Goal: Task Accomplishment & Management: Contribute content

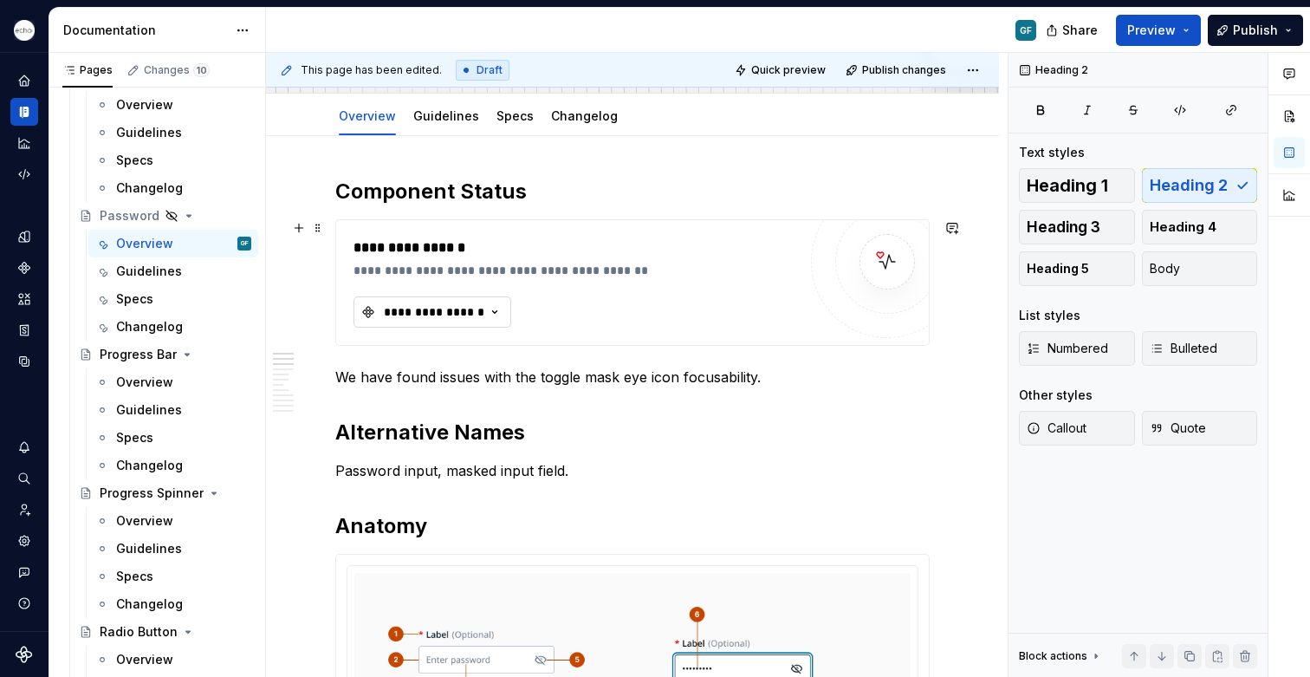
click at [445, 307] on div "**********" at bounding box center [434, 311] width 104 height 17
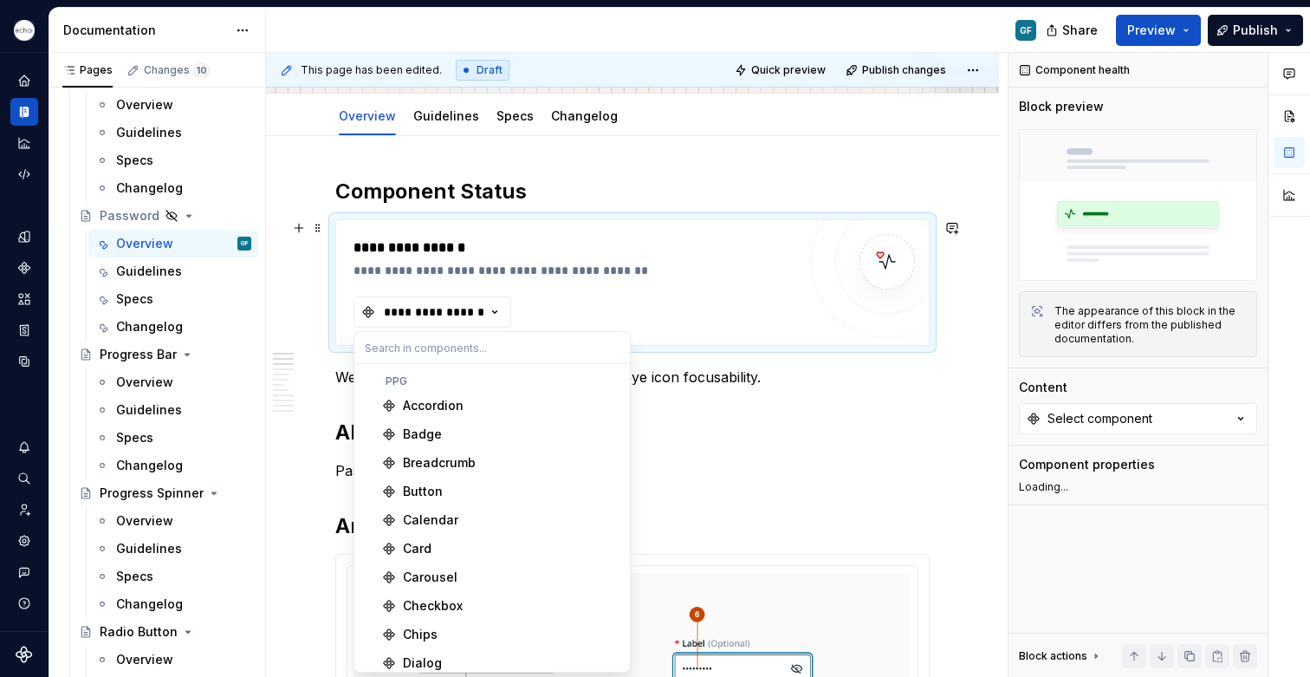
click at [794, 386] on p "We have found issues with the toggle mask eye icon focusability." at bounding box center [632, 377] width 595 height 21
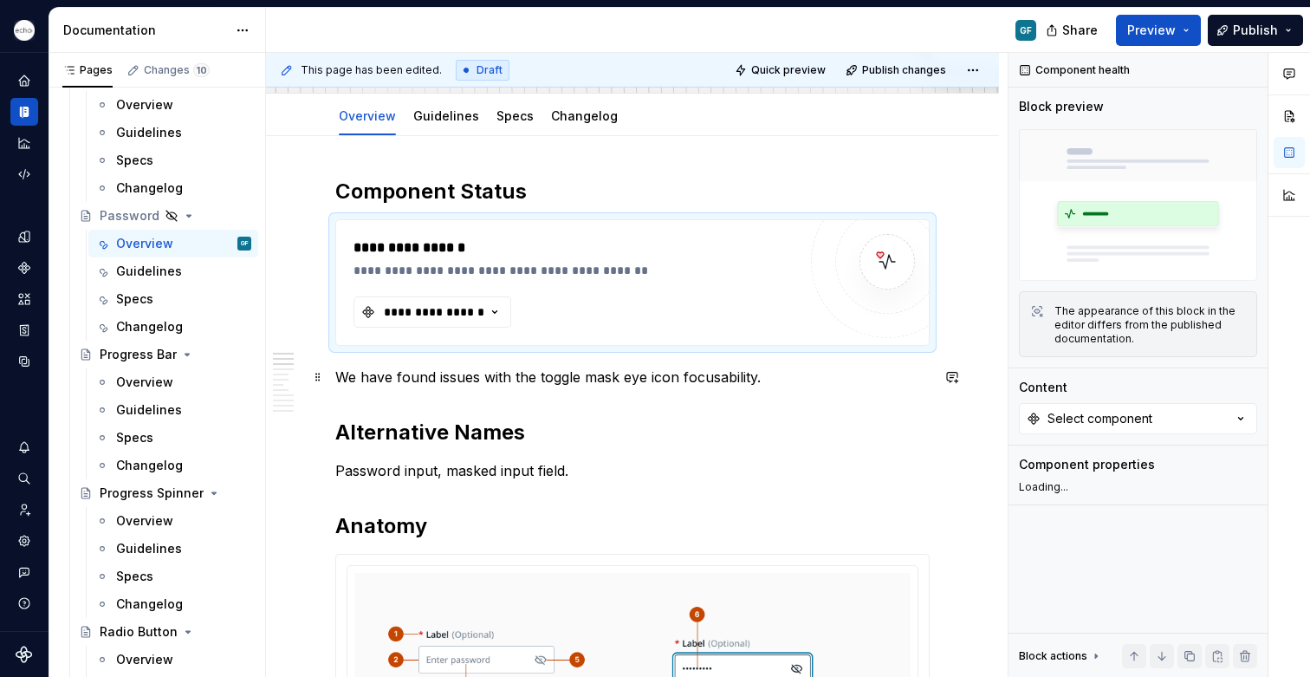
click at [770, 380] on p "We have found issues with the toggle mask eye icon focusability." at bounding box center [632, 377] width 595 height 21
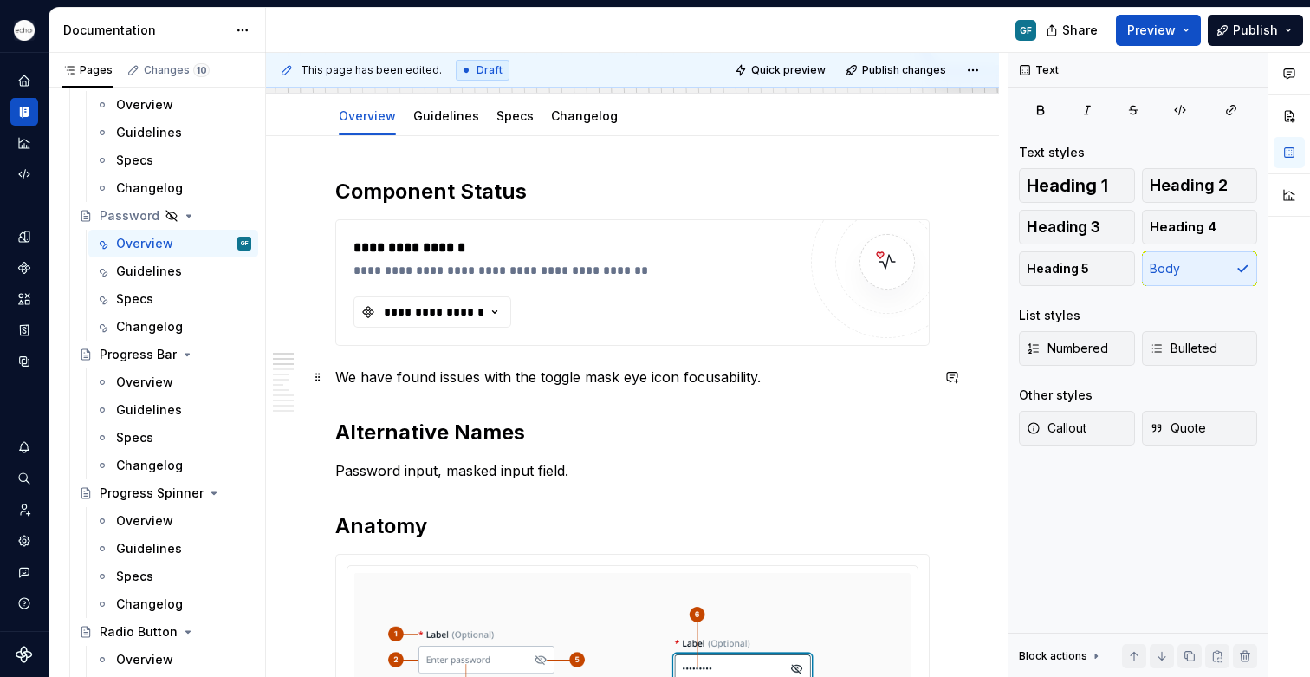
type textarea "*"
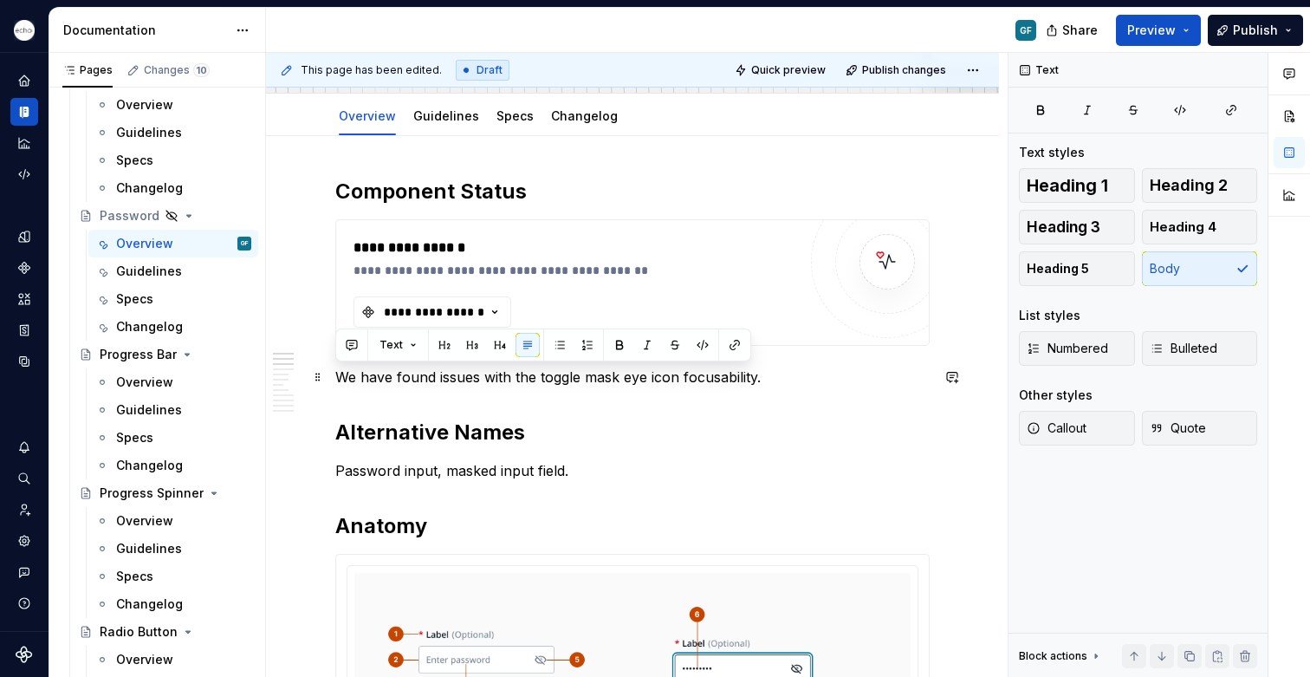
drag, startPoint x: 770, startPoint y: 380, endPoint x: 341, endPoint y: 383, distance: 429.0
click at [341, 383] on p "We have found issues with the toggle mask eye icon focusability." at bounding box center [632, 377] width 595 height 21
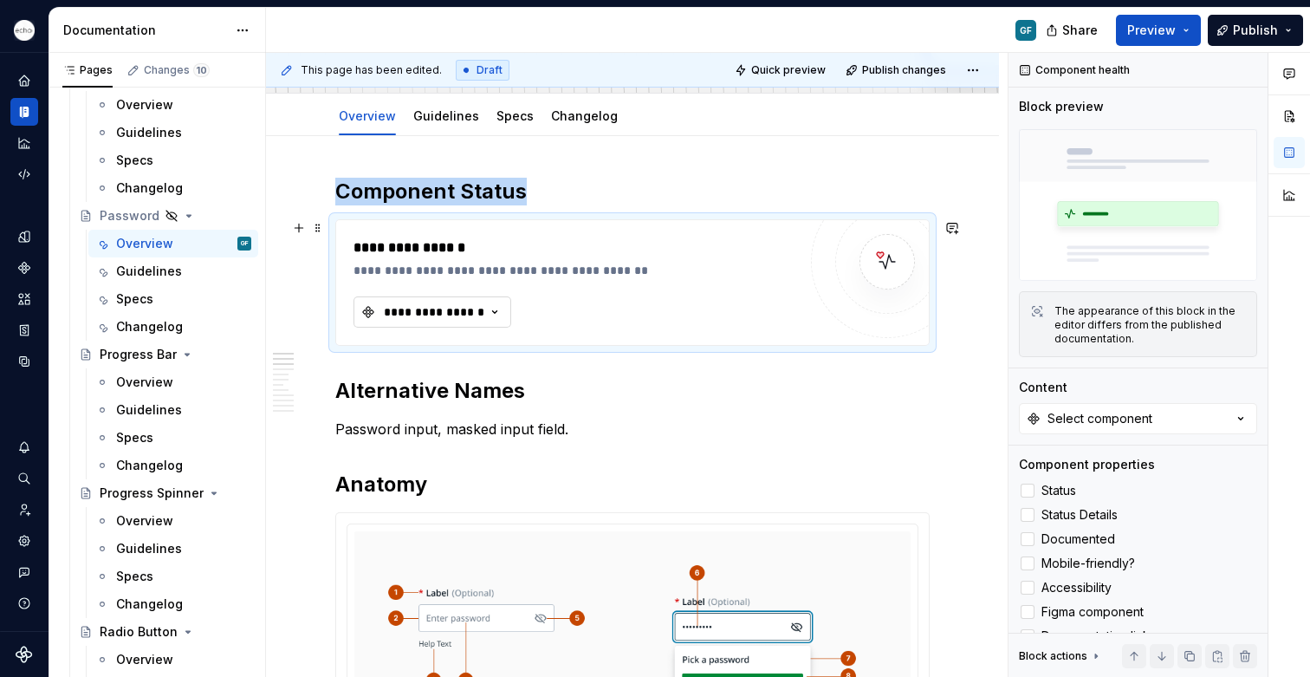
click at [497, 310] on icon "button" at bounding box center [494, 311] width 17 height 17
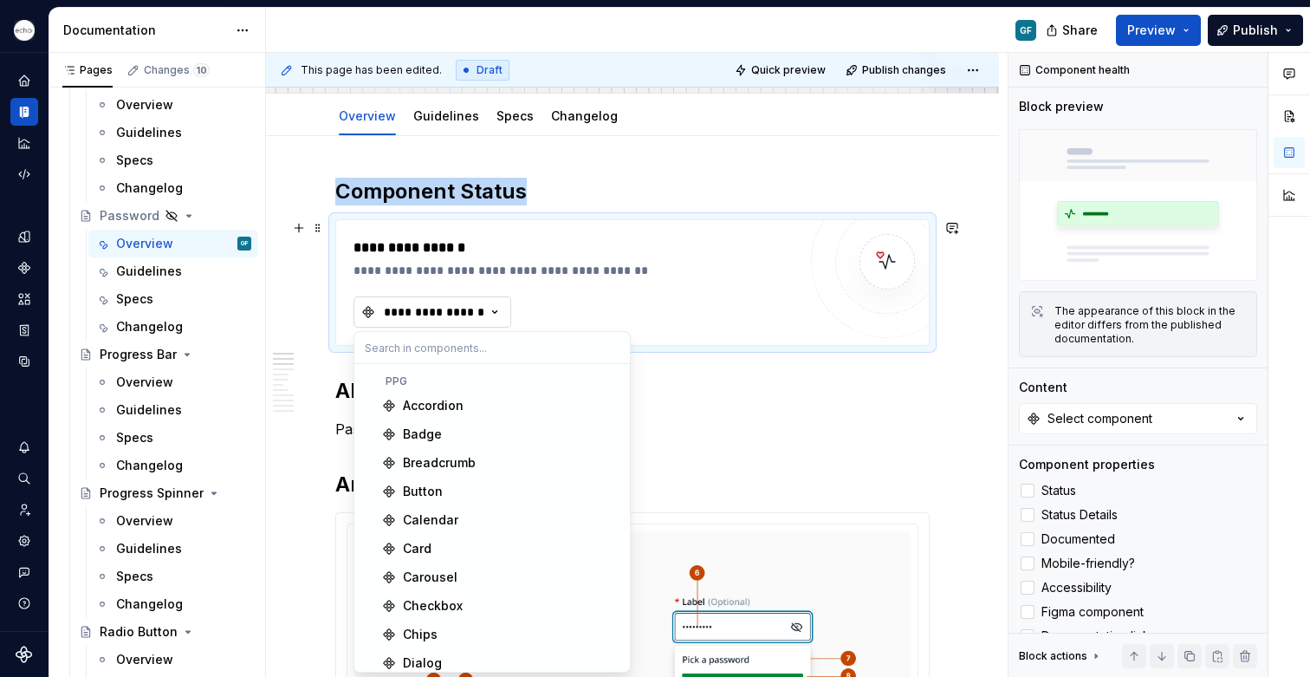
click at [495, 313] on icon "button" at bounding box center [495, 312] width 4 height 3
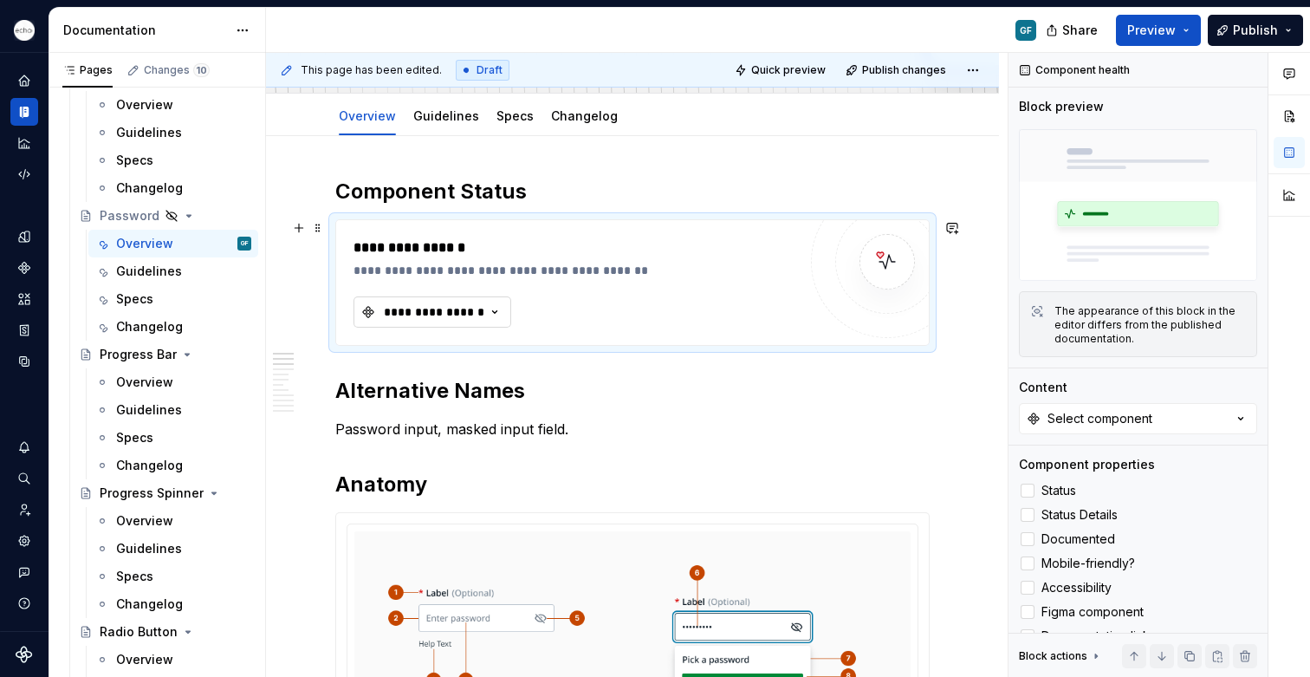
click at [495, 313] on icon "button" at bounding box center [495, 312] width 4 height 3
type input "pass"
click at [393, 349] on input "pass" at bounding box center [492, 347] width 276 height 31
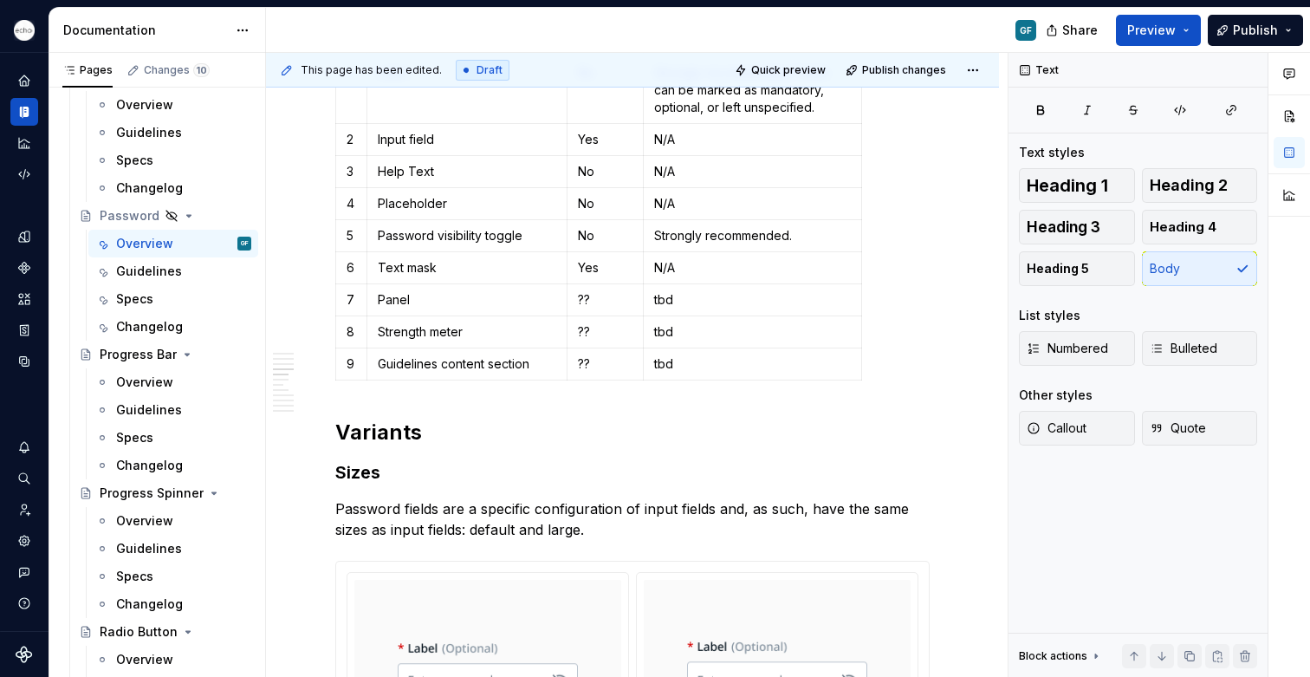
scroll to position [1132, 0]
type textarea "*"
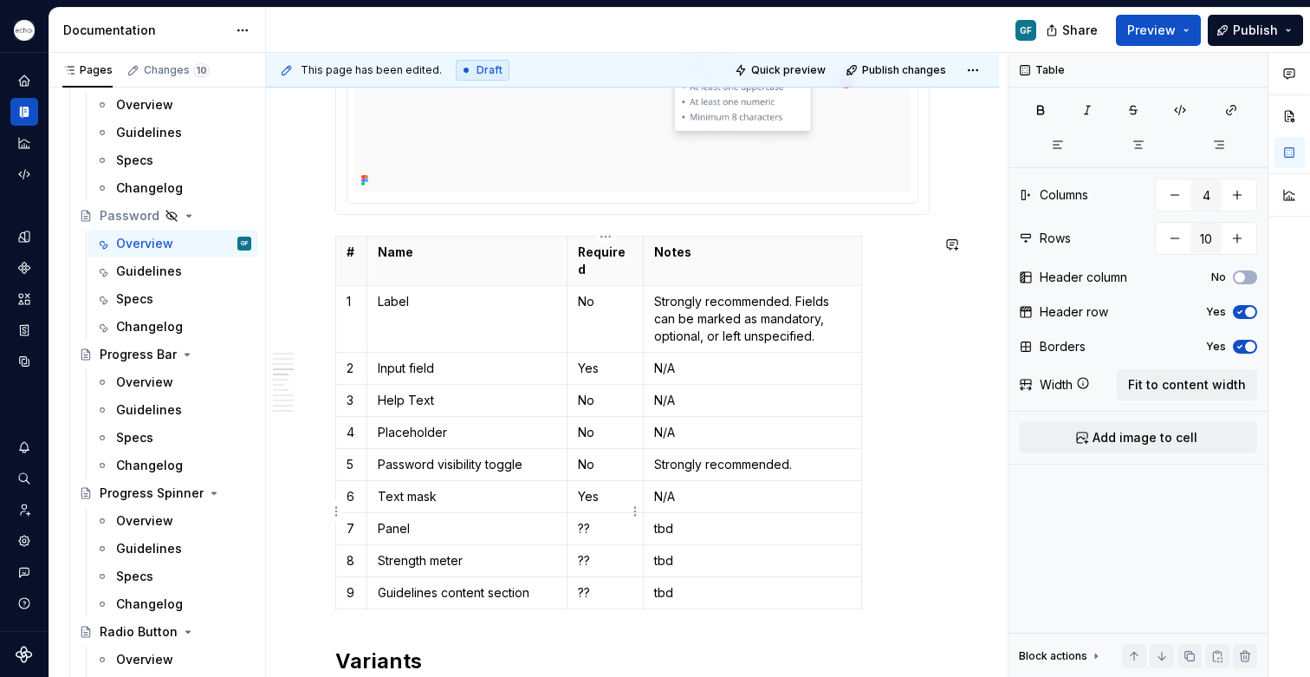
click at [588, 520] on p "??" at bounding box center [605, 528] width 55 height 17
drag, startPoint x: 584, startPoint y: 515, endPoint x: 571, endPoint y: 514, distance: 13.0
click at [571, 515] on td "??" at bounding box center [605, 529] width 77 height 32
click at [692, 520] on p "tbd" at bounding box center [752, 528] width 197 height 17
drag, startPoint x: 677, startPoint y: 515, endPoint x: 649, endPoint y: 512, distance: 27.9
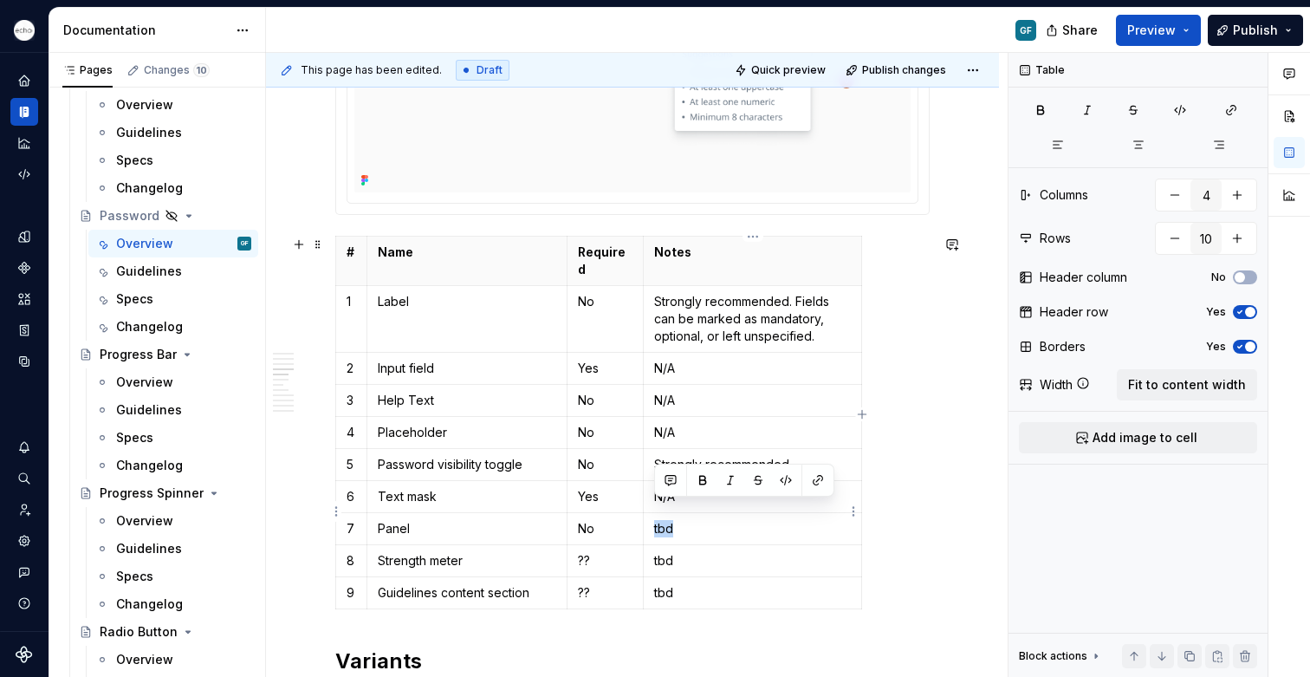
click at [649, 513] on td "tbd" at bounding box center [753, 529] width 218 height 32
click at [602, 552] on p "??" at bounding box center [605, 560] width 55 height 17
click at [604, 552] on p "??" at bounding box center [605, 560] width 55 height 17
drag, startPoint x: 595, startPoint y: 543, endPoint x: 579, endPoint y: 543, distance: 15.6
click at [579, 552] on p "??" at bounding box center [605, 560] width 55 height 17
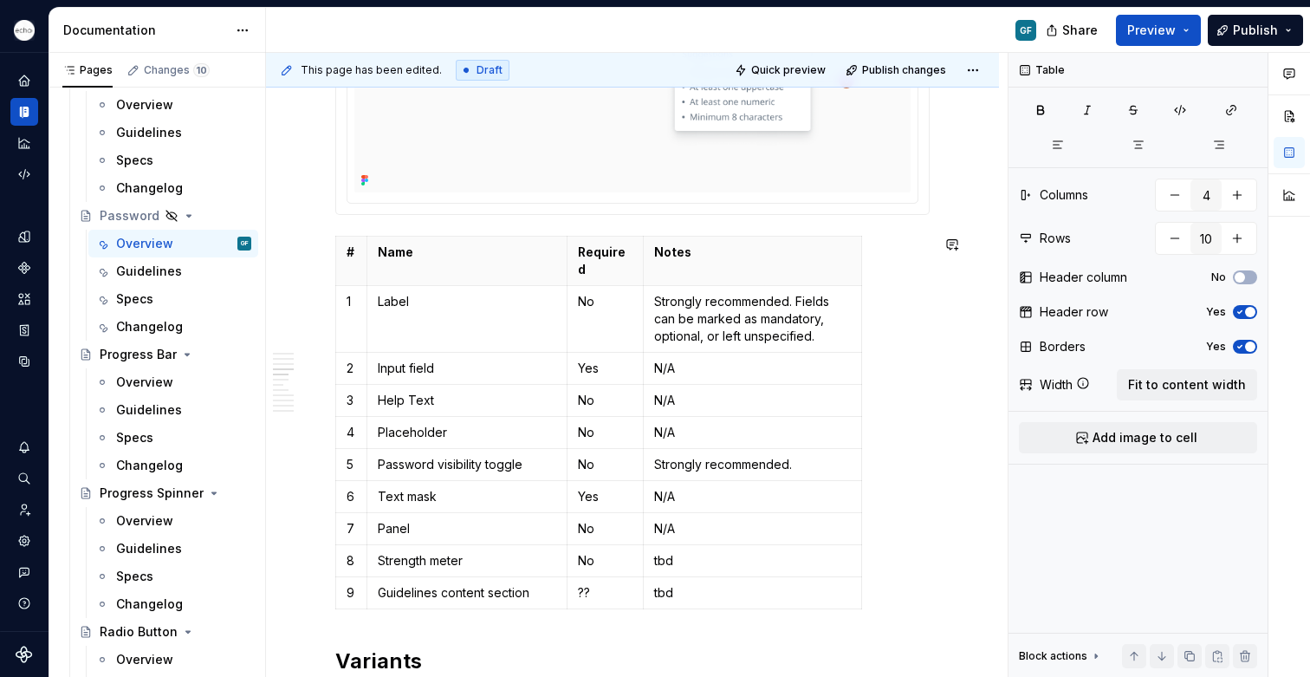
click at [593, 584] on p "??" at bounding box center [605, 592] width 55 height 17
drag, startPoint x: 588, startPoint y: 577, endPoint x: 578, endPoint y: 574, distance: 11.0
click at [578, 584] on p "??" at bounding box center [605, 592] width 55 height 17
click at [685, 552] on p "tbd" at bounding box center [752, 560] width 197 height 17
click at [656, 552] on p "tbd" at bounding box center [752, 560] width 197 height 17
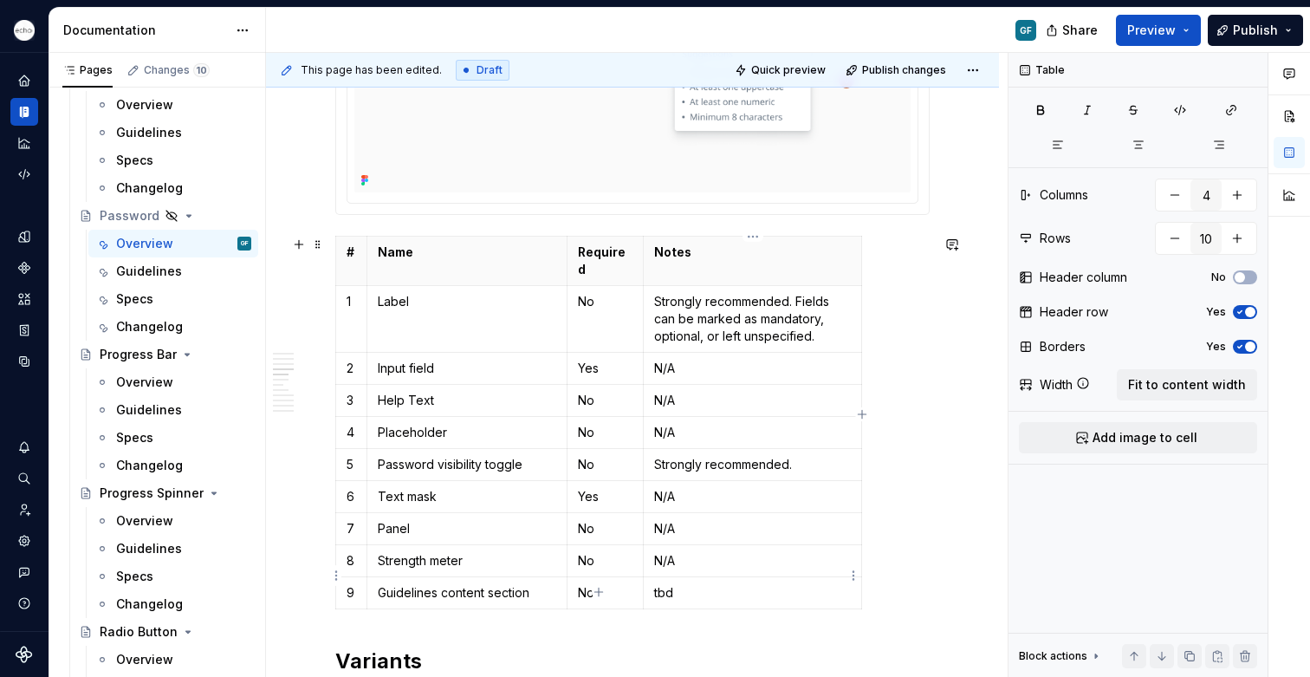
click at [702, 584] on p "tbd" at bounding box center [752, 592] width 197 height 17
click at [712, 456] on p "Strongly recommended." at bounding box center [752, 464] width 197 height 17
click at [656, 456] on p "Strongly recommended." at bounding box center [752, 464] width 197 height 17
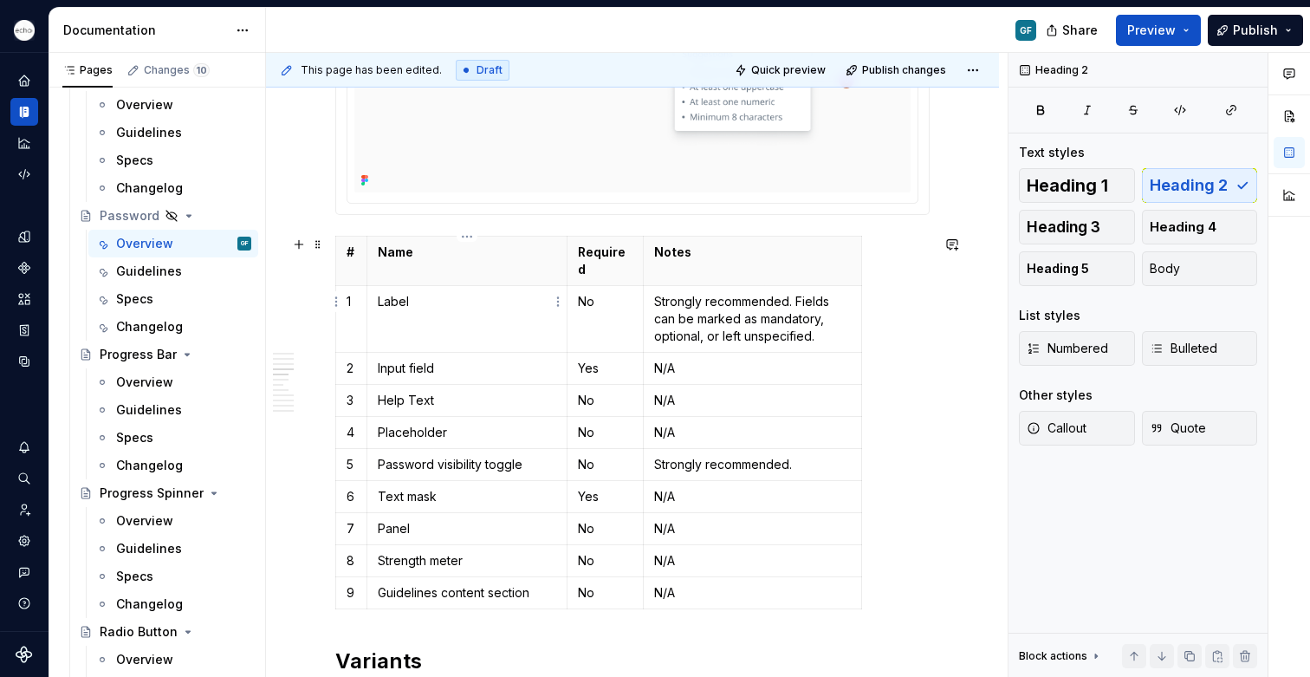
click at [361, 178] on icon at bounding box center [365, 180] width 14 height 14
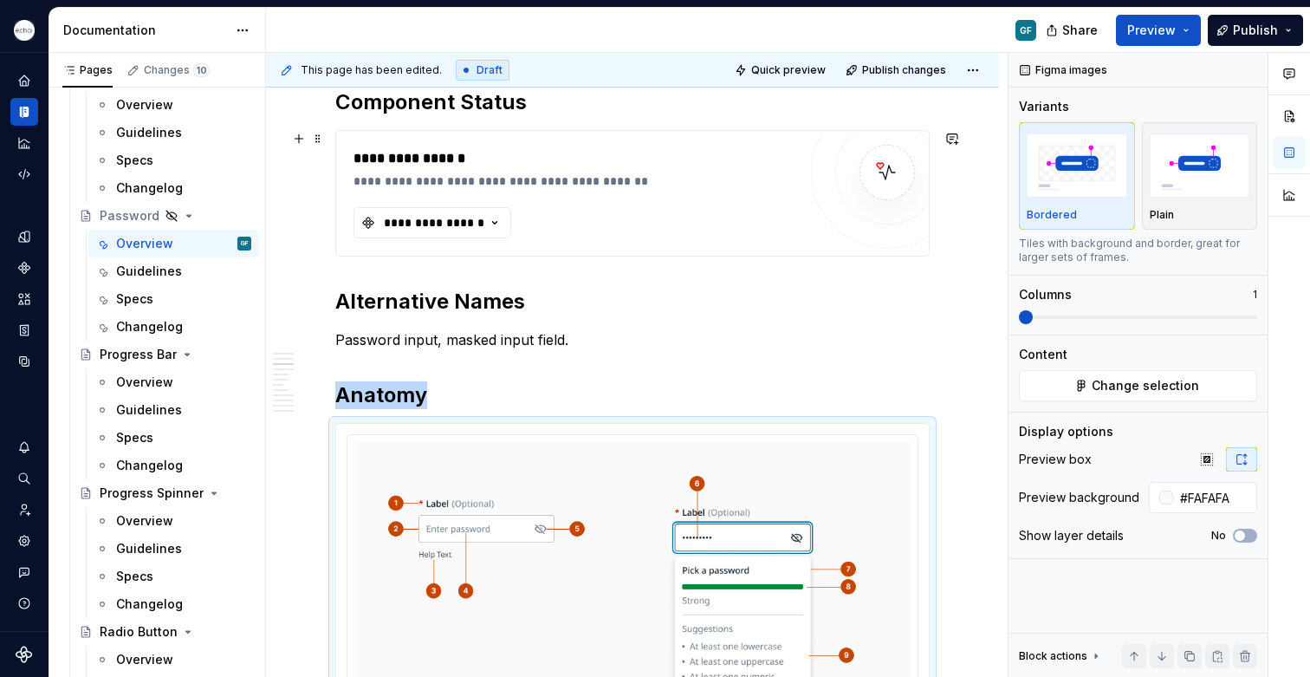
scroll to position [323, 0]
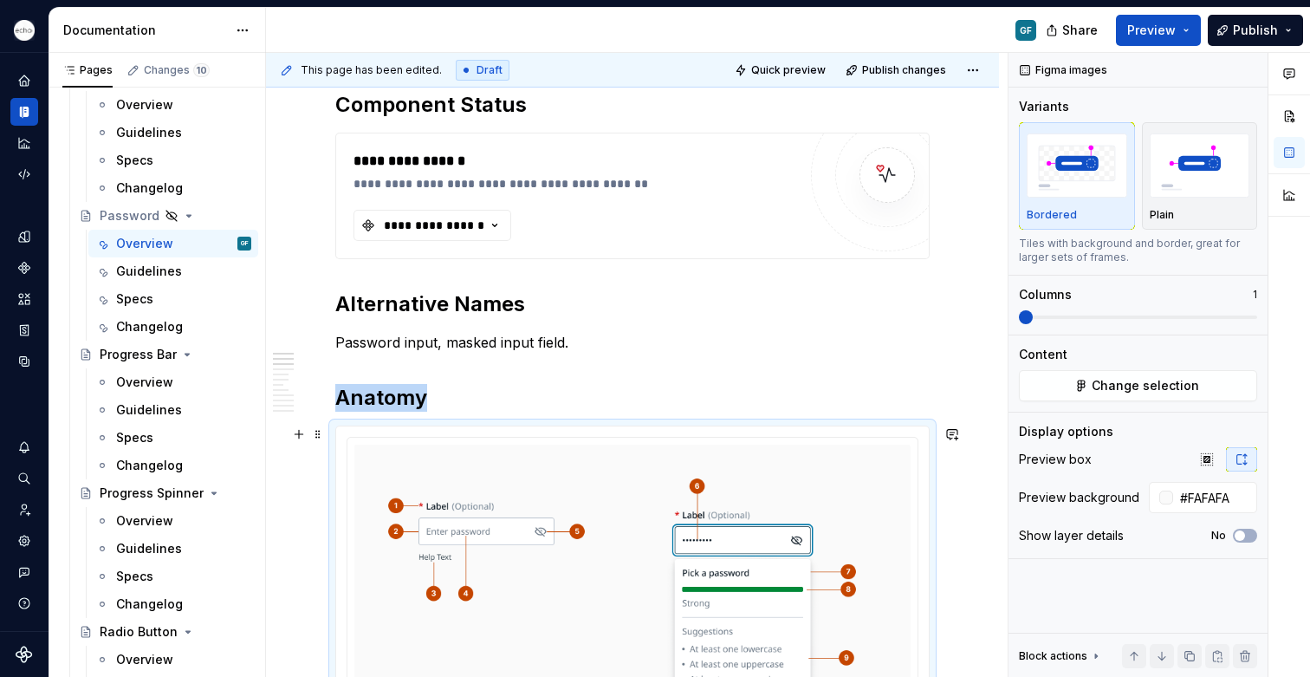
click at [636, 435] on div at bounding box center [632, 608] width 593 height 365
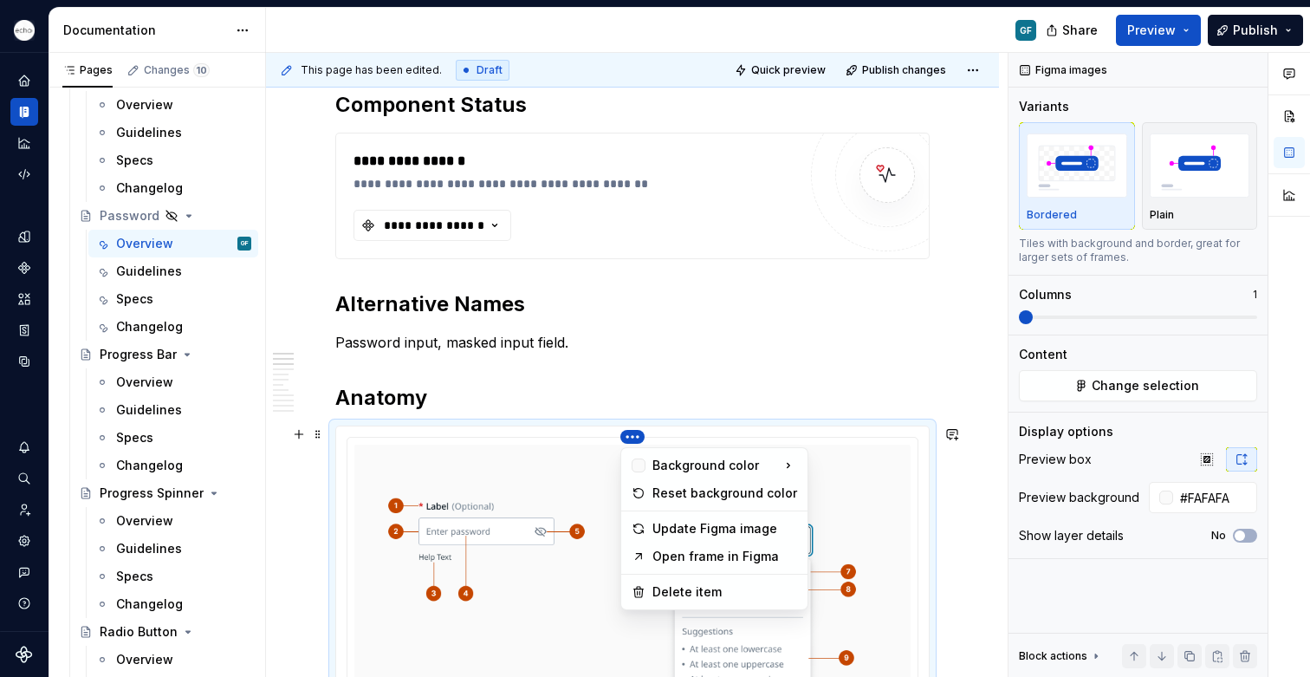
click at [634, 436] on html "Echo GF Dataset PPG Documentation GF Share Preview Publish Pages Changes 10 Add…" at bounding box center [655, 338] width 1310 height 677
click at [684, 531] on div "Update Figma image" at bounding box center [725, 528] width 145 height 17
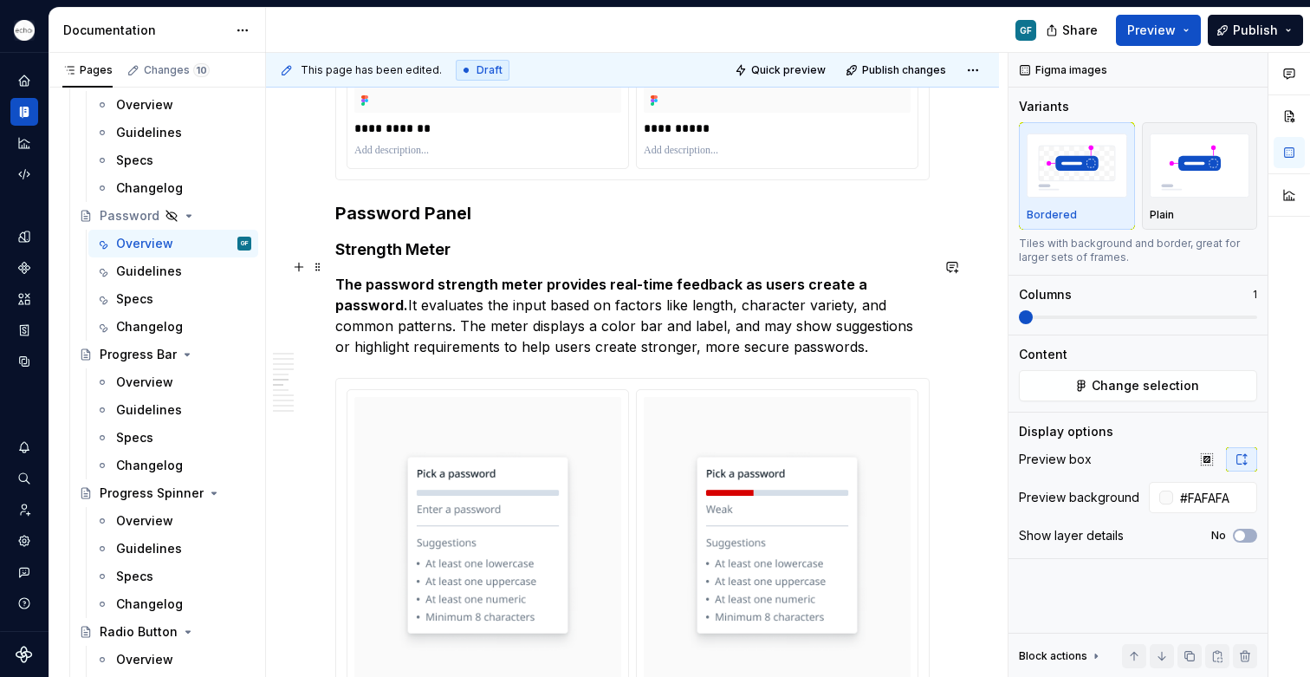
scroll to position [1798, 0]
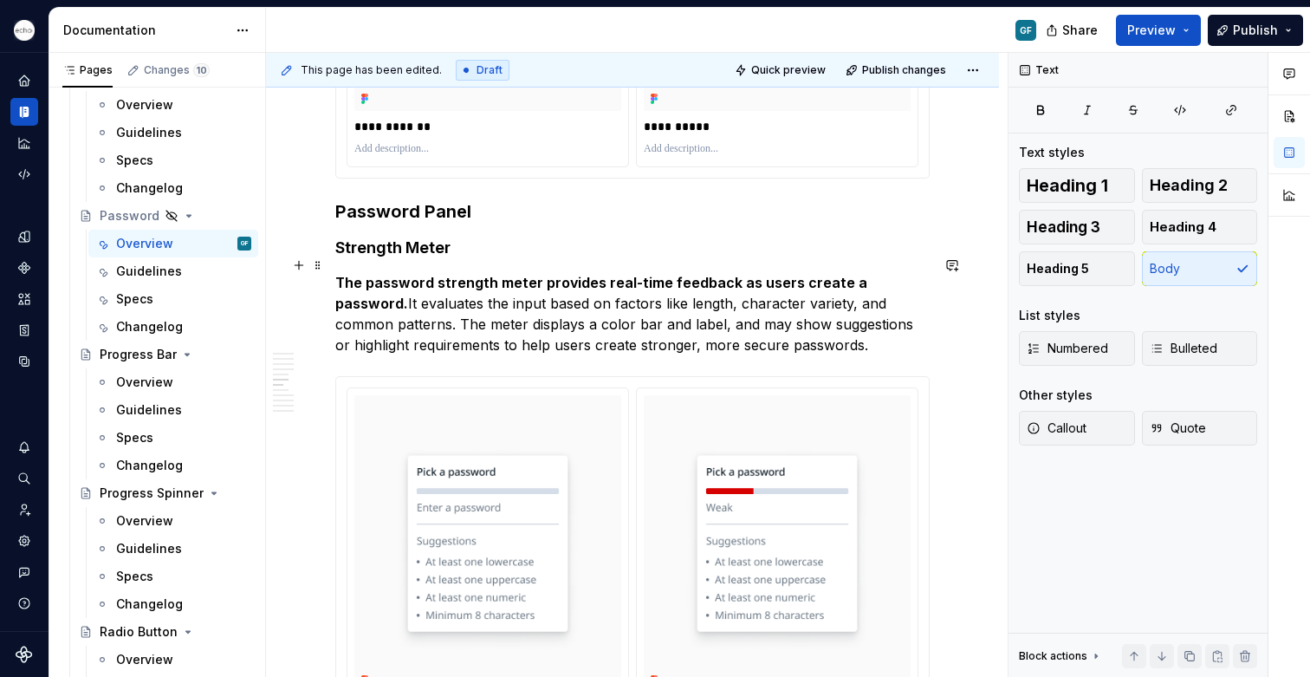
click at [770, 329] on p "The password strength meter provides real-time feedback as users create a passw…" at bounding box center [632, 313] width 595 height 83
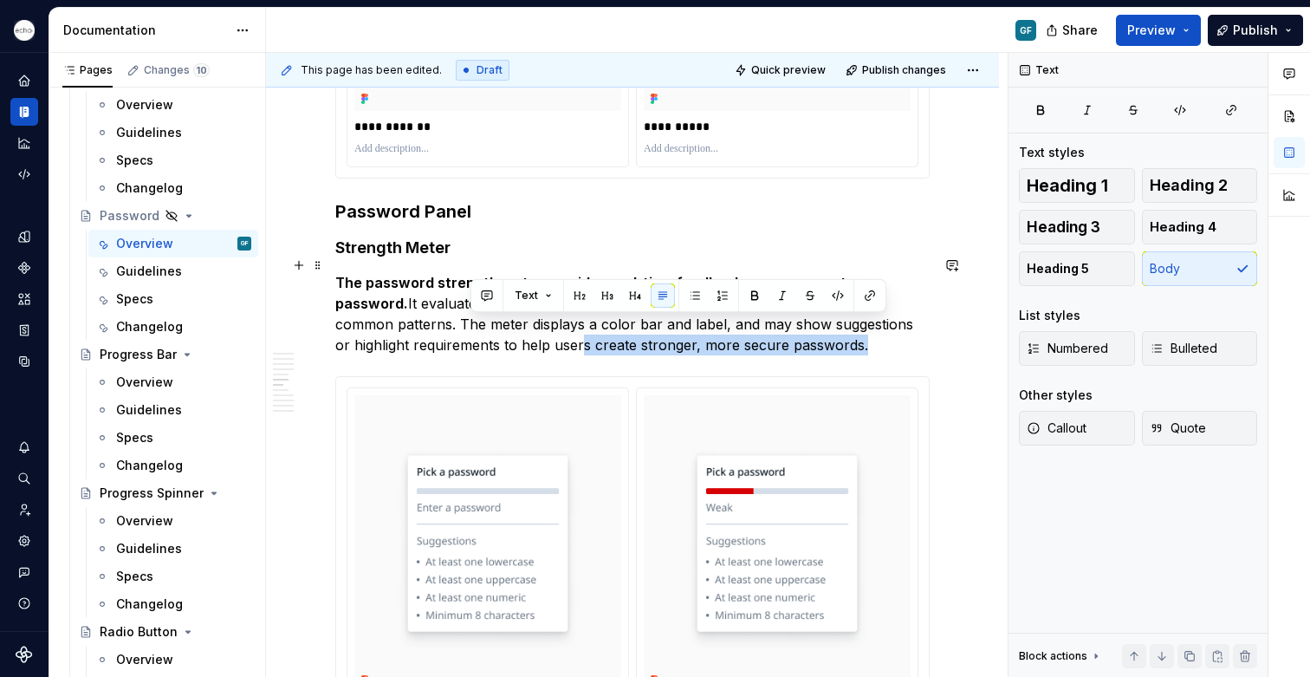
drag, startPoint x: 778, startPoint y: 333, endPoint x: 530, endPoint y: 341, distance: 248.0
click at [500, 336] on p "The password strength meter provides real-time feedback as users create a passw…" at bounding box center [632, 313] width 595 height 83
click at [582, 328] on p "The password strength meter provides real-time feedback as users create a passw…" at bounding box center [632, 313] width 595 height 83
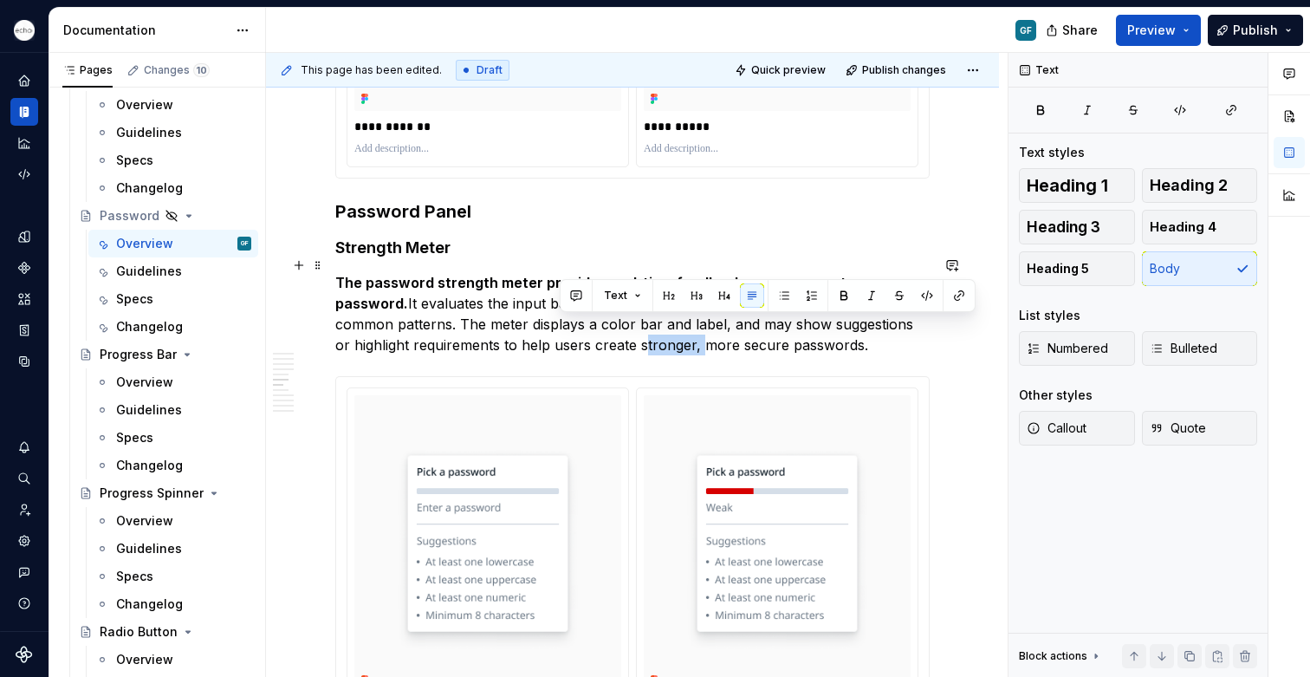
drag, startPoint x: 620, startPoint y: 330, endPoint x: 561, endPoint y: 331, distance: 58.9
click at [561, 331] on p "The password strength meter provides real-time feedback as users create a passw…" at bounding box center [632, 313] width 595 height 83
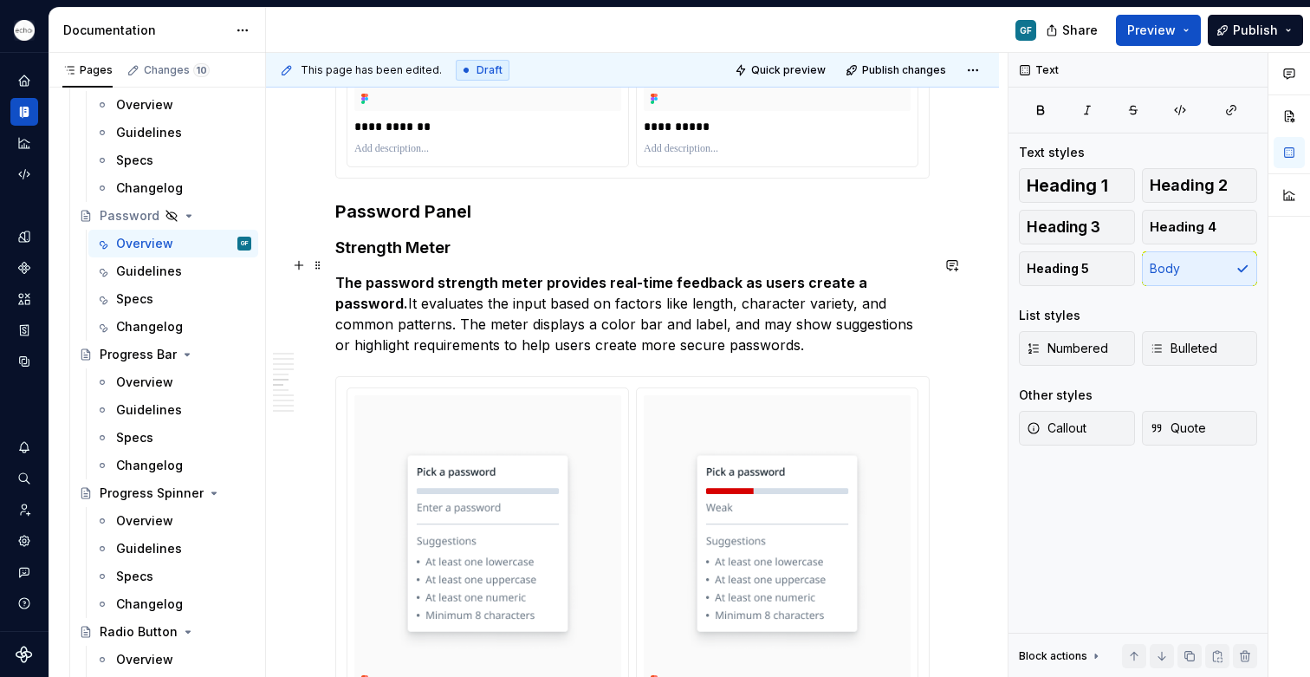
drag, startPoint x: 730, startPoint y: 332, endPoint x: 634, endPoint y: 325, distance: 96.4
click at [729, 331] on p "The password strength meter provides real-time feedback as users create a passw…" at bounding box center [632, 313] width 595 height 83
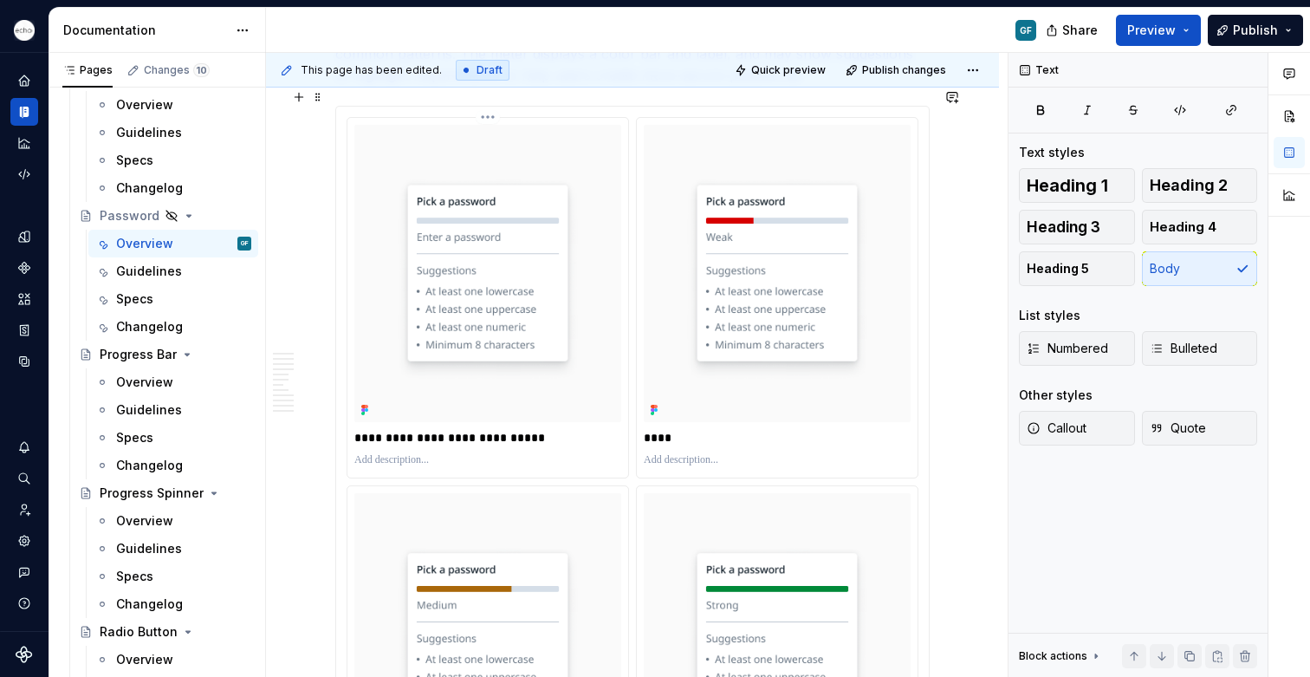
scroll to position [2066, 0]
click at [588, 354] on img at bounding box center [487, 275] width 267 height 296
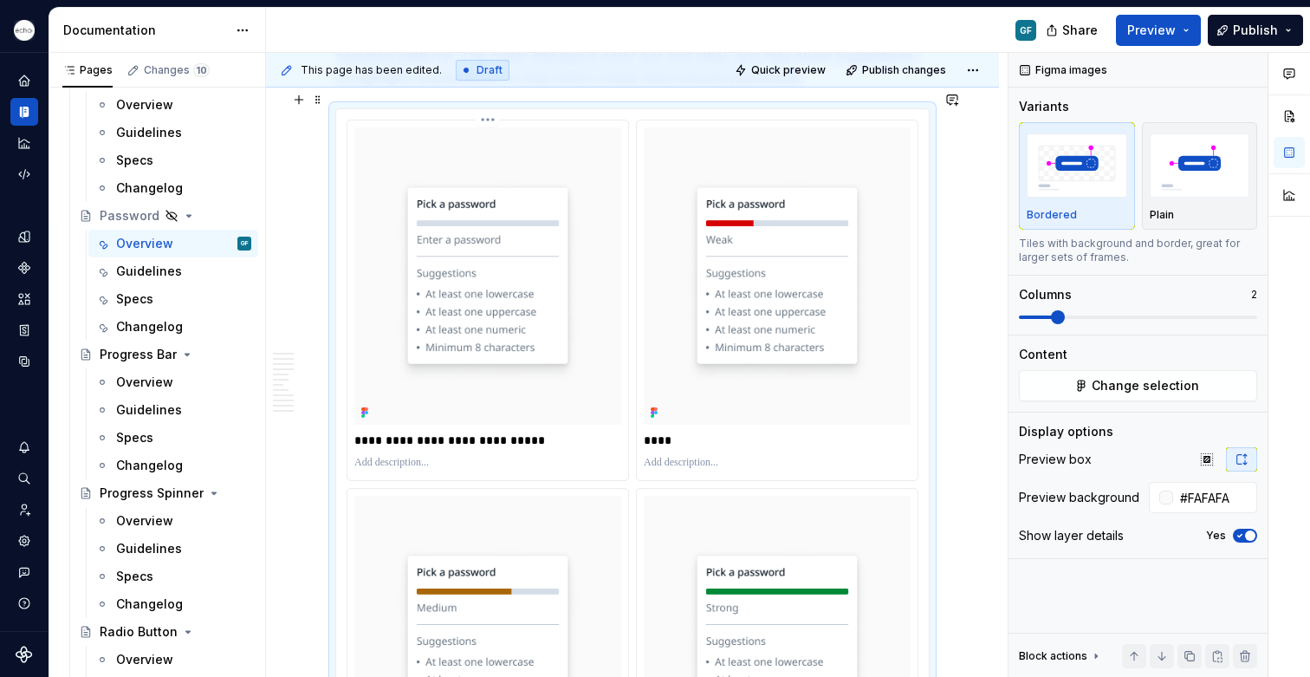
click at [366, 406] on icon at bounding box center [365, 413] width 14 height 14
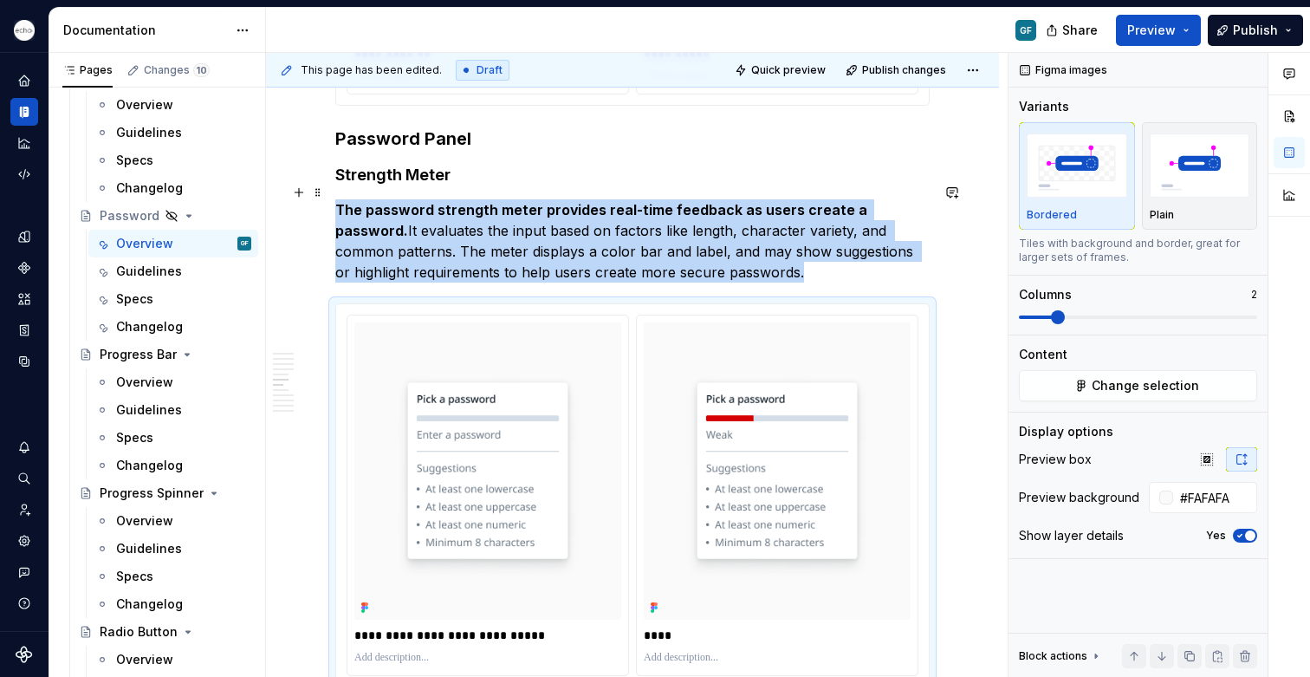
scroll to position [1868, 0]
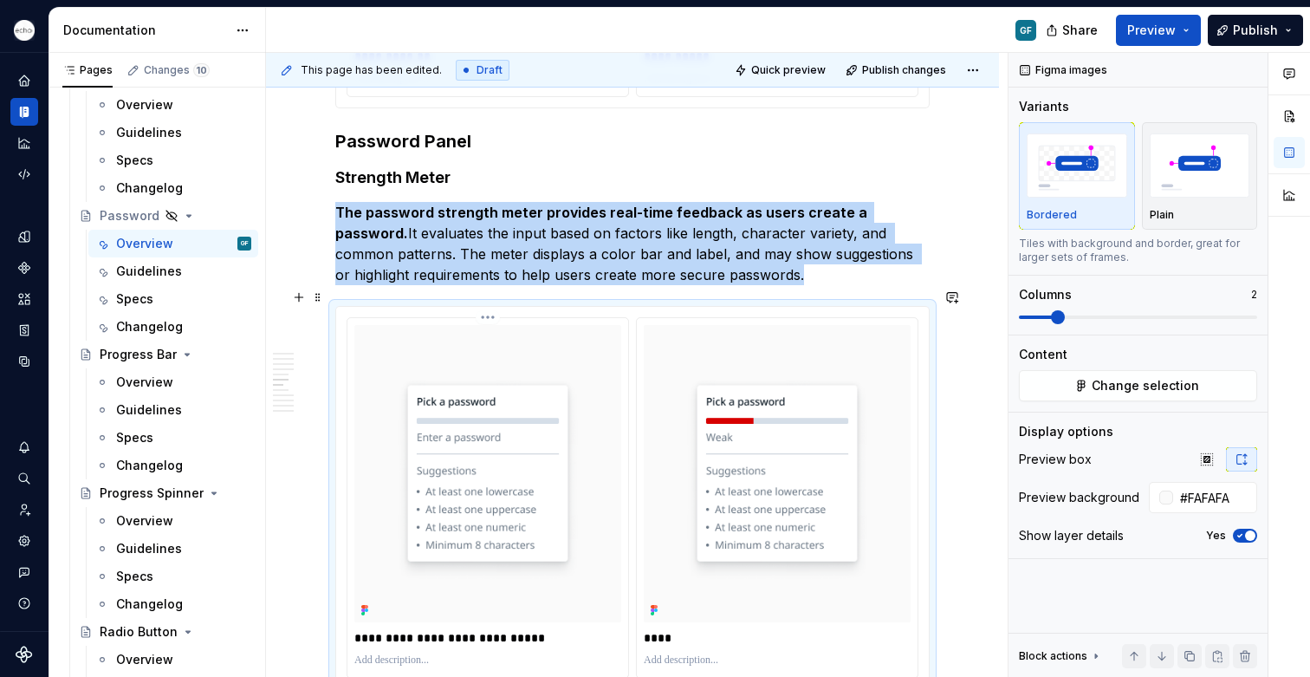
click at [487, 300] on html "Echo GF Dataset PPG Documentation GF Share Preview Publish Pages Changes 10 Add…" at bounding box center [655, 338] width 1310 height 677
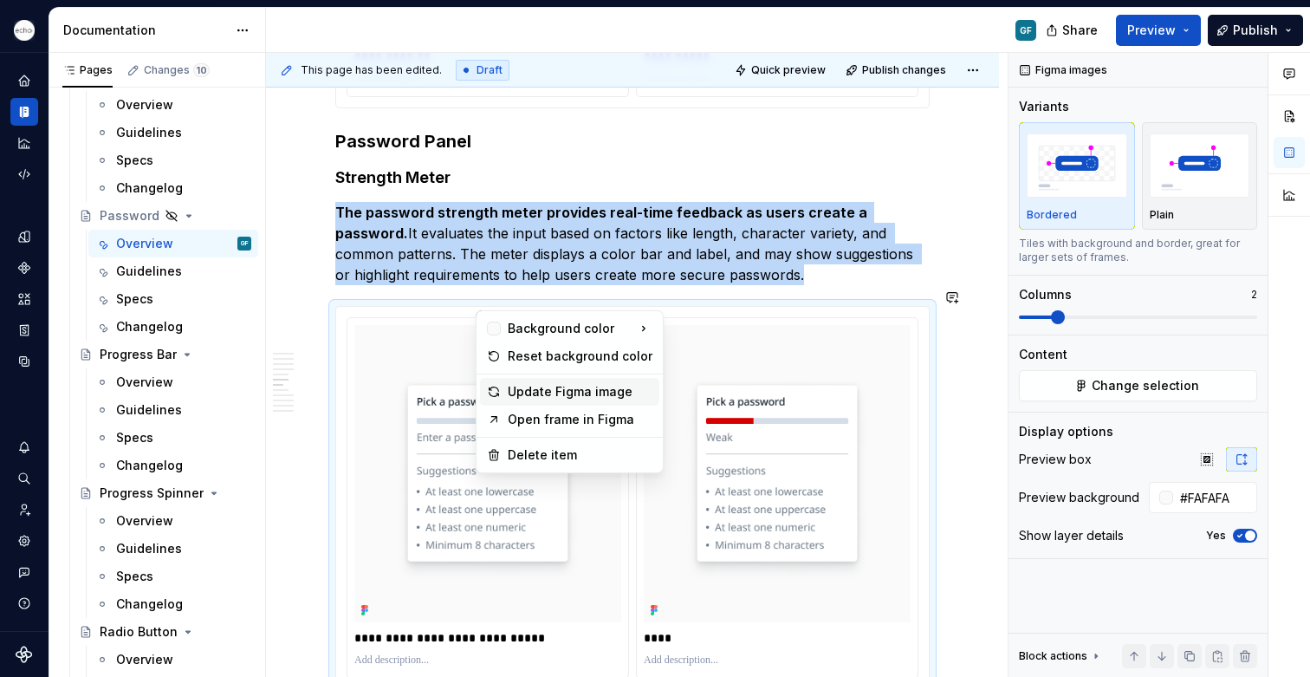
click at [536, 393] on div "Update Figma image" at bounding box center [580, 391] width 145 height 17
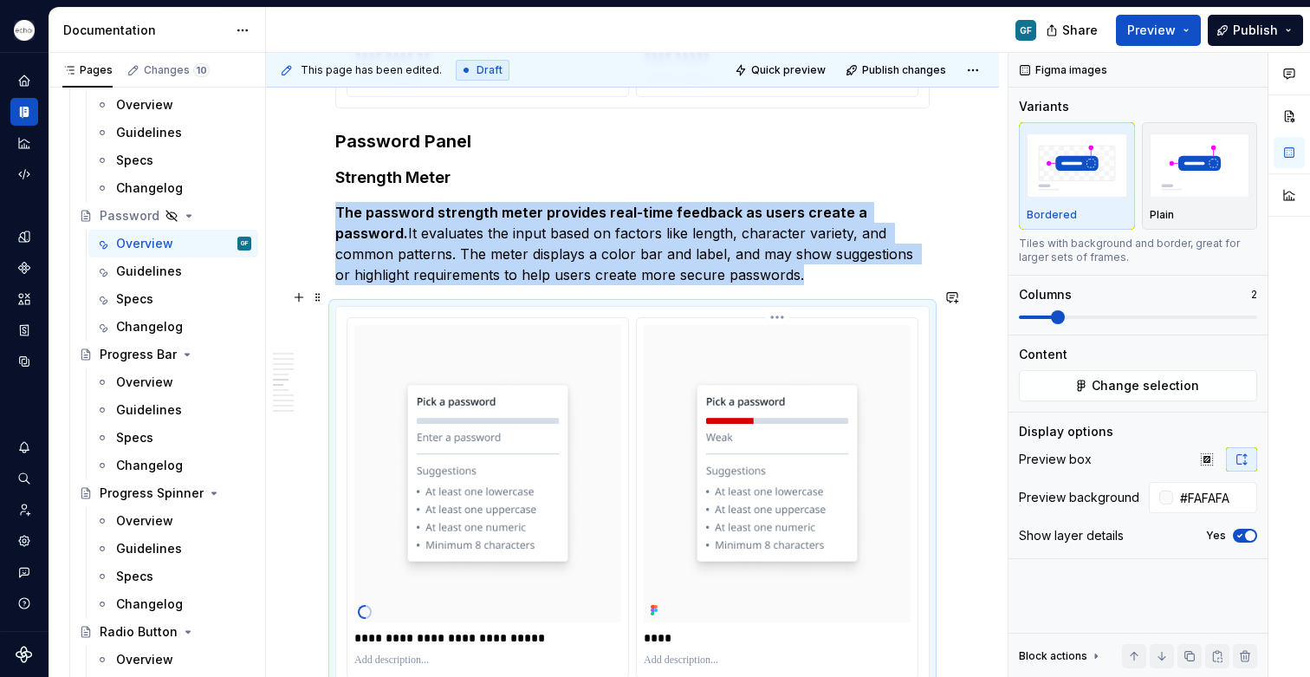
scroll to position [1868, 0]
click at [776, 299] on html "Echo GF Dataset PPG Documentation GF Share Preview Publish Pages Changes 10 Add…" at bounding box center [655, 338] width 1310 height 677
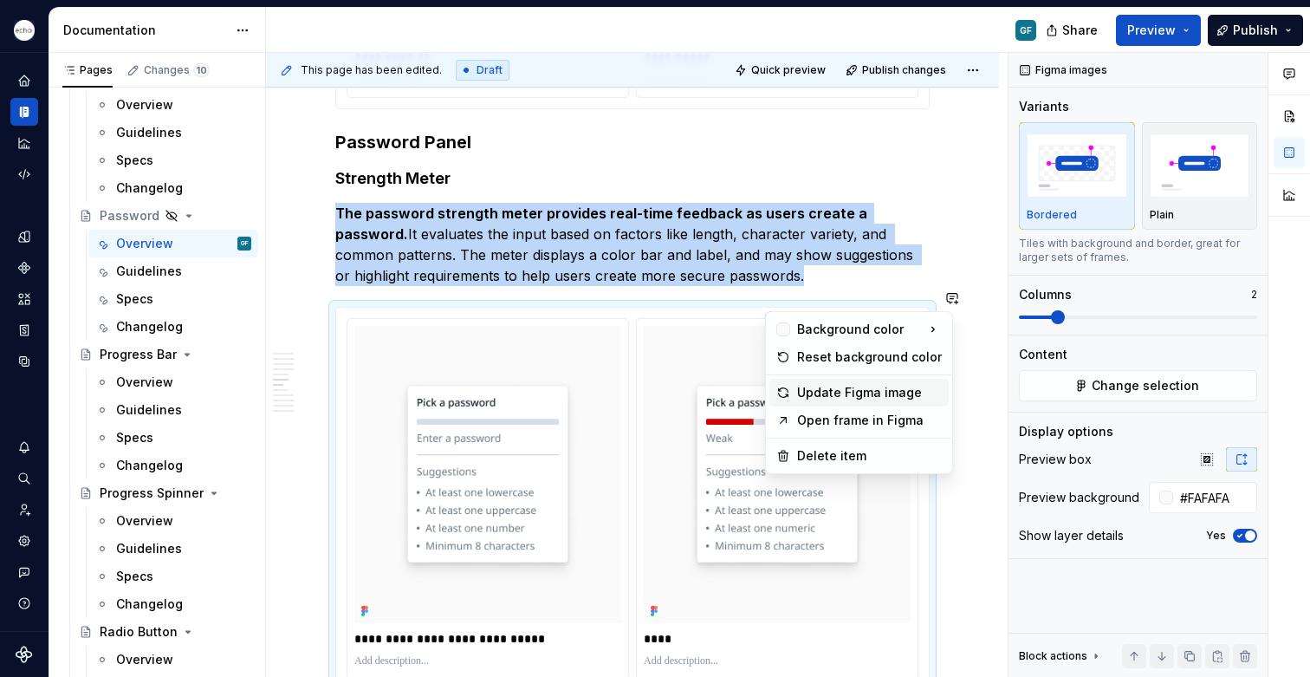
click at [824, 394] on div "Update Figma image" at bounding box center [869, 392] width 145 height 17
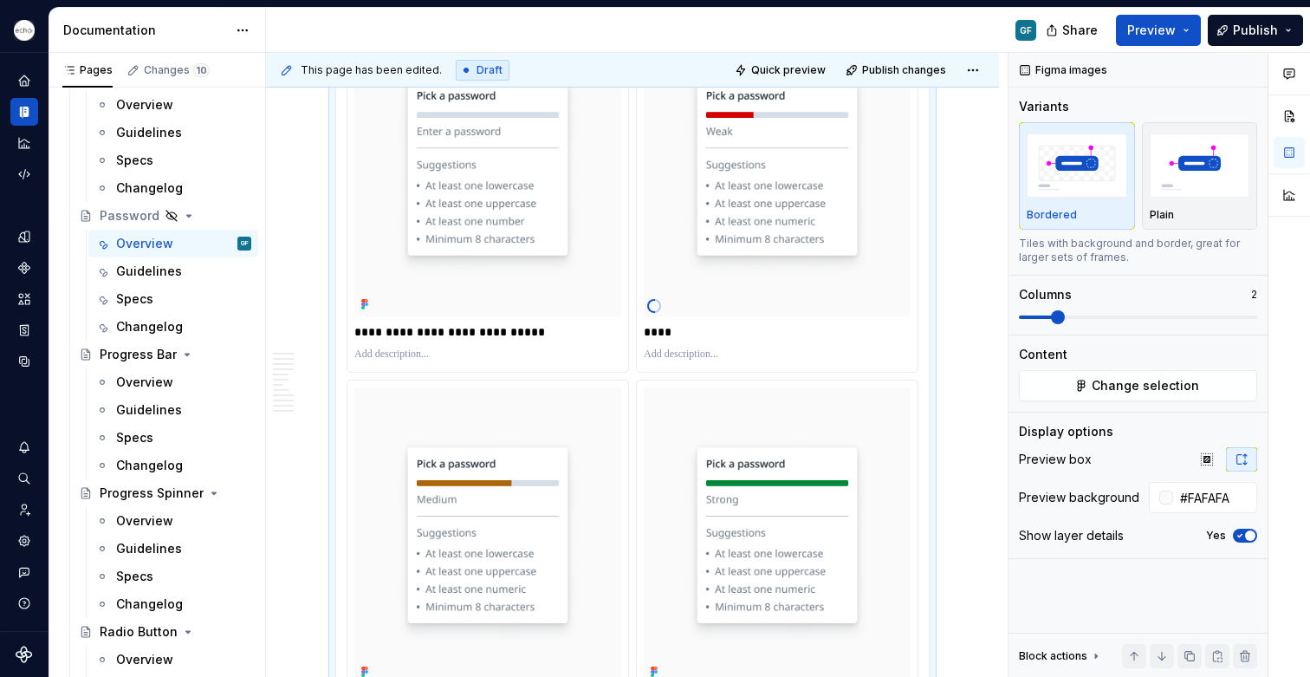
scroll to position [2177, 0]
click at [490, 358] on html "Echo GF Dataset PPG Documentation GF Share Preview Publish Pages Changes 10 Add…" at bounding box center [655, 338] width 1310 height 677
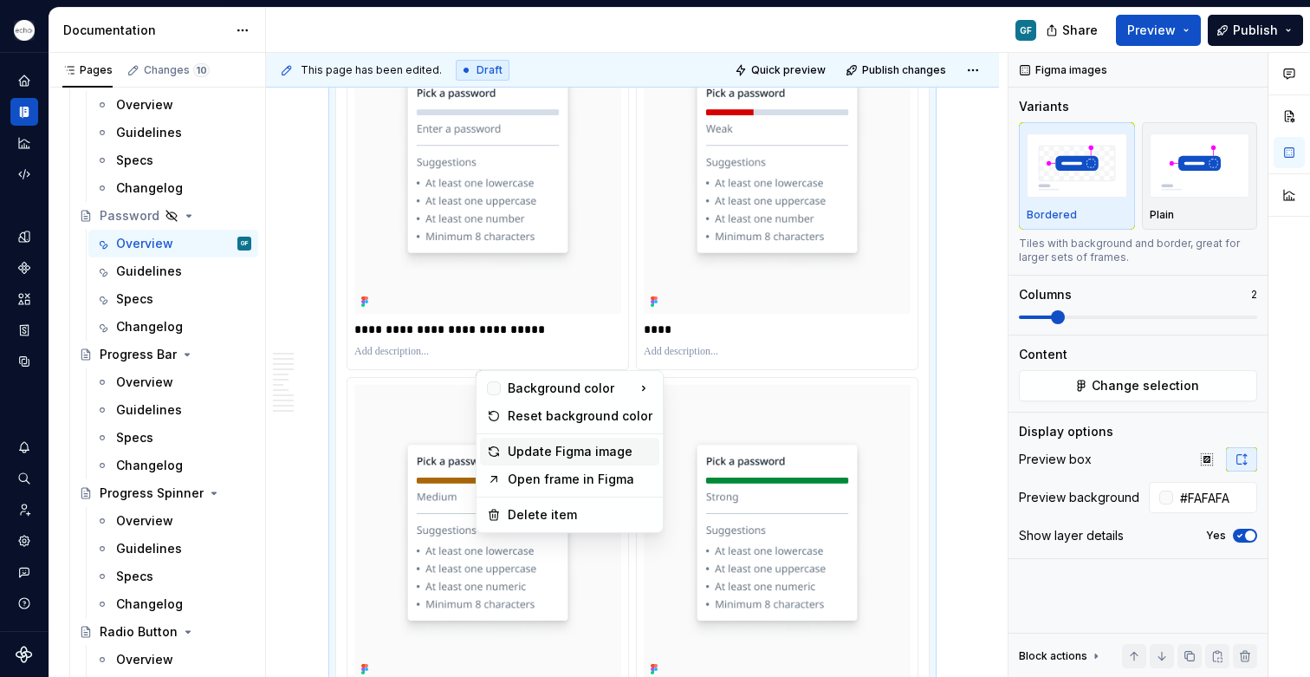
click at [540, 454] on div "Update Figma image" at bounding box center [580, 451] width 145 height 17
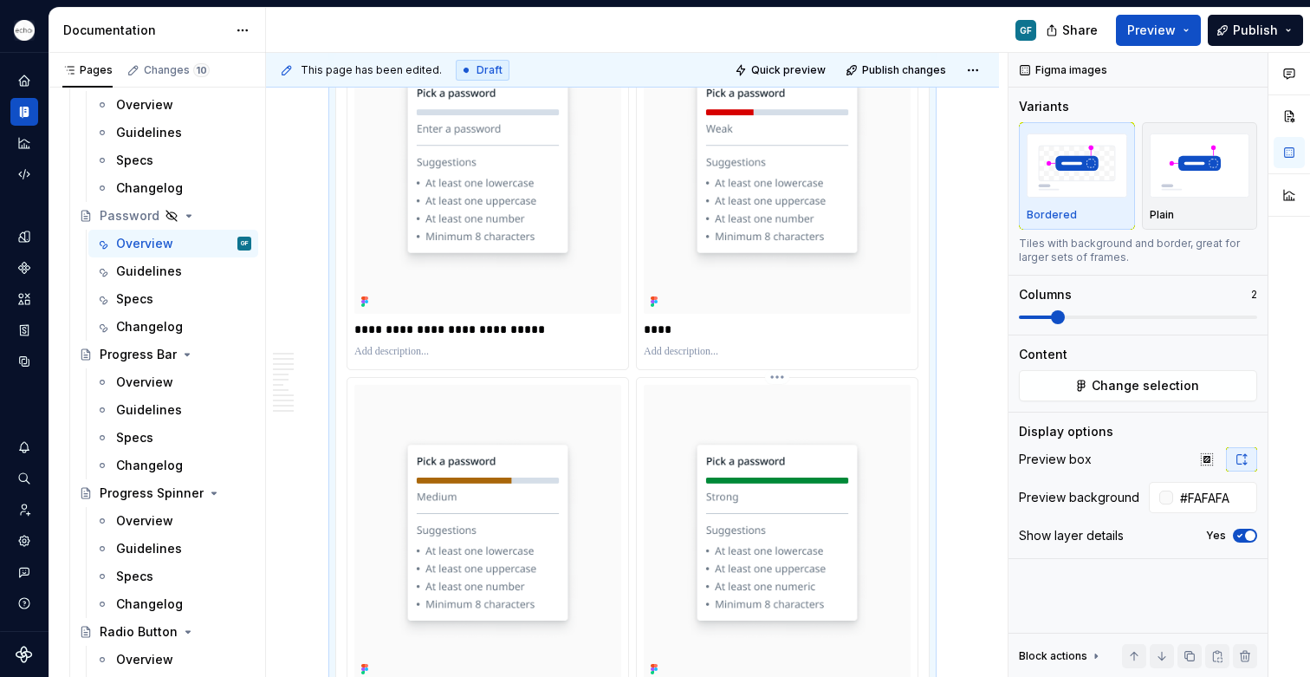
click at [779, 361] on html "Echo GF Dataset PPG Documentation GF Share Preview Publish Pages Changes 10 Add…" at bounding box center [655, 338] width 1310 height 677
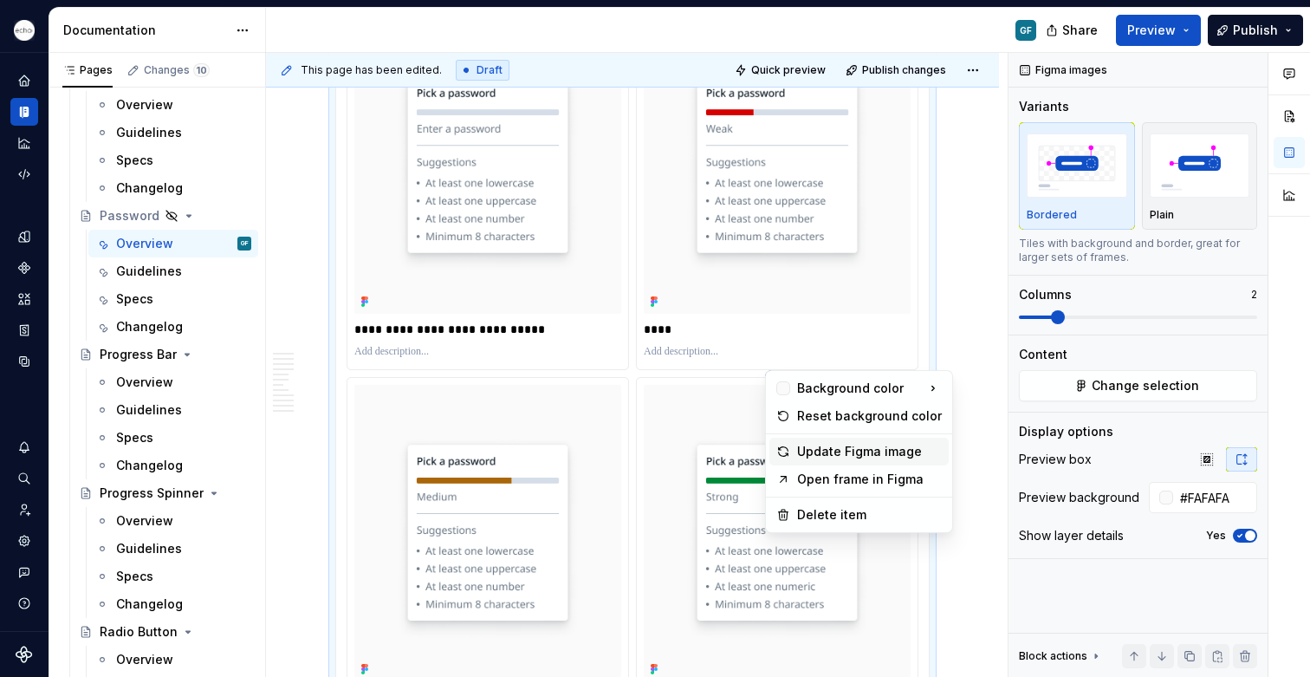
click at [833, 452] on div "Update Figma image" at bounding box center [869, 451] width 145 height 17
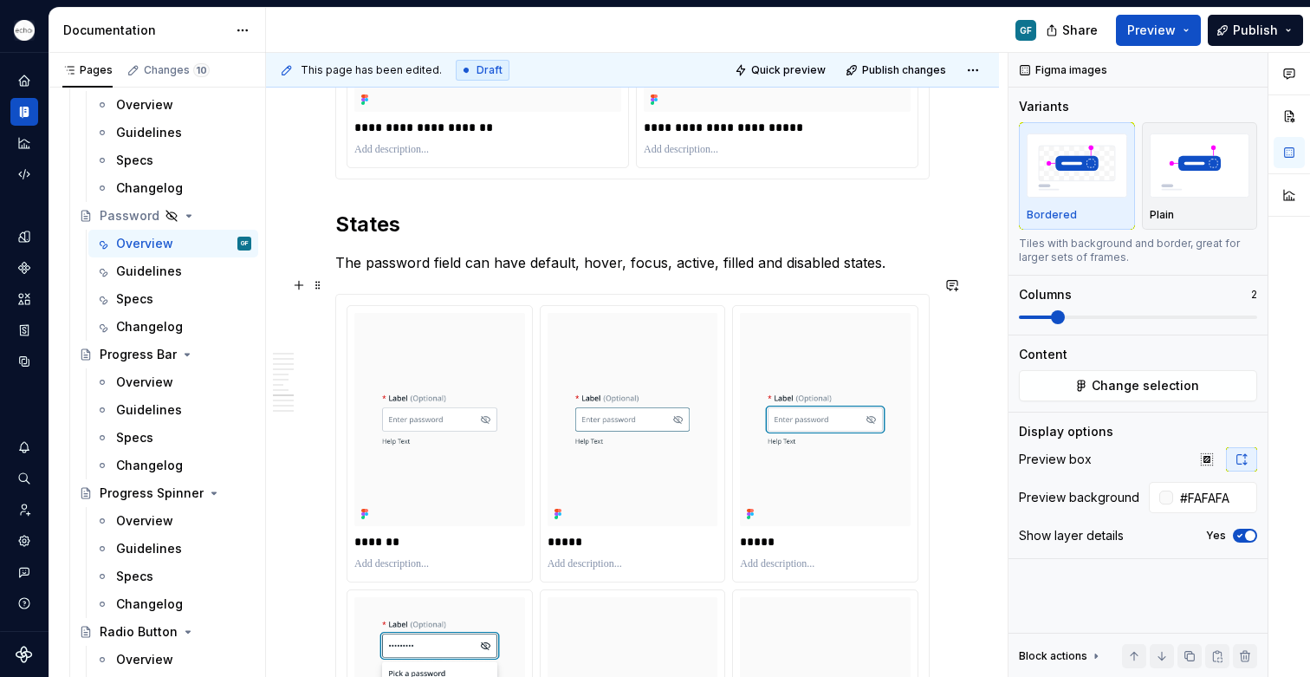
scroll to position [3252, 0]
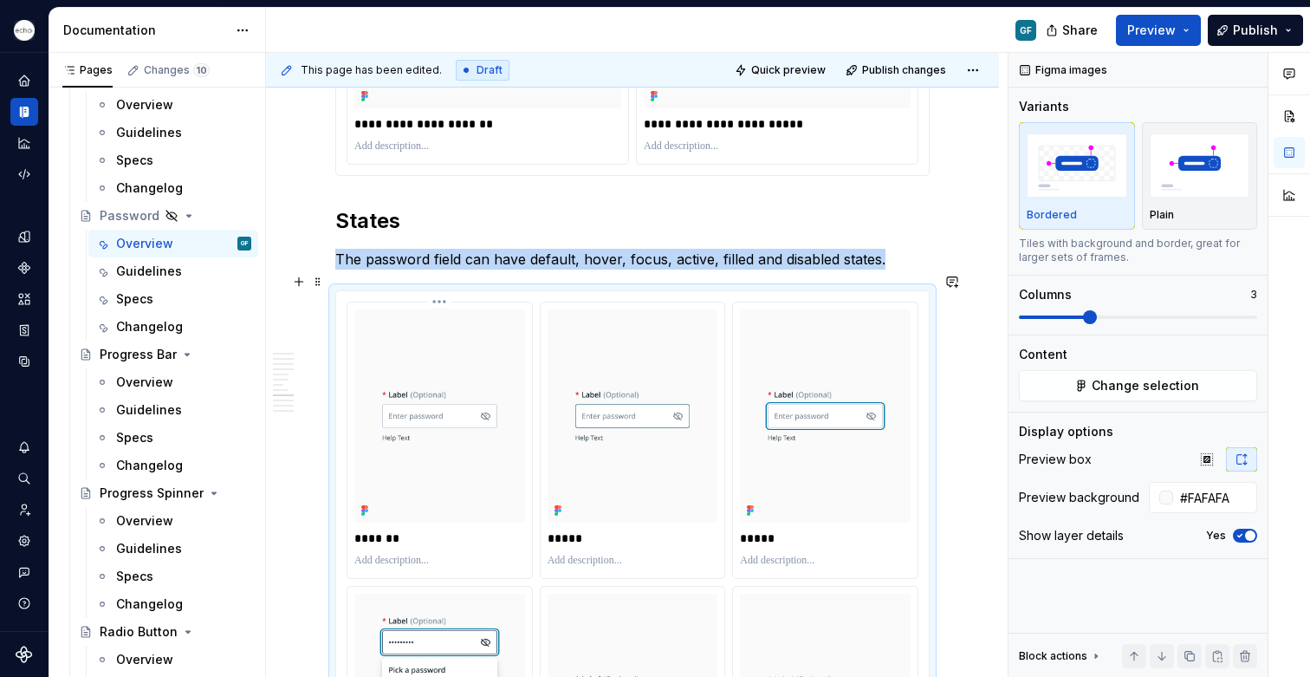
click at [510, 407] on img at bounding box center [439, 415] width 171 height 213
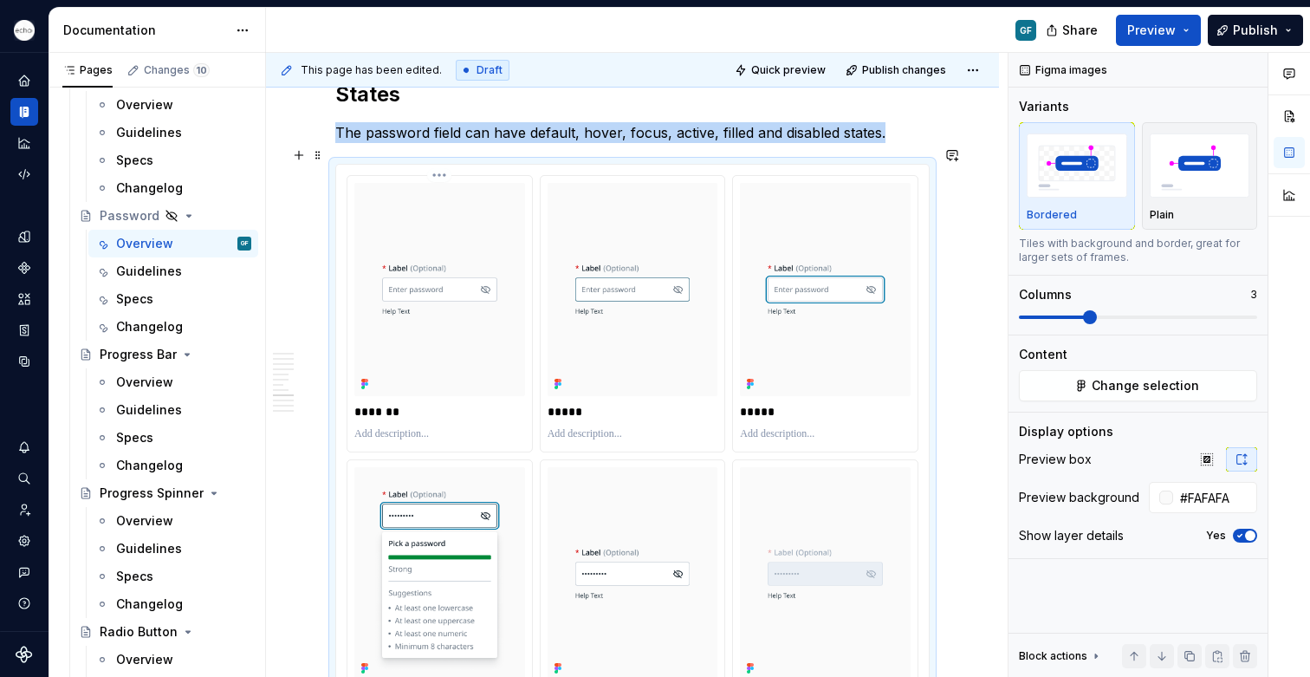
scroll to position [3379, 0]
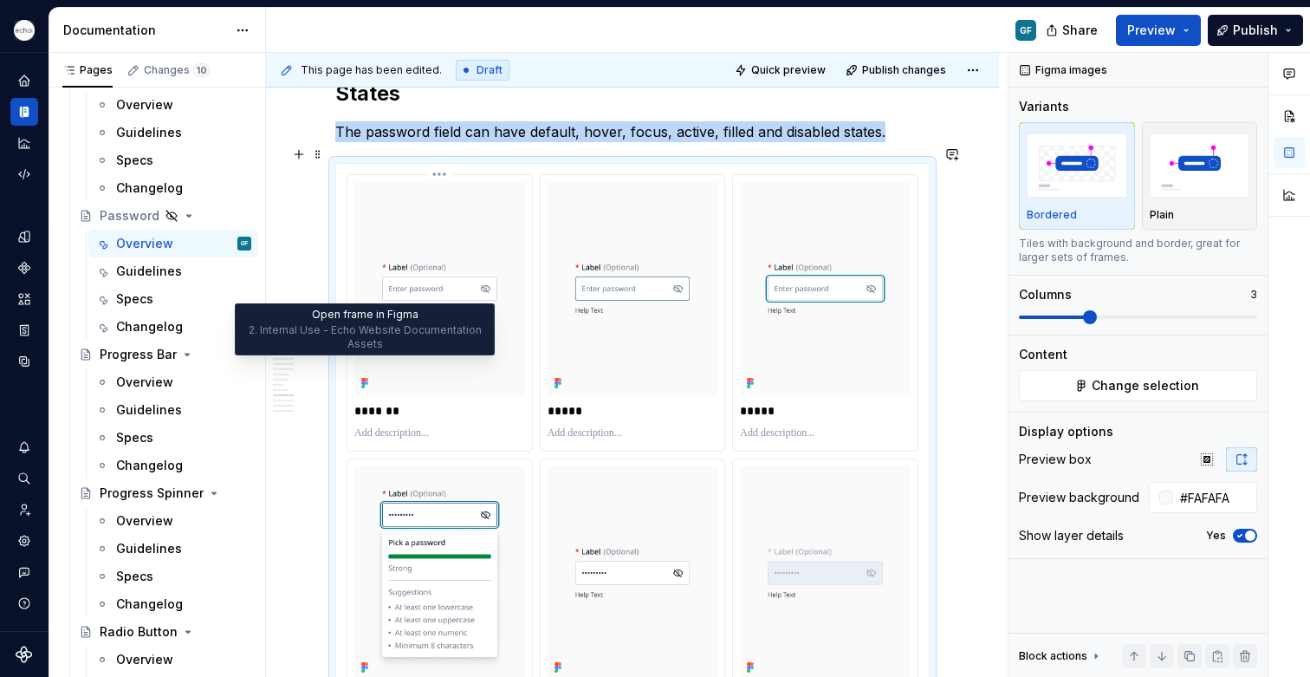
click at [361, 376] on icon at bounding box center [365, 383] width 14 height 14
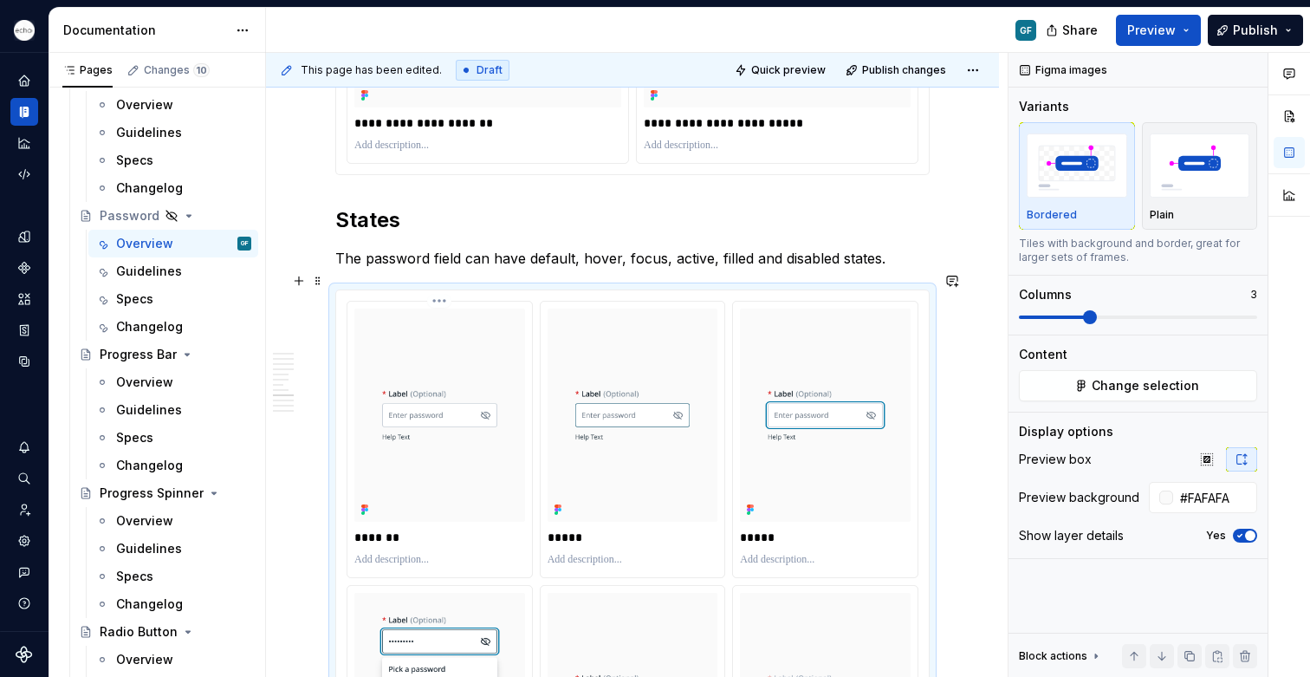
scroll to position [3252, 0]
click at [439, 282] on html "Echo GF Dataset PPG Documentation GF Share Preview Publish Pages Changes 10 Add…" at bounding box center [655, 338] width 1310 height 677
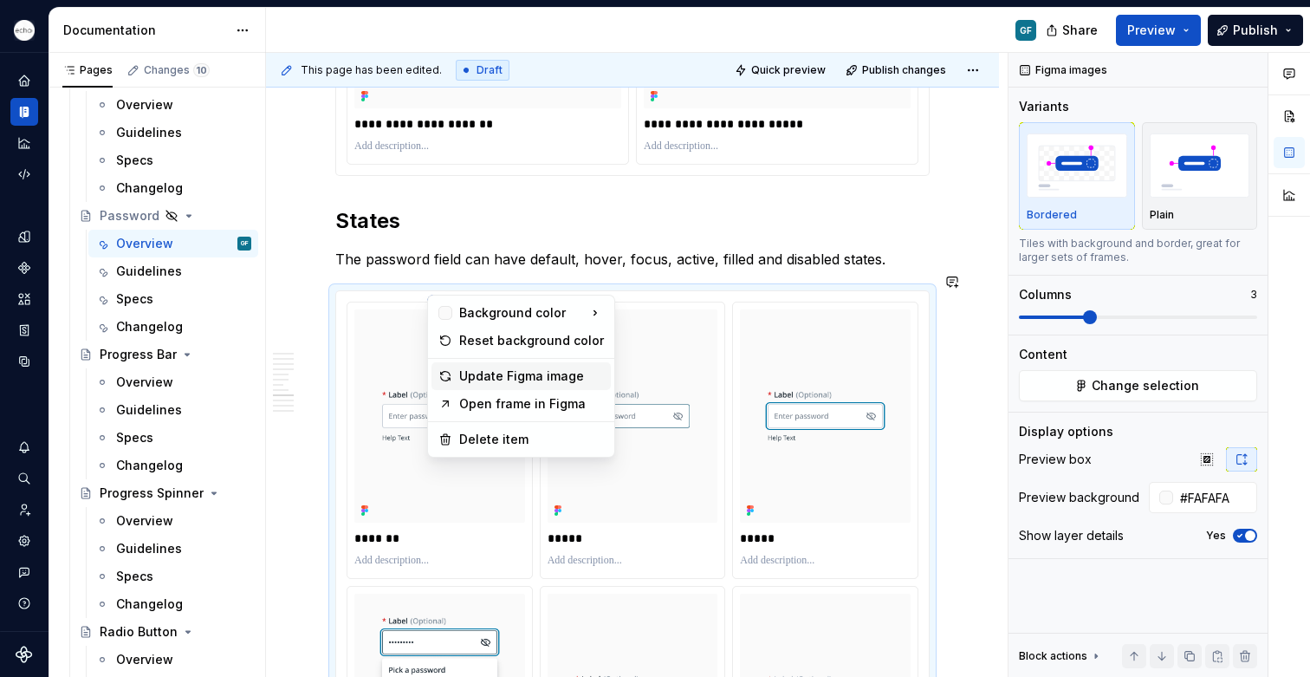
click at [482, 374] on div "Update Figma image" at bounding box center [531, 375] width 145 height 17
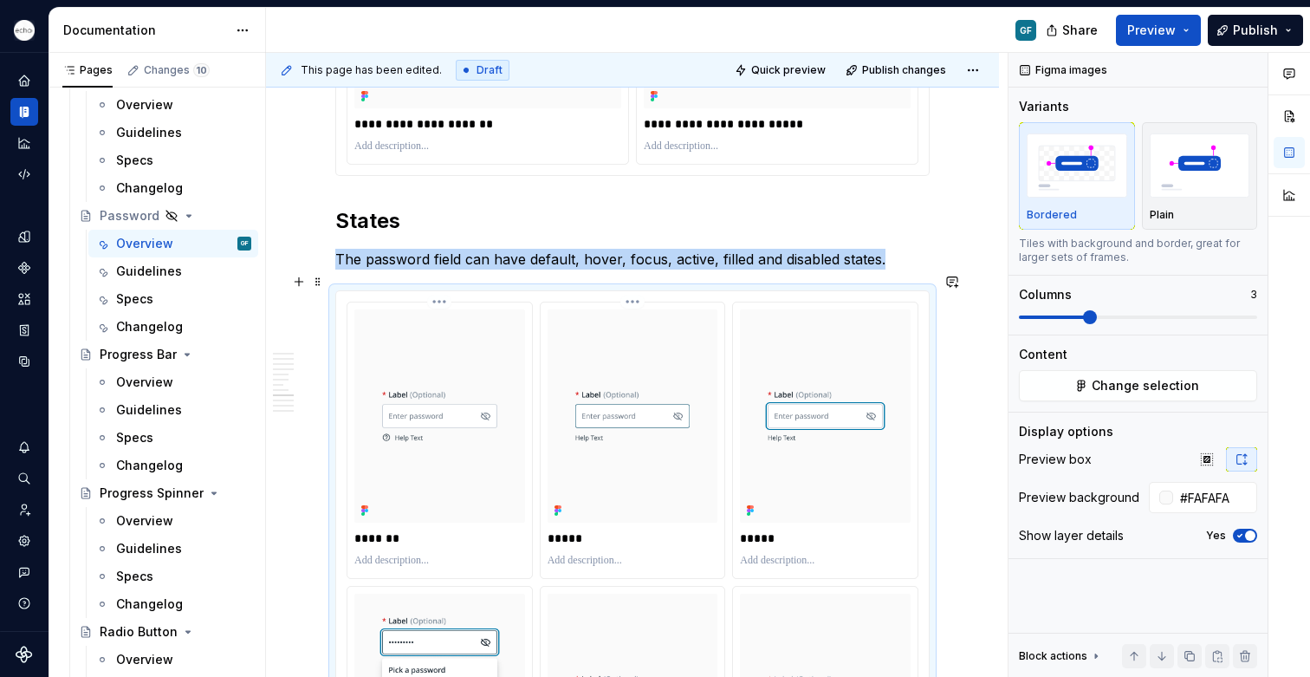
click at [630, 282] on html "Echo GF Dataset PPG Documentation GF Share Preview Publish Pages Changes 10 Add…" at bounding box center [655, 338] width 1310 height 677
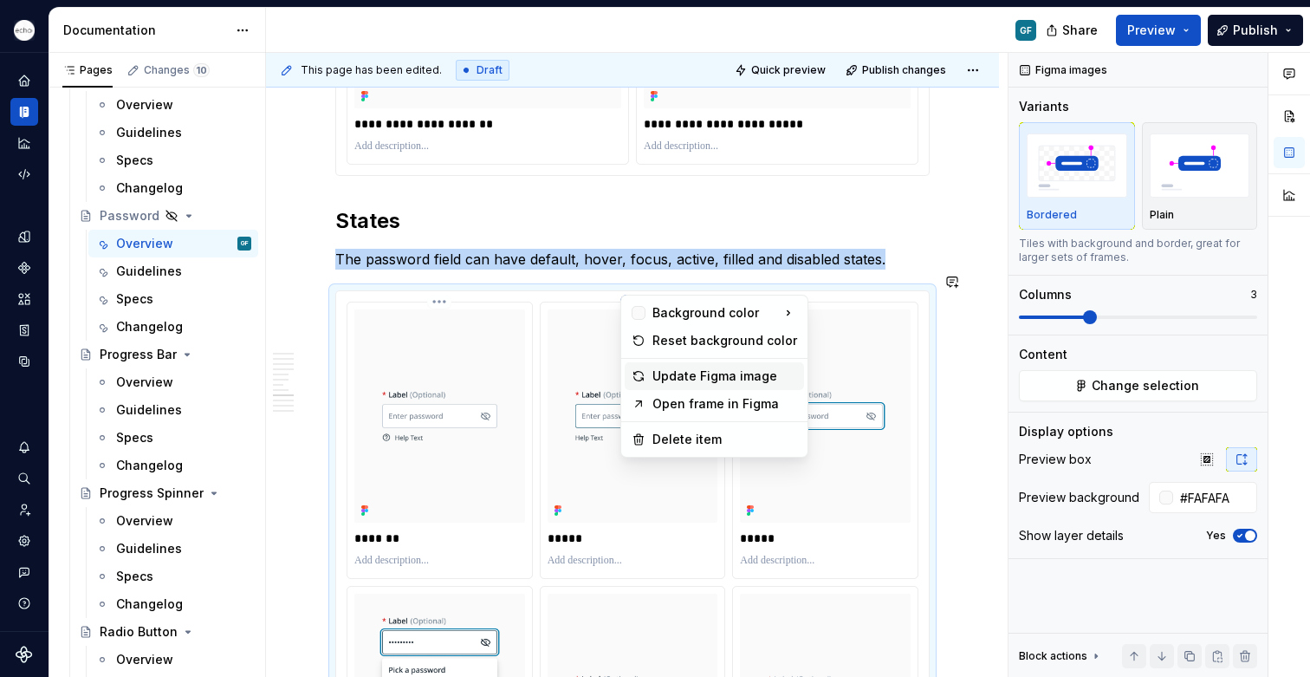
click at [656, 378] on div "Update Figma image" at bounding box center [725, 375] width 145 height 17
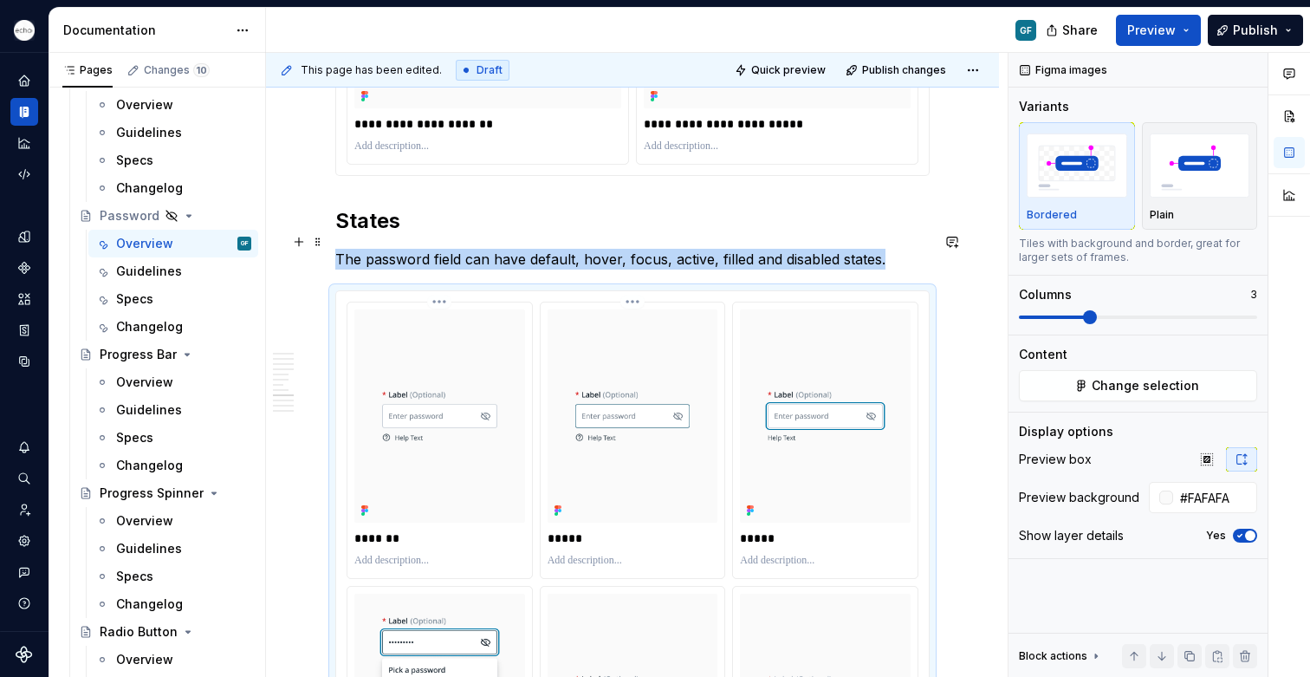
click at [899, 249] on p "The password field can have default, hover, focus, active, filled and disabled …" at bounding box center [632, 259] width 595 height 21
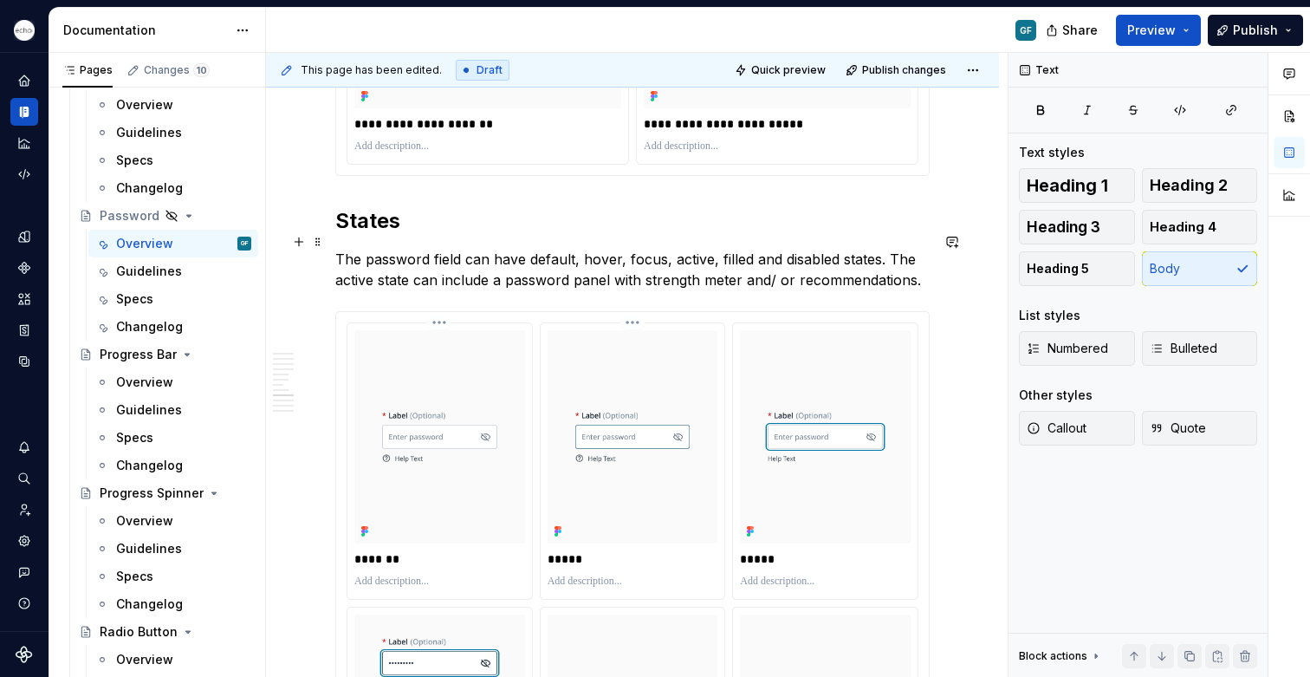
drag, startPoint x: 439, startPoint y: 265, endPoint x: 426, endPoint y: 266, distance: 13.9
click at [426, 266] on p "The password field can have default, hover, focus, active, filled and disabled …" at bounding box center [632, 270] width 595 height 42
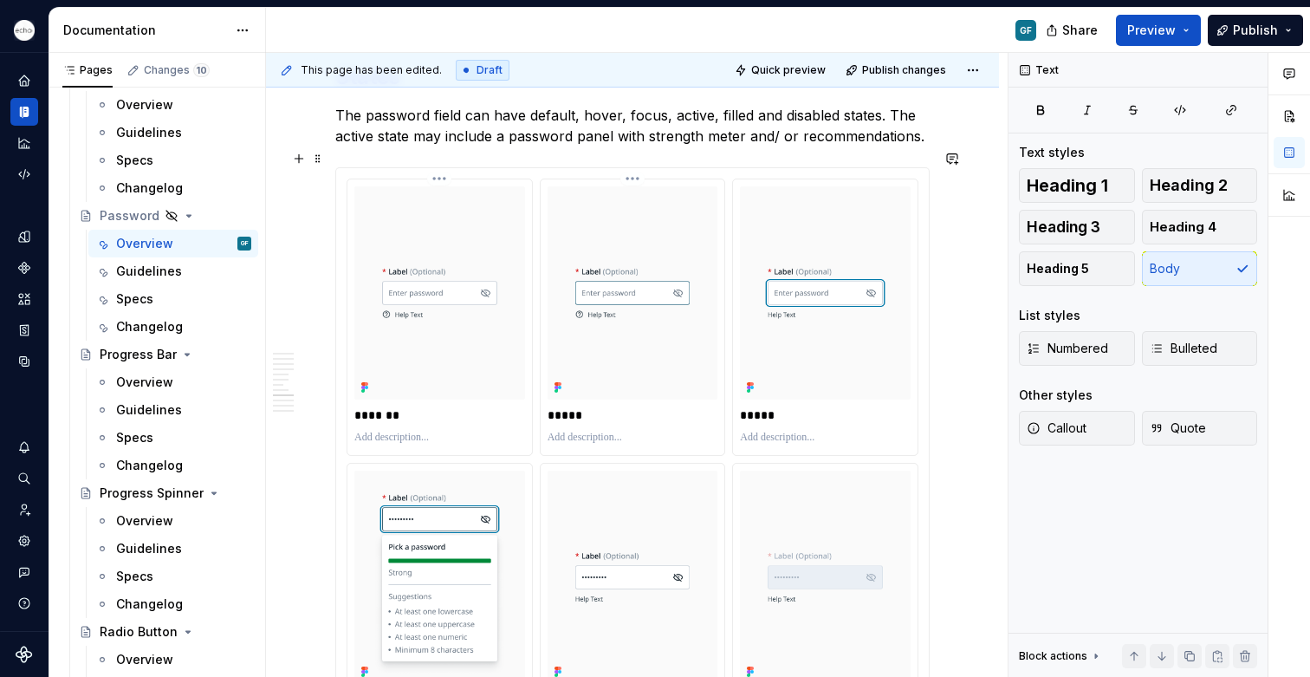
scroll to position [3391, 0]
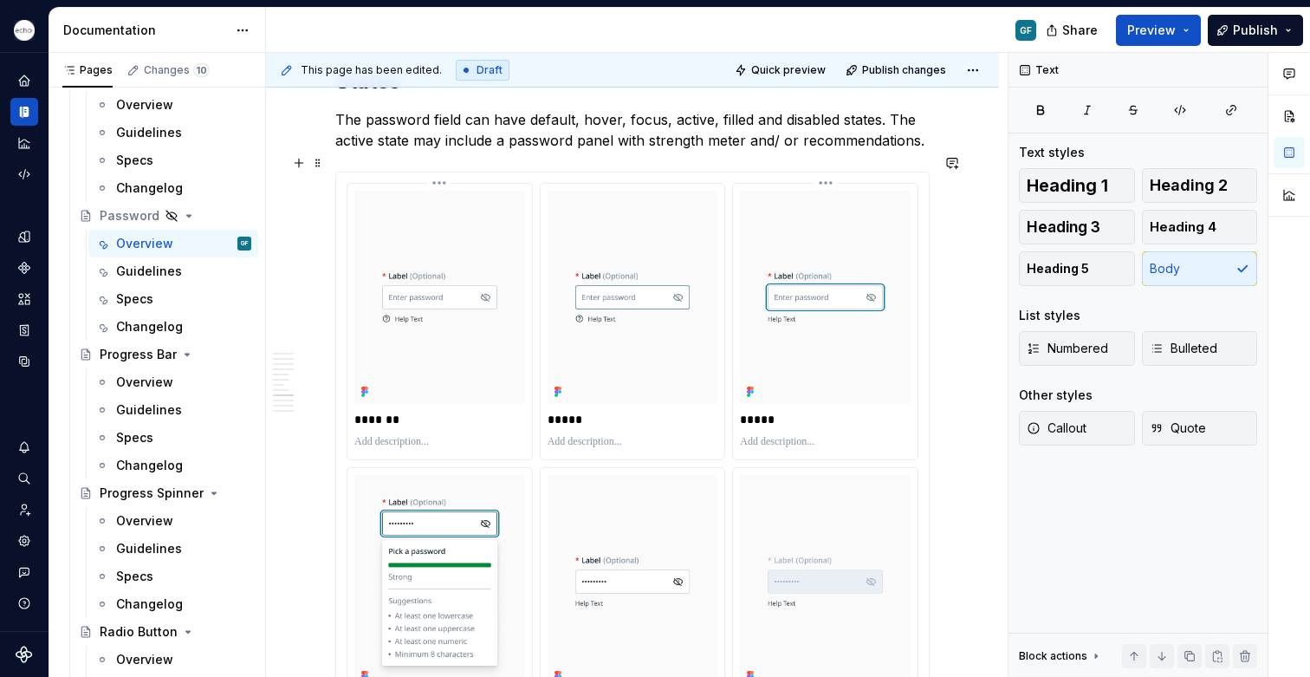
click at [828, 161] on html "Echo GF Dataset PPG Documentation GF Share Preview Publish Pages Changes 10 Add…" at bounding box center [655, 338] width 1310 height 677
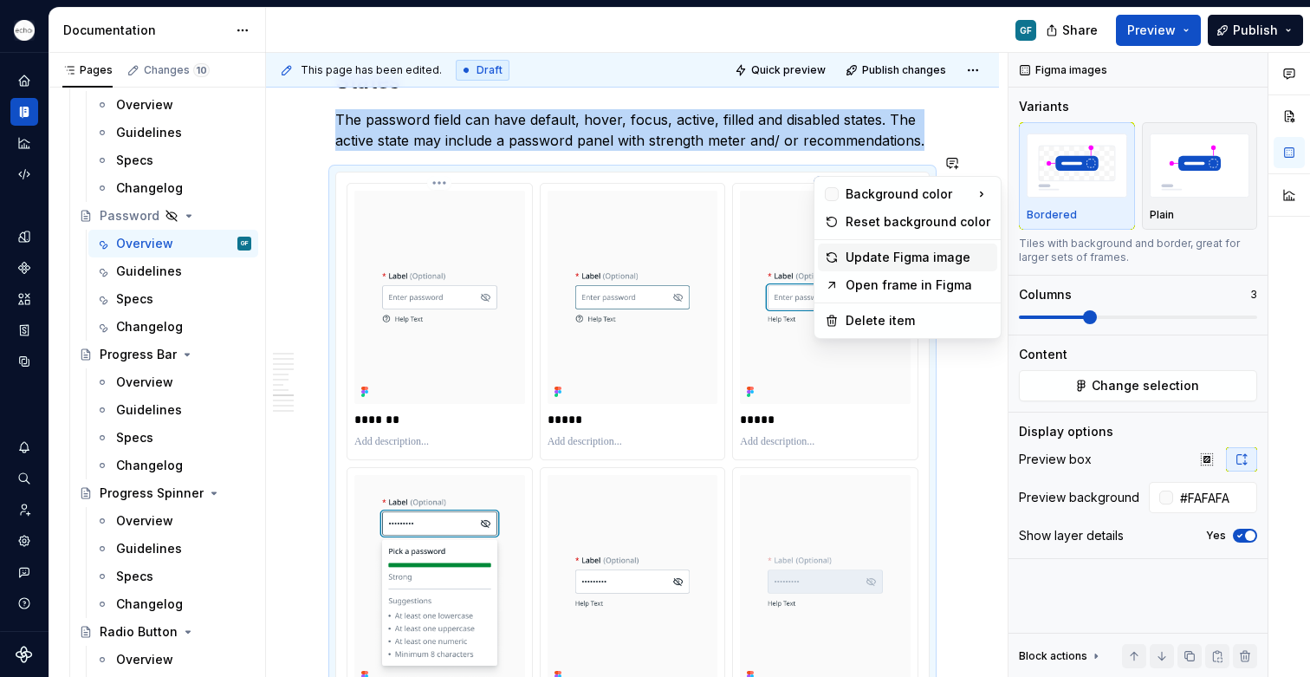
click at [851, 256] on div "Update Figma image" at bounding box center [918, 257] width 145 height 17
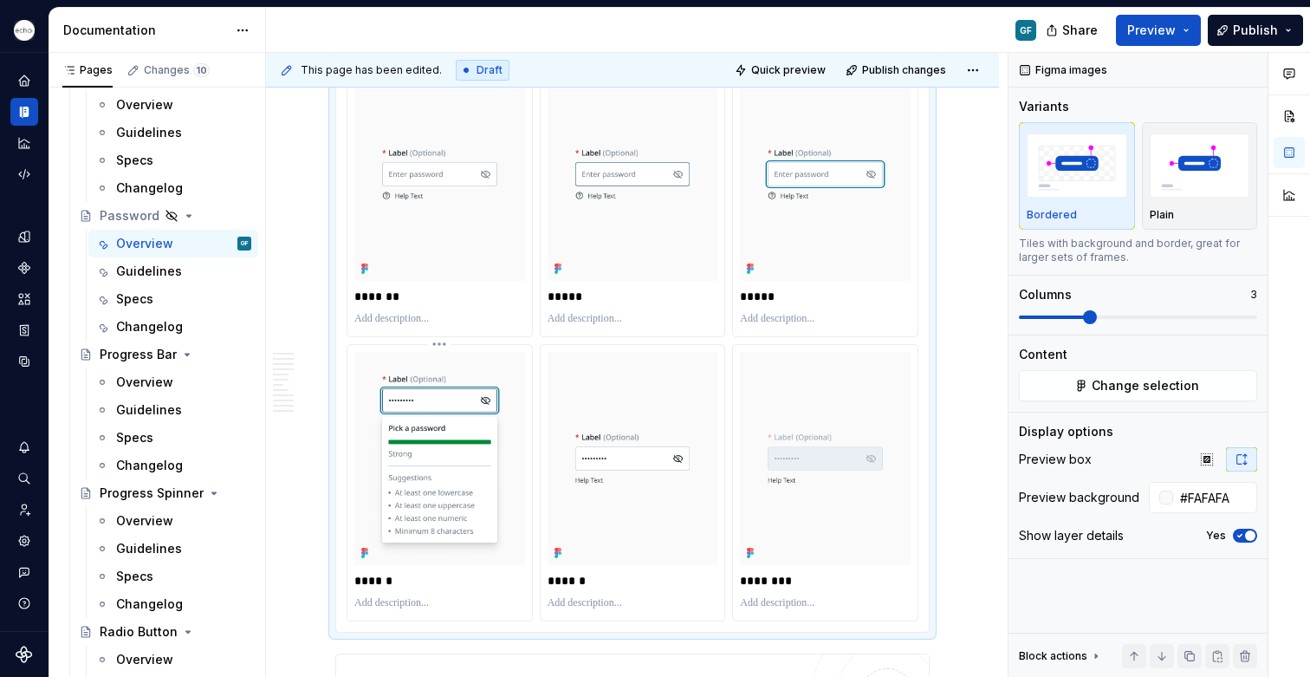
scroll to position [3516, 0]
click at [439, 325] on html "Echo GF Dataset PPG Documentation GF Share Preview Publish Pages Changes 10 Add…" at bounding box center [655, 338] width 1310 height 677
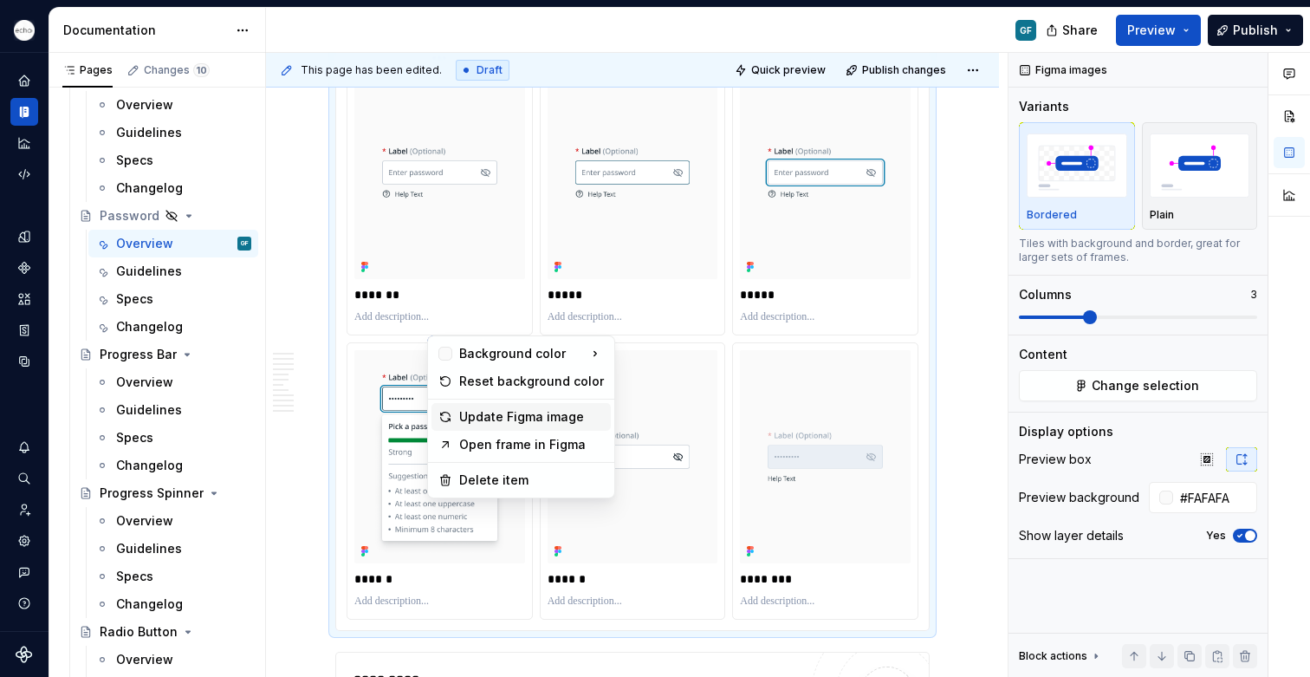
click at [485, 418] on div "Update Figma image" at bounding box center [531, 416] width 145 height 17
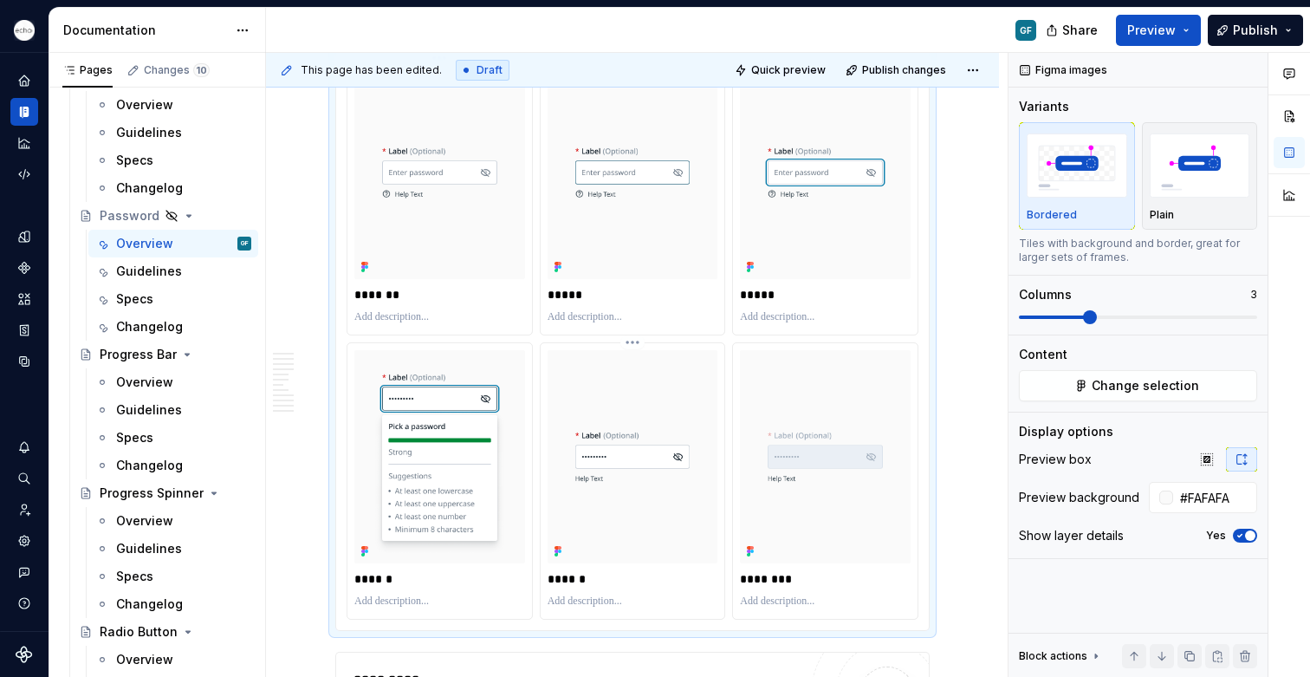
click at [633, 327] on html "Echo GF Dataset PPG Documentation GF Share Preview Publish Pages Changes 10 Add…" at bounding box center [655, 338] width 1310 height 677
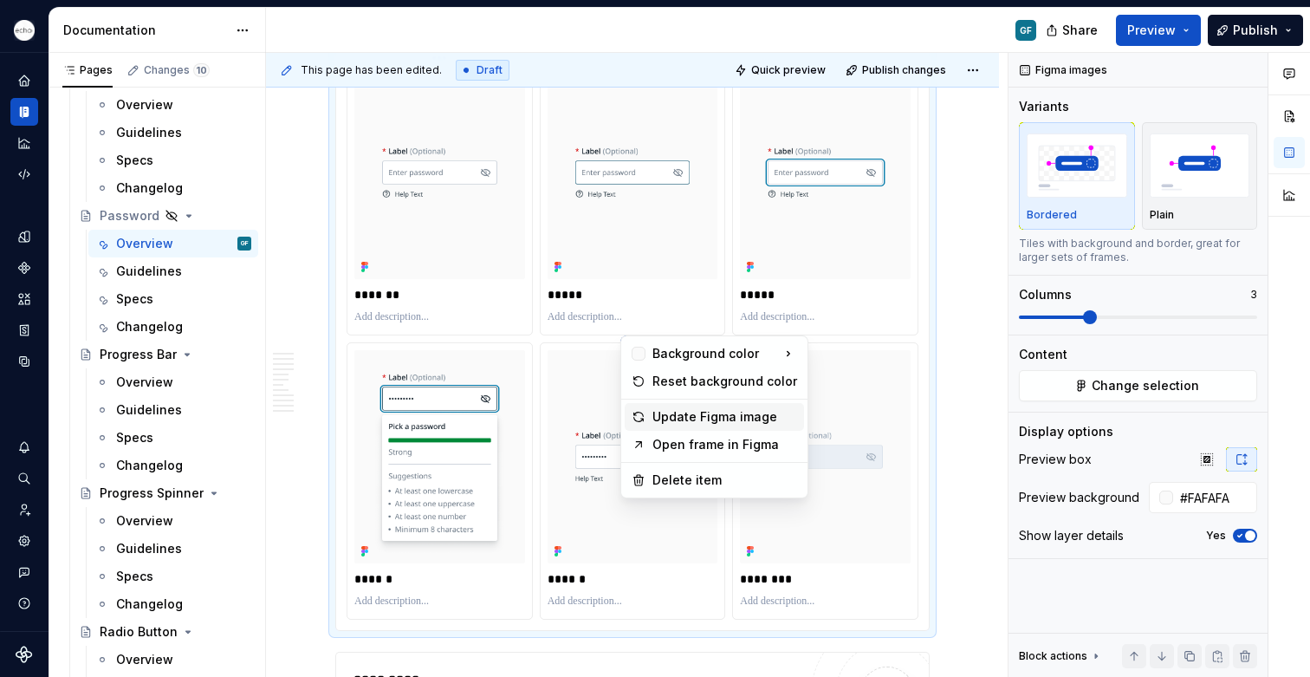
click at [660, 417] on div "Update Figma image" at bounding box center [725, 416] width 145 height 17
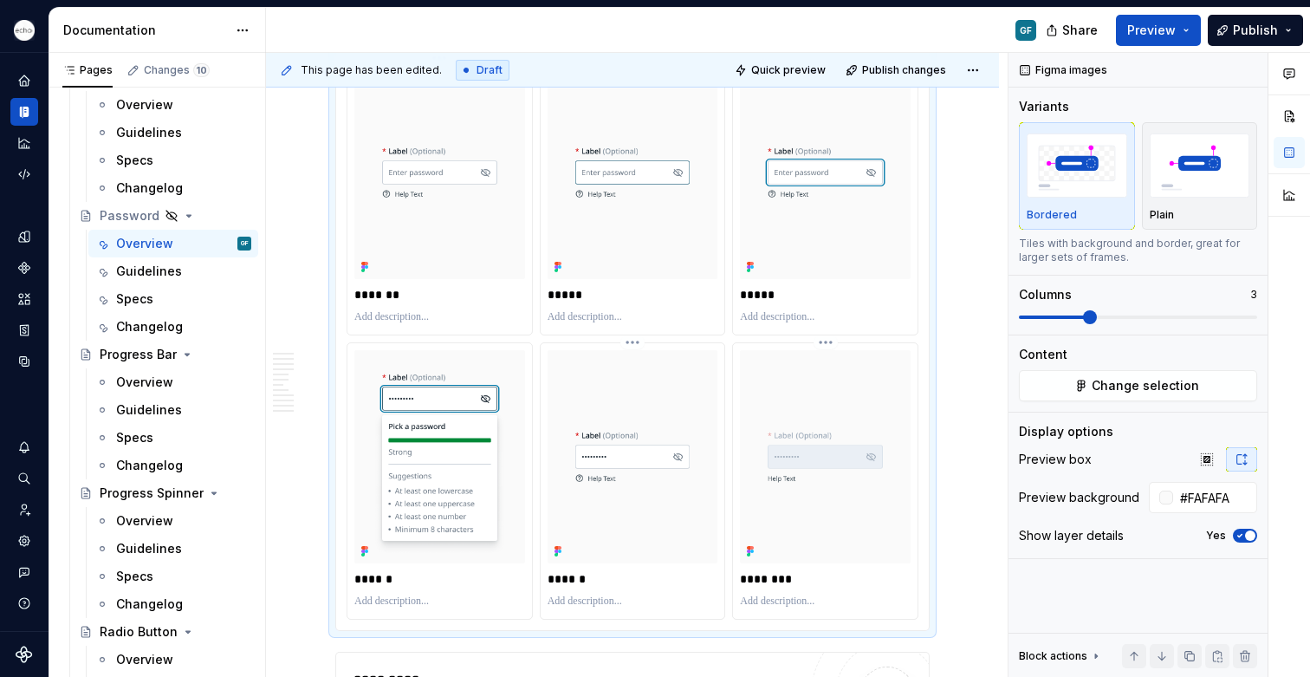
click at [823, 324] on html "Echo GF Dataset PPG Documentation GF Share Preview Publish Pages Changes 10 Add…" at bounding box center [655, 338] width 1310 height 677
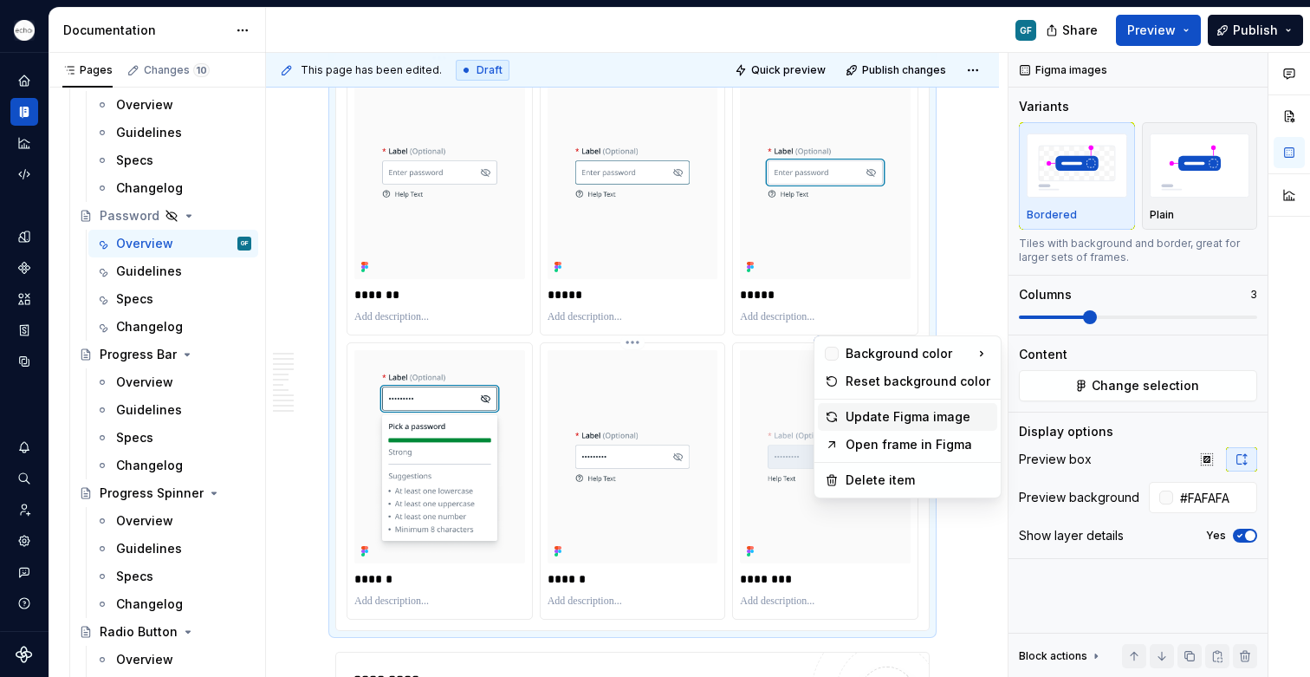
click at [861, 413] on div "Update Figma image" at bounding box center [918, 416] width 145 height 17
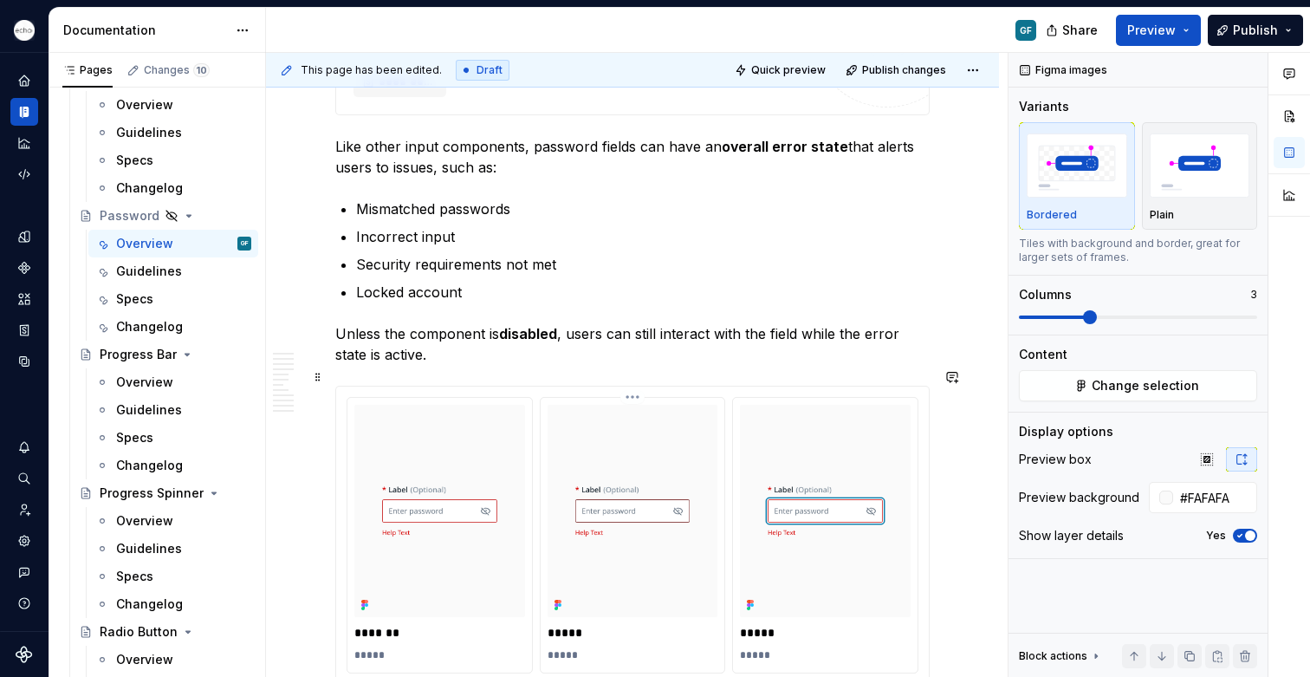
scroll to position [4183, 0]
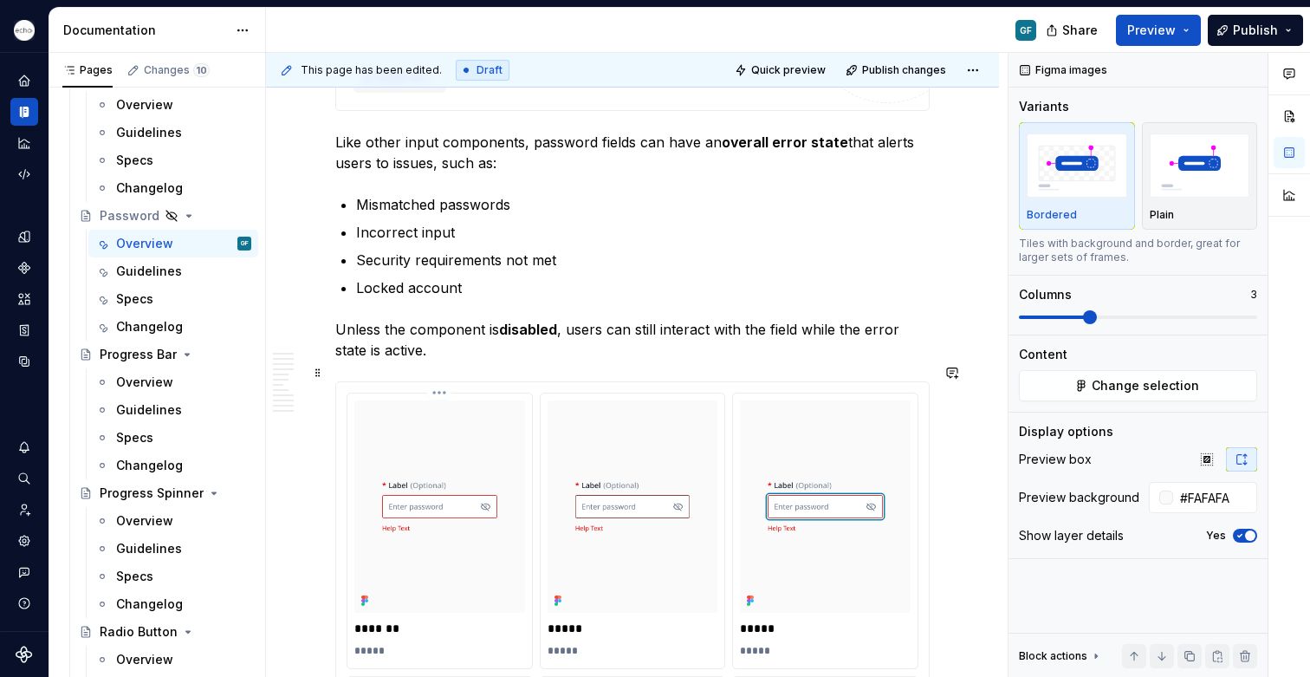
click at [441, 375] on html "Echo GF Dataset PPG Documentation GF Share Preview Publish Pages Changes 10 Add…" at bounding box center [655, 338] width 1310 height 677
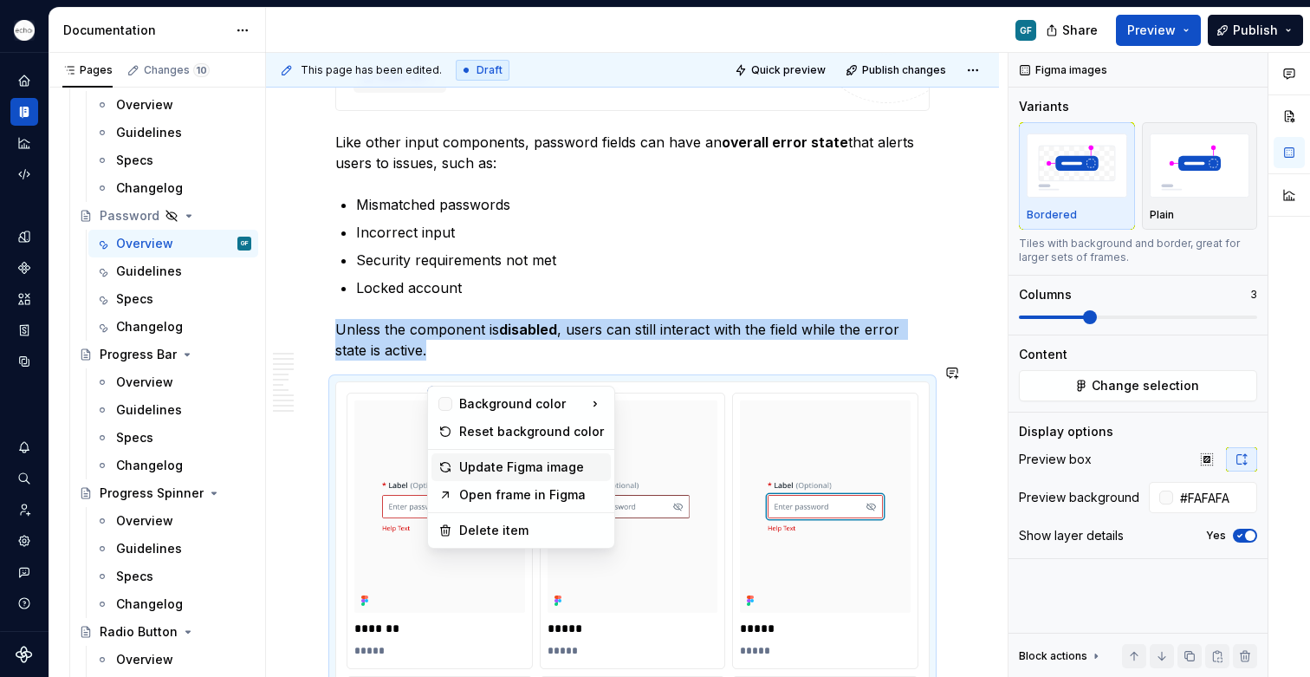
click at [473, 459] on div "Update Figma image" at bounding box center [531, 466] width 145 height 17
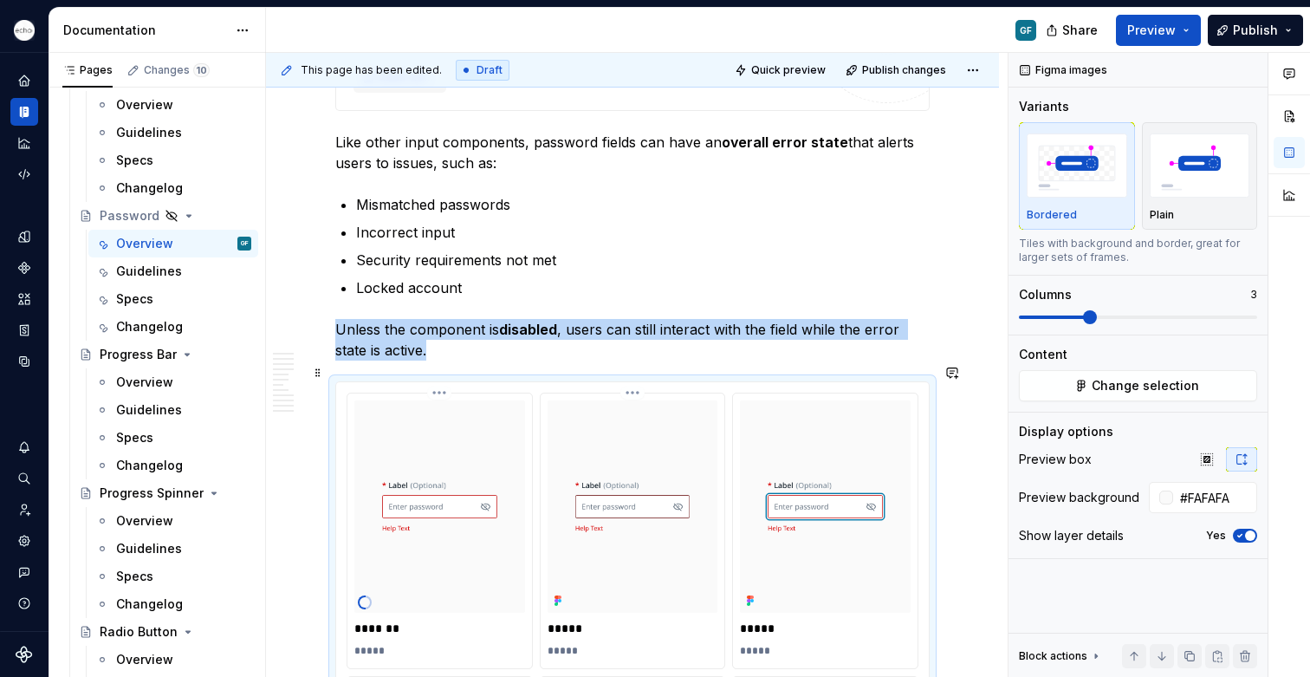
click at [634, 372] on html "Echo GF Dataset PPG Documentation GF Share Preview Publish Pages Changes 10 Add…" at bounding box center [655, 338] width 1310 height 677
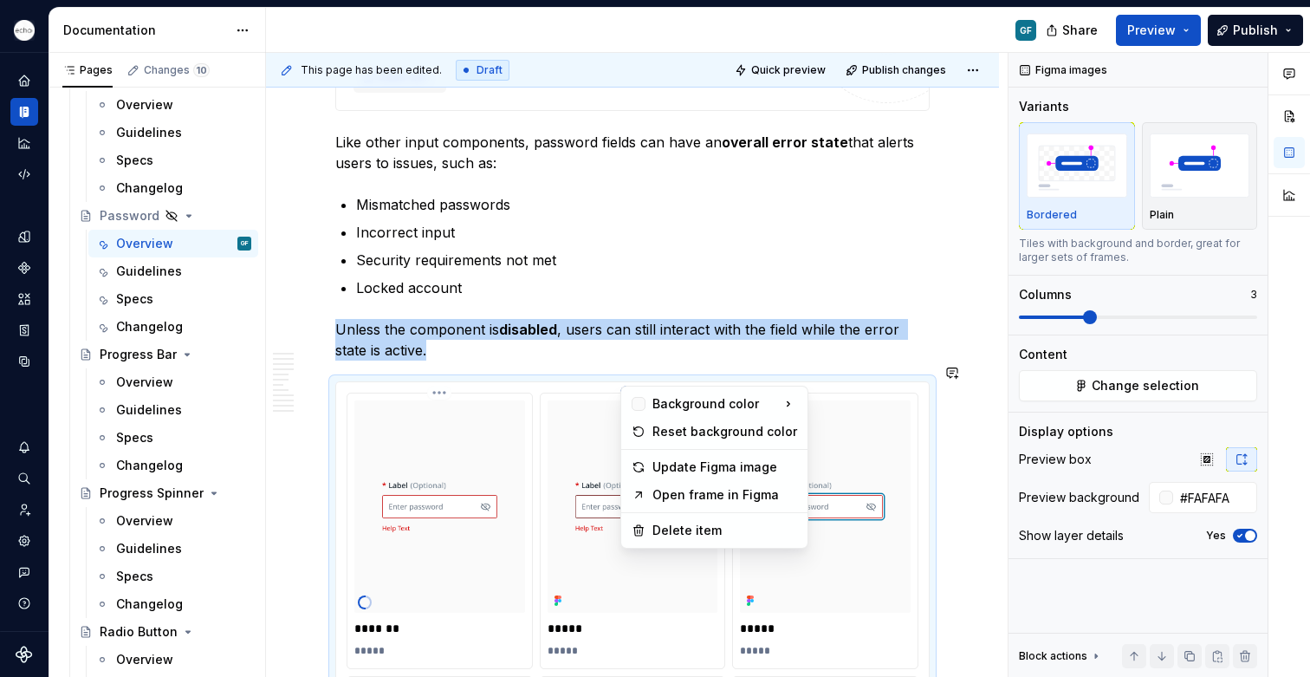
click at [782, 250] on html "Echo GF Dataset PPG Documentation GF Share Preview Publish Pages Changes 10 Add…" at bounding box center [655, 338] width 1310 height 677
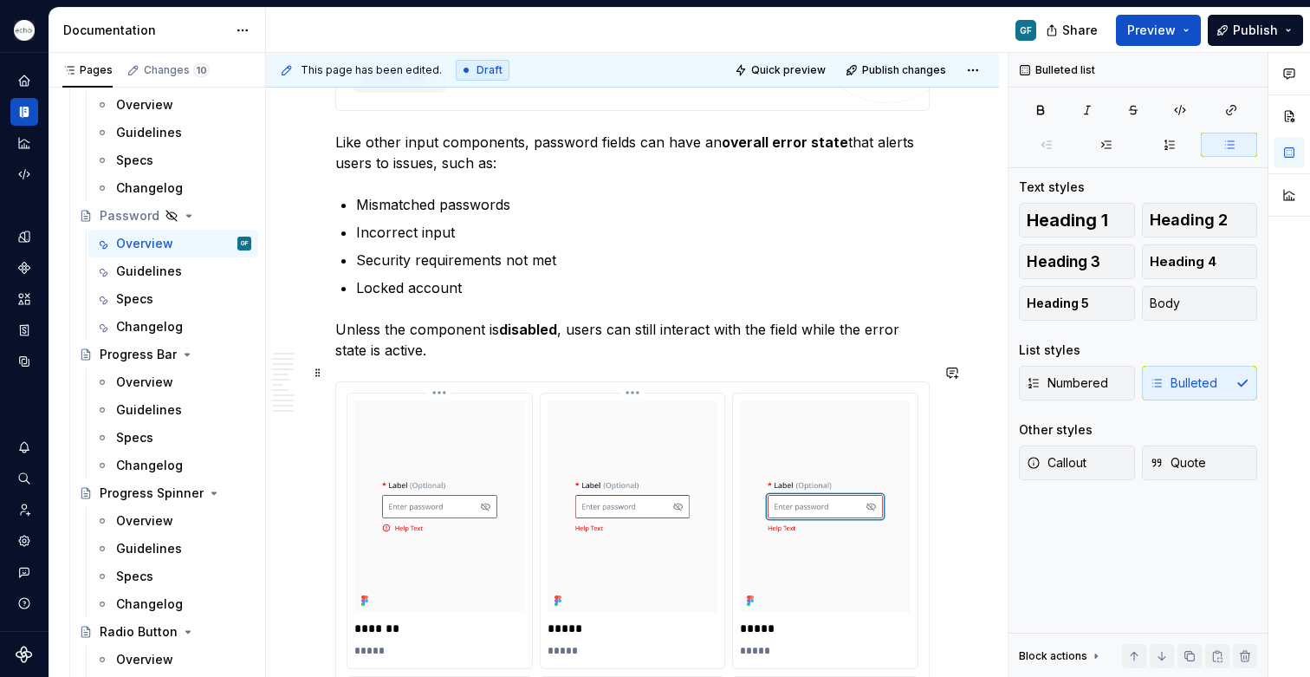
click at [632, 374] on html "Echo GF Dataset PPG Documentation GF Share Preview Publish Pages Changes 10 Add…" at bounding box center [655, 338] width 1310 height 677
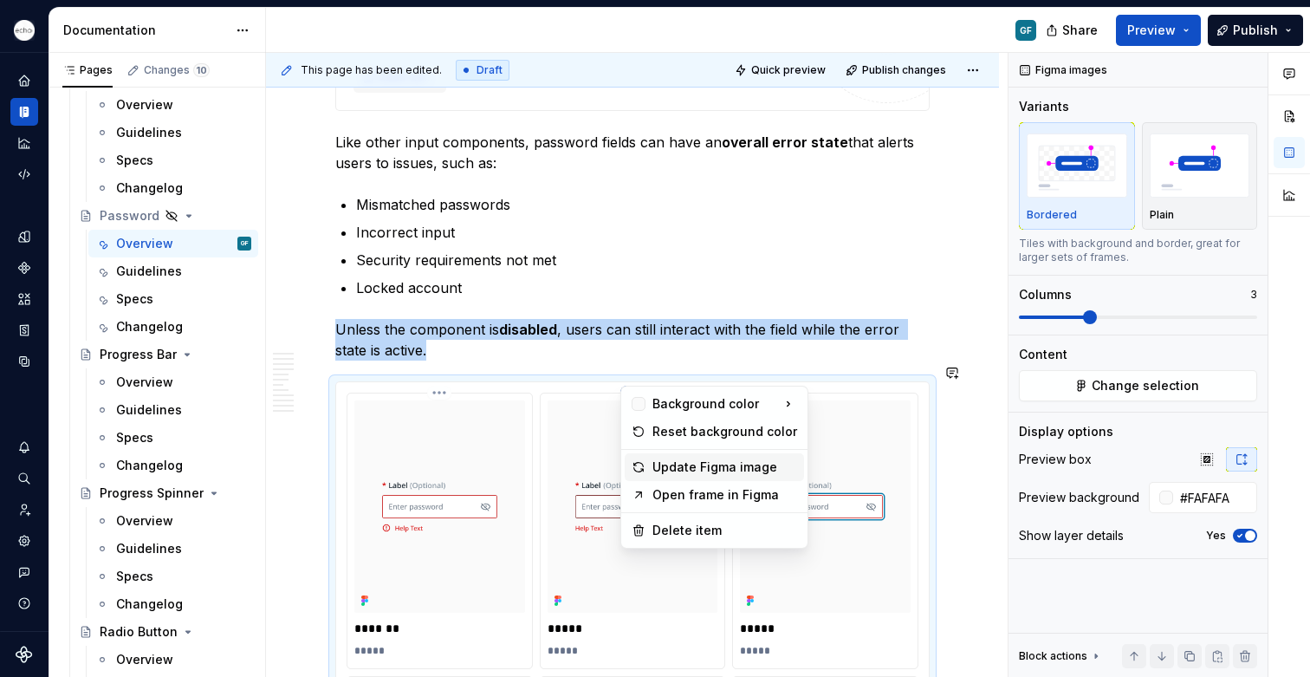
click at [664, 466] on div "Update Figma image" at bounding box center [725, 466] width 145 height 17
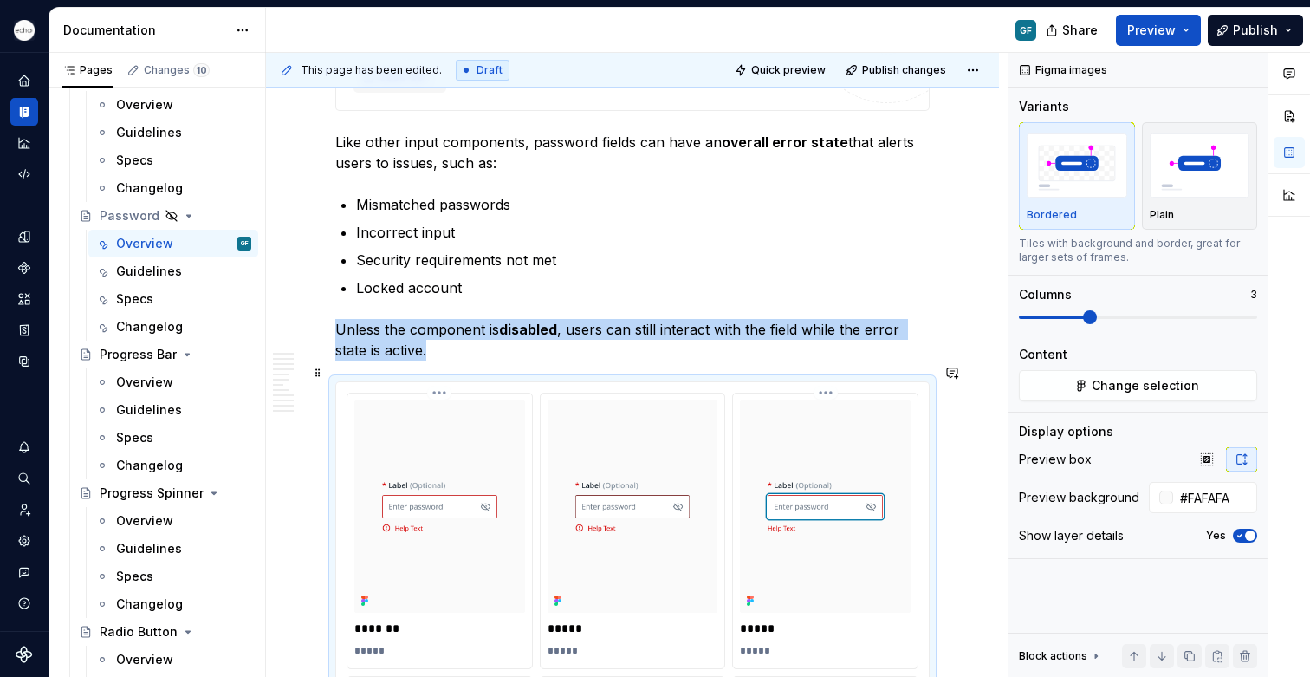
click at [828, 374] on html "Echo GF Dataset PPG Documentation GF Share Preview Publish Pages Changes 10 Add…" at bounding box center [655, 338] width 1310 height 677
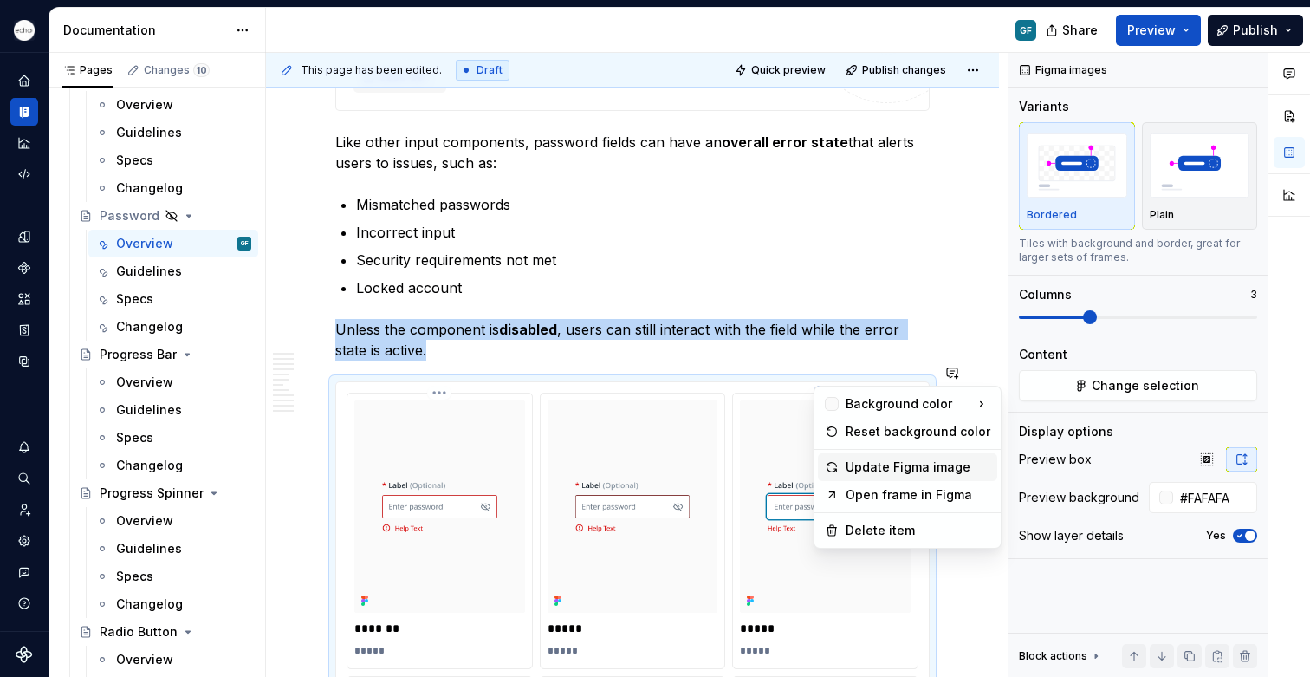
click at [858, 467] on div "Update Figma image" at bounding box center [918, 466] width 145 height 17
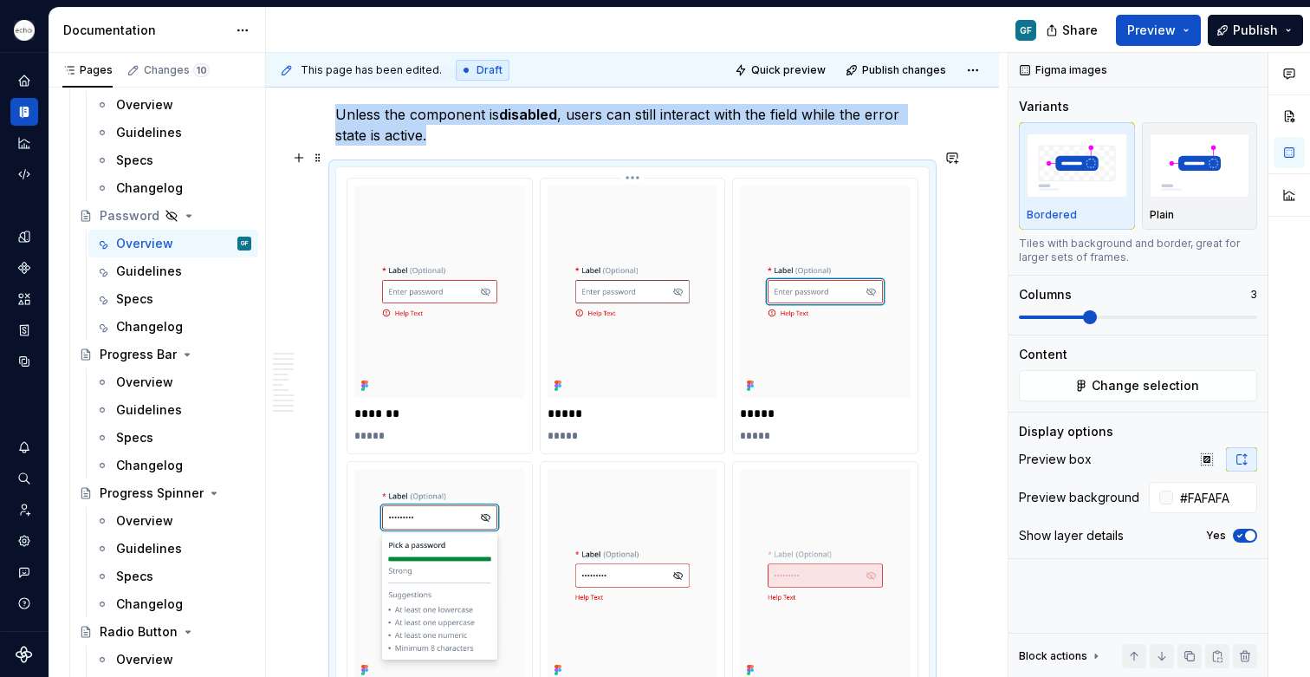
scroll to position [4401, 0]
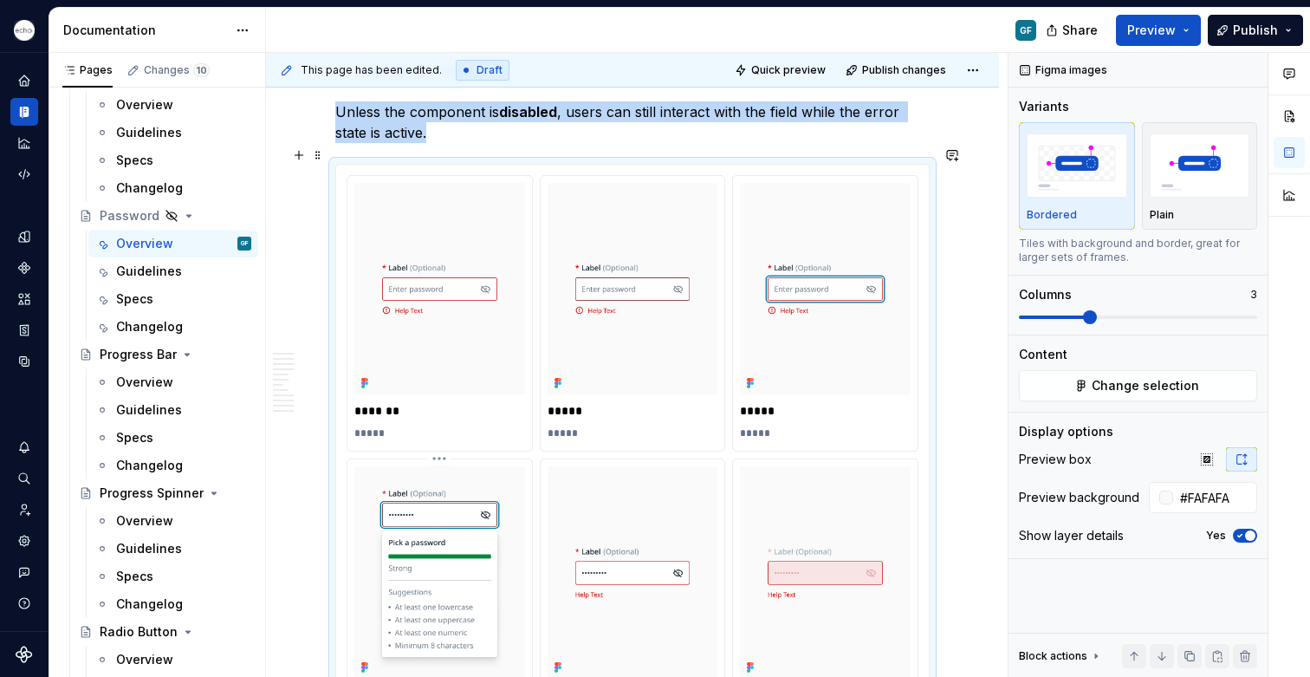
click at [439, 439] on html "Echo GF Dataset PPG Documentation GF Share Preview Publish Pages Changes 10 Add…" at bounding box center [655, 338] width 1310 height 677
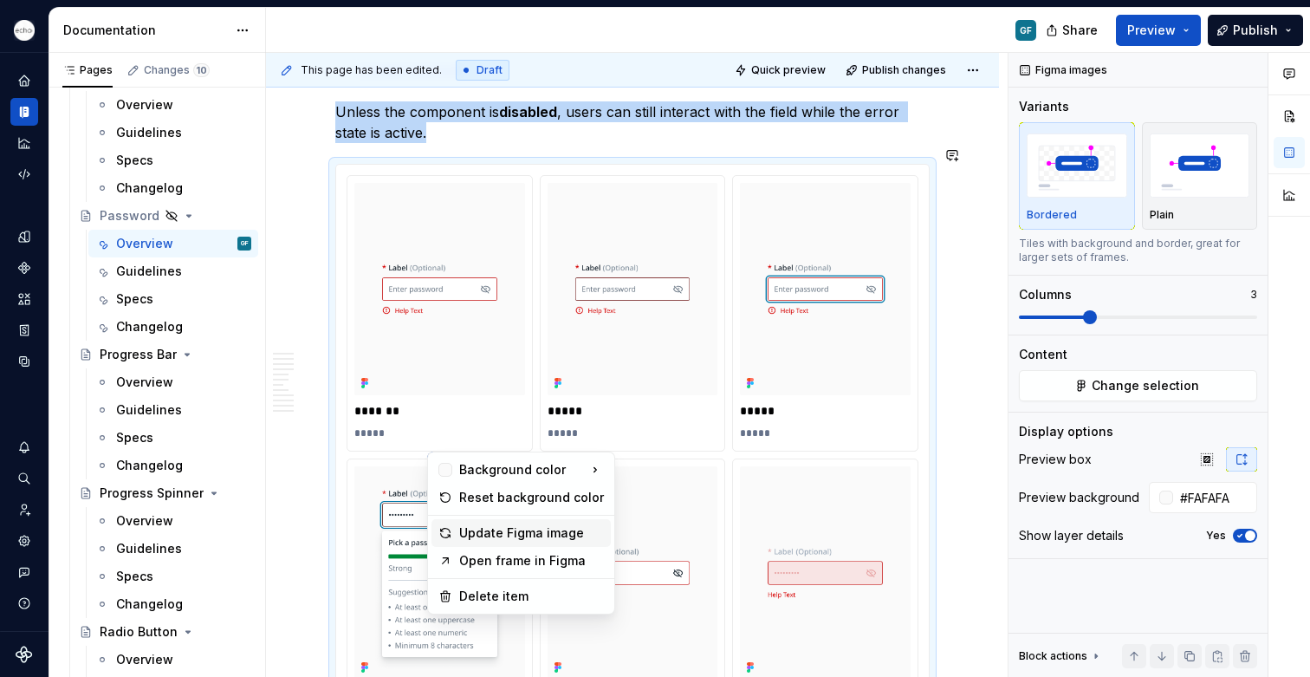
click at [488, 534] on div "Update Figma image" at bounding box center [531, 532] width 145 height 17
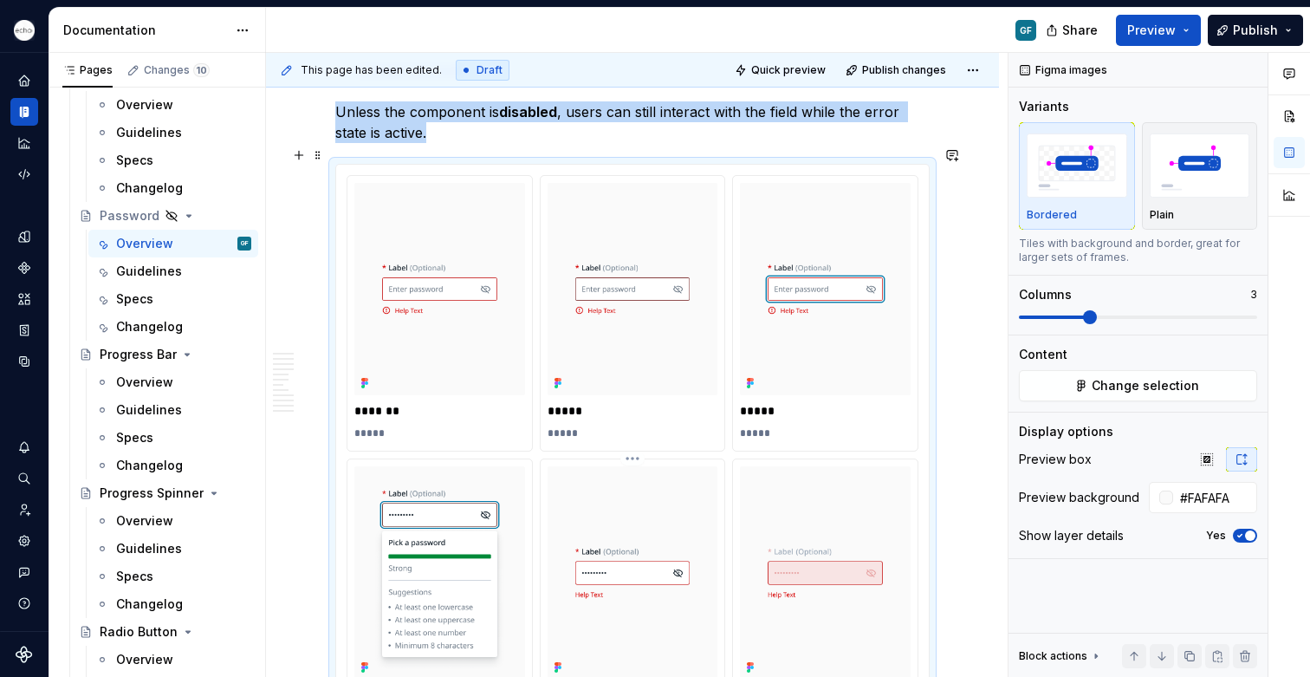
click at [637, 442] on html "Echo GF Dataset PPG Documentation GF Share Preview Publish Pages Changes 10 Add…" at bounding box center [655, 338] width 1310 height 677
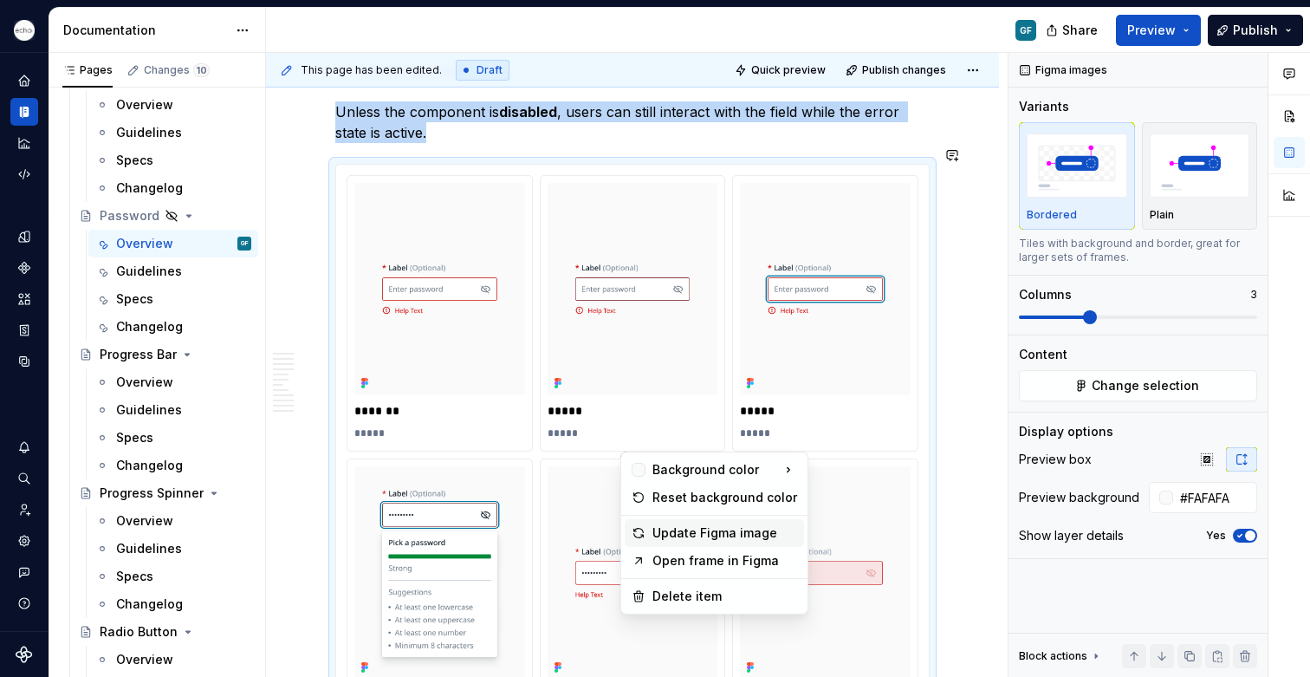
click at [694, 535] on div "Update Figma image" at bounding box center [725, 532] width 145 height 17
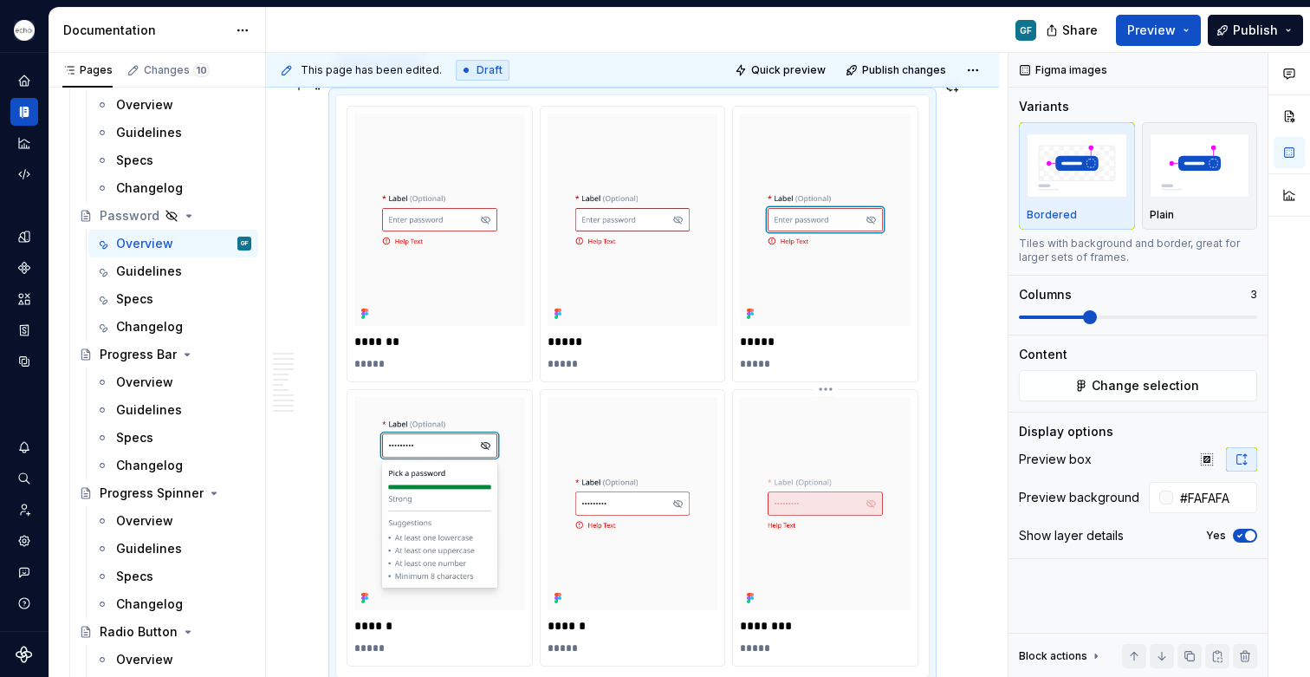
scroll to position [4473, 0]
click at [824, 367] on html "Echo GF Dataset PPG Documentation GF Share Preview Publish Pages Changes 10 Add…" at bounding box center [655, 338] width 1310 height 677
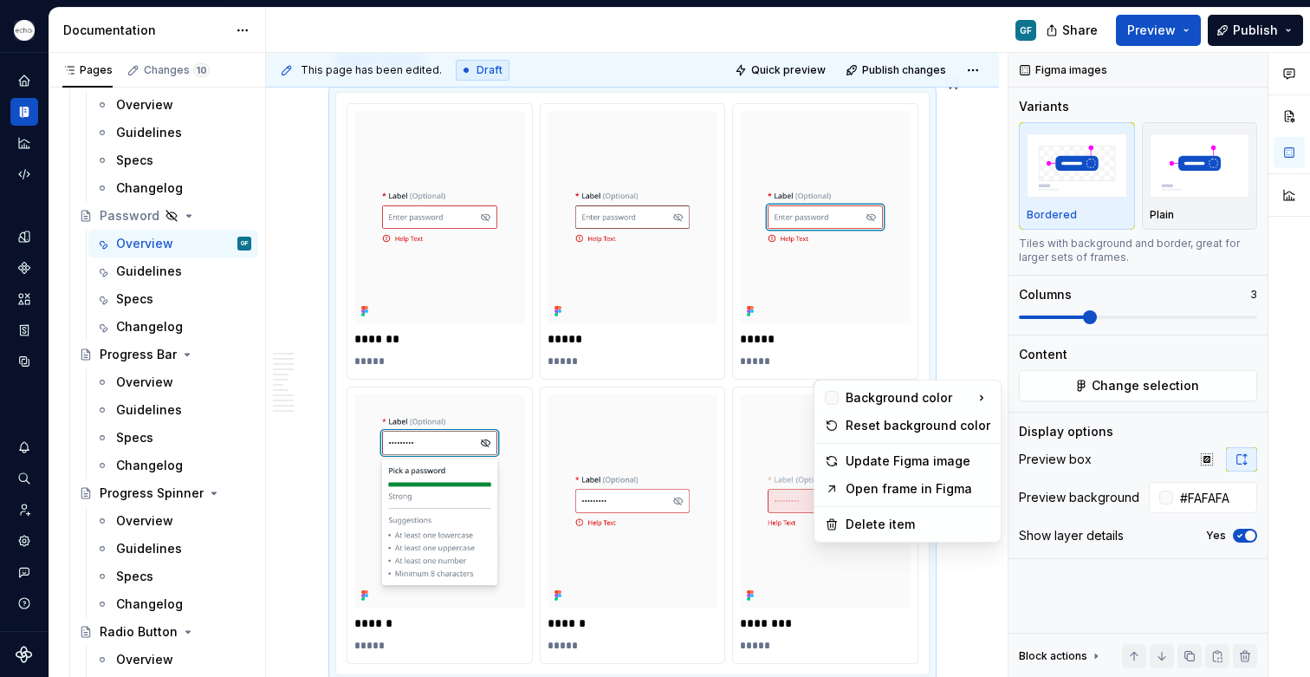
click at [825, 369] on html "Echo GF Dataset PPG Documentation GF Share Preview Publish Pages Changes 10 Add…" at bounding box center [655, 338] width 1310 height 677
click at [884, 462] on div "Update Figma image" at bounding box center [918, 460] width 145 height 17
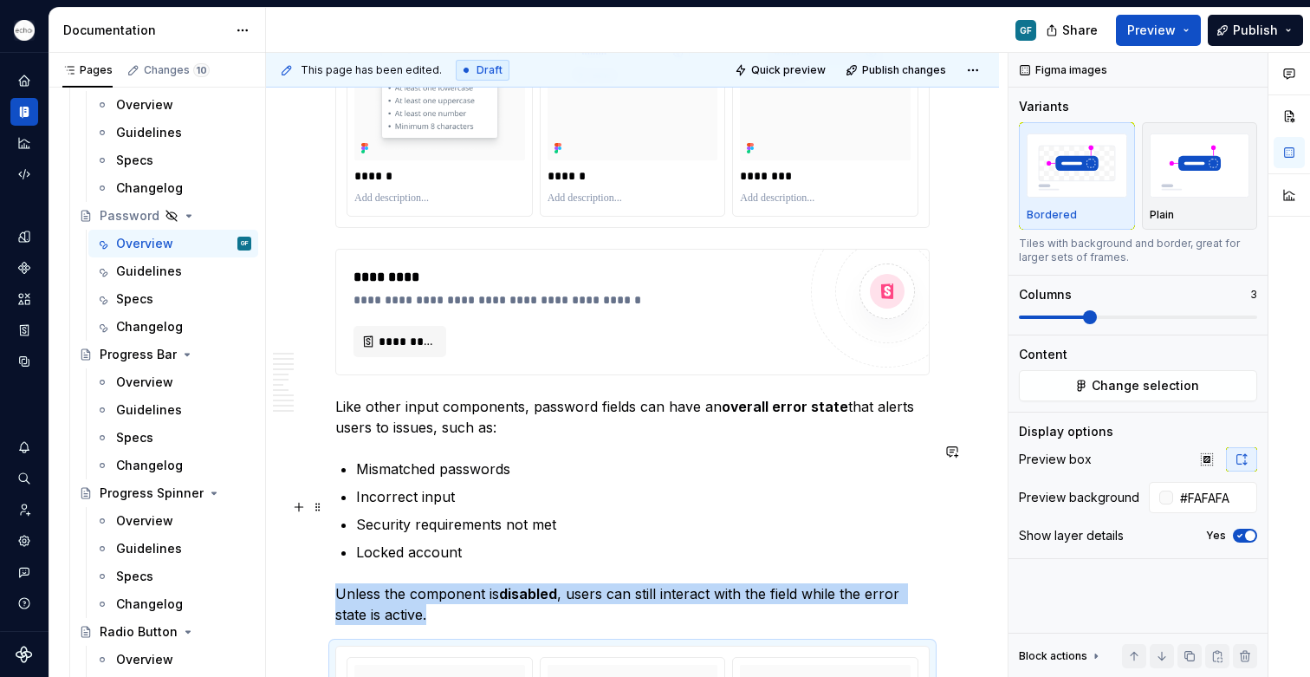
scroll to position [3918, 0]
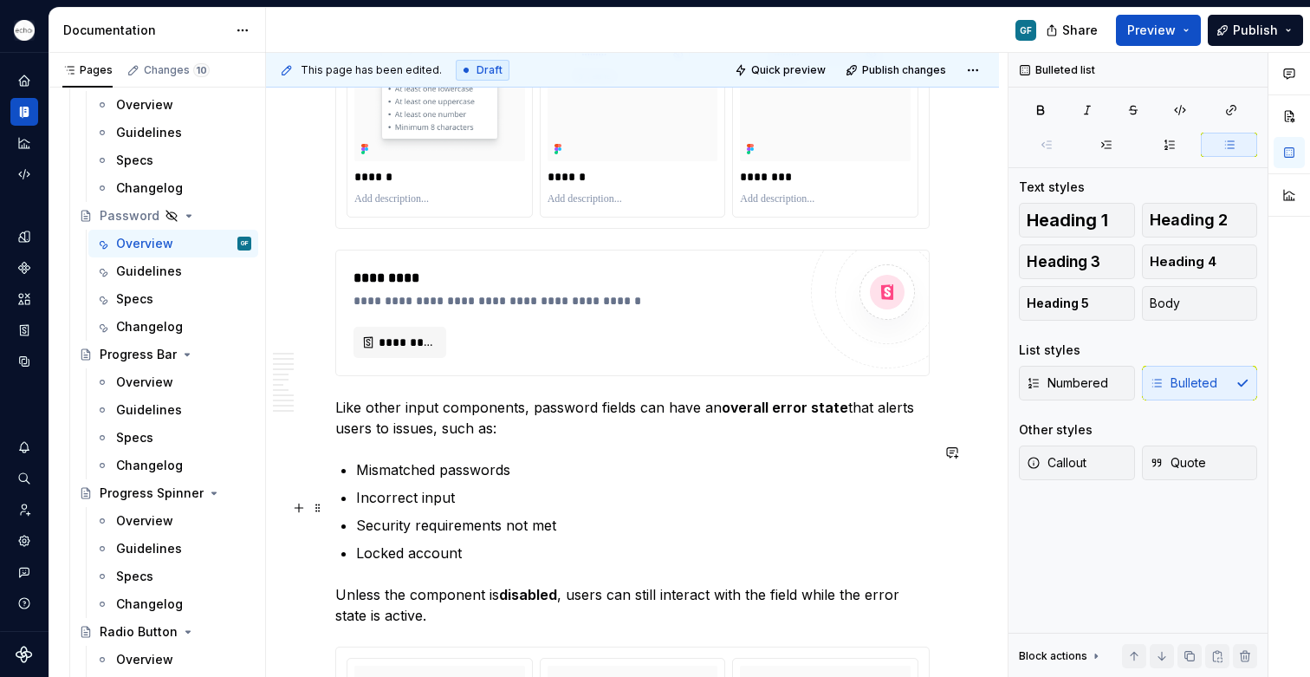
click at [575, 515] on p "Security requirements not met" at bounding box center [643, 525] width 574 height 21
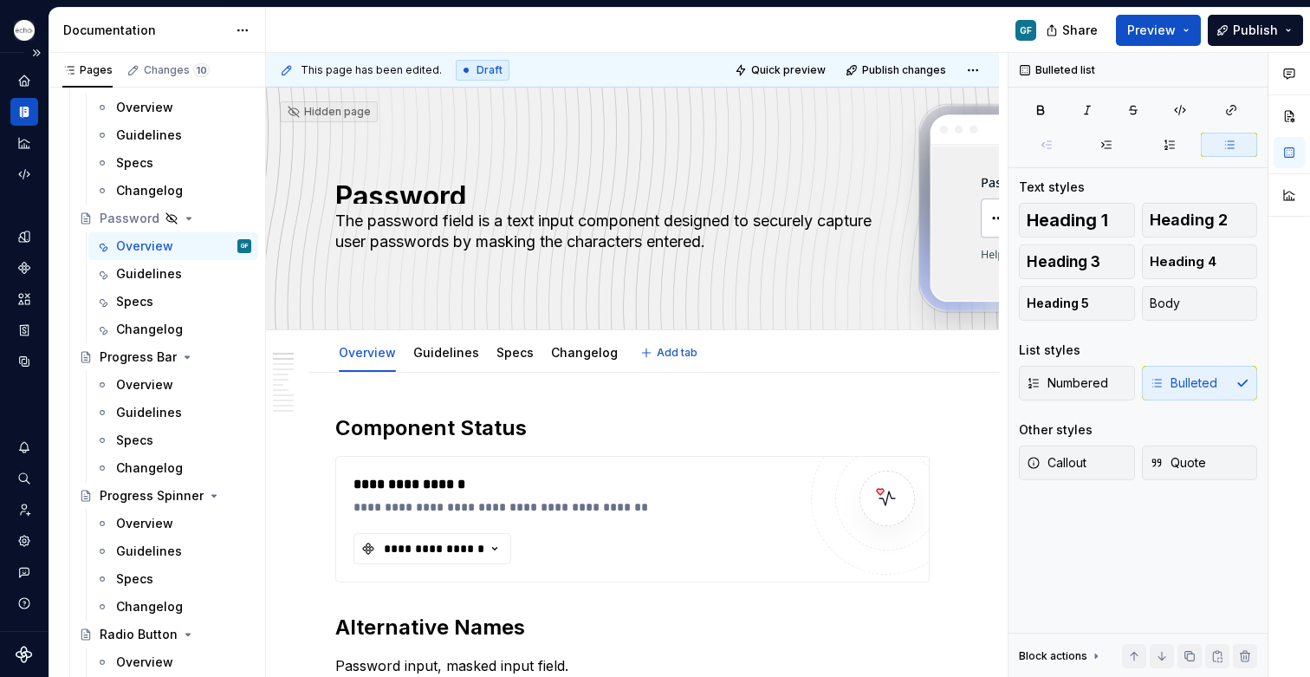
scroll to position [4492, 0]
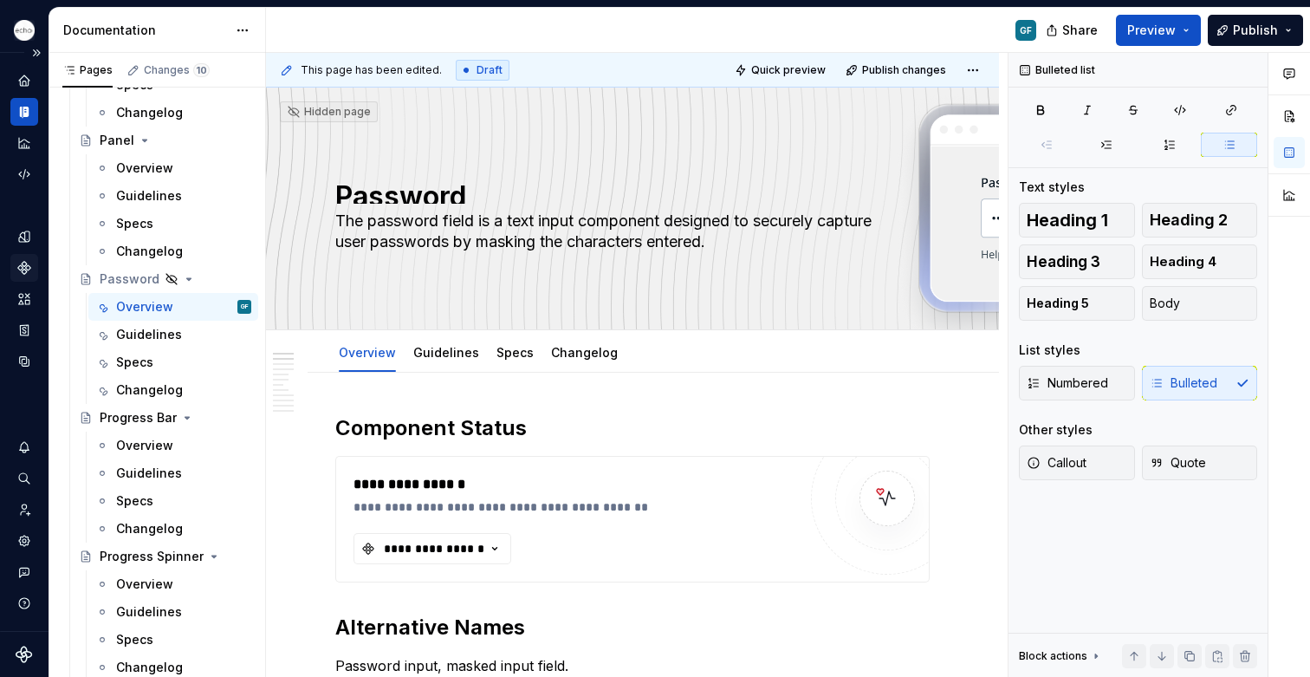
click at [24, 270] on icon "Components" at bounding box center [23, 267] width 11 height 11
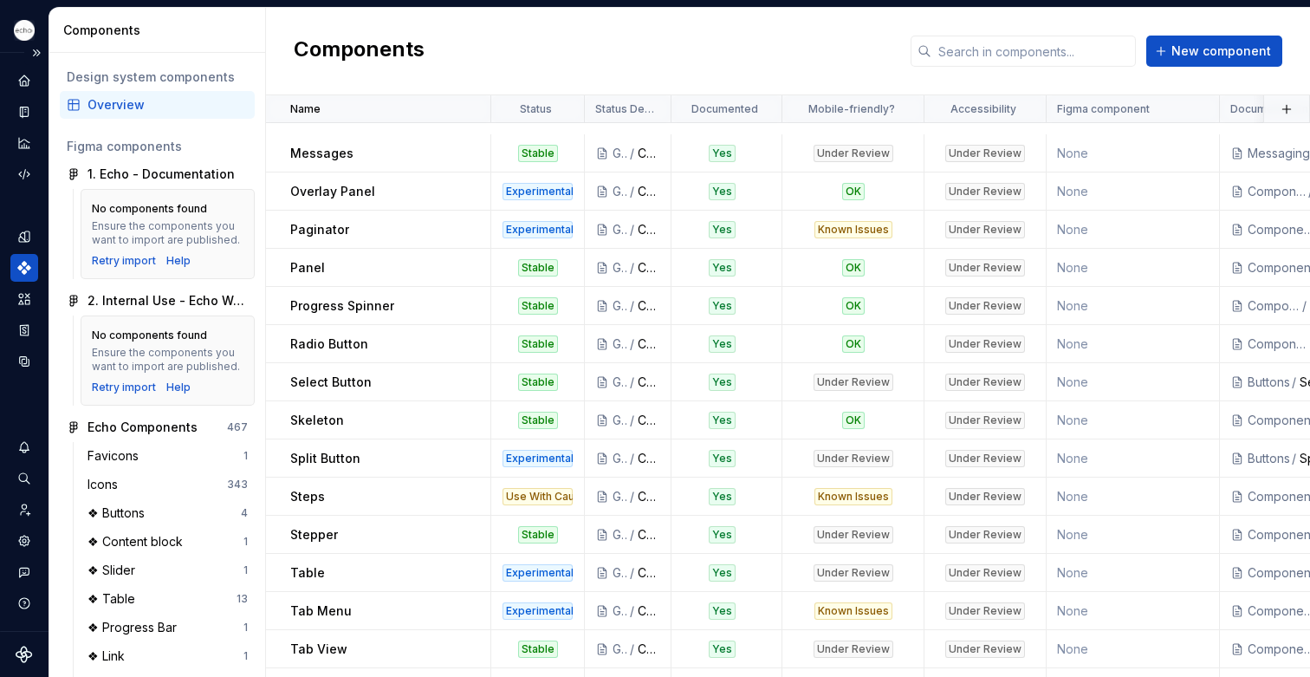
scroll to position [1056, 0]
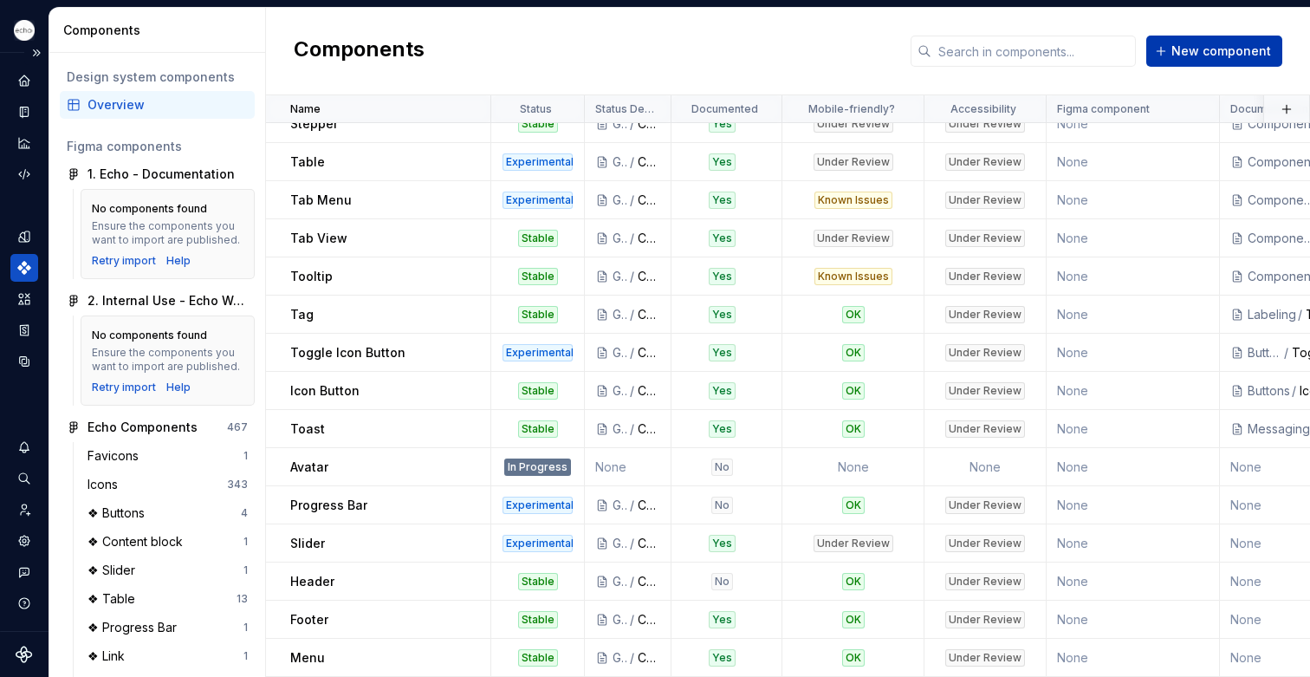
click at [1198, 56] on span "New component" at bounding box center [1222, 50] width 100 height 17
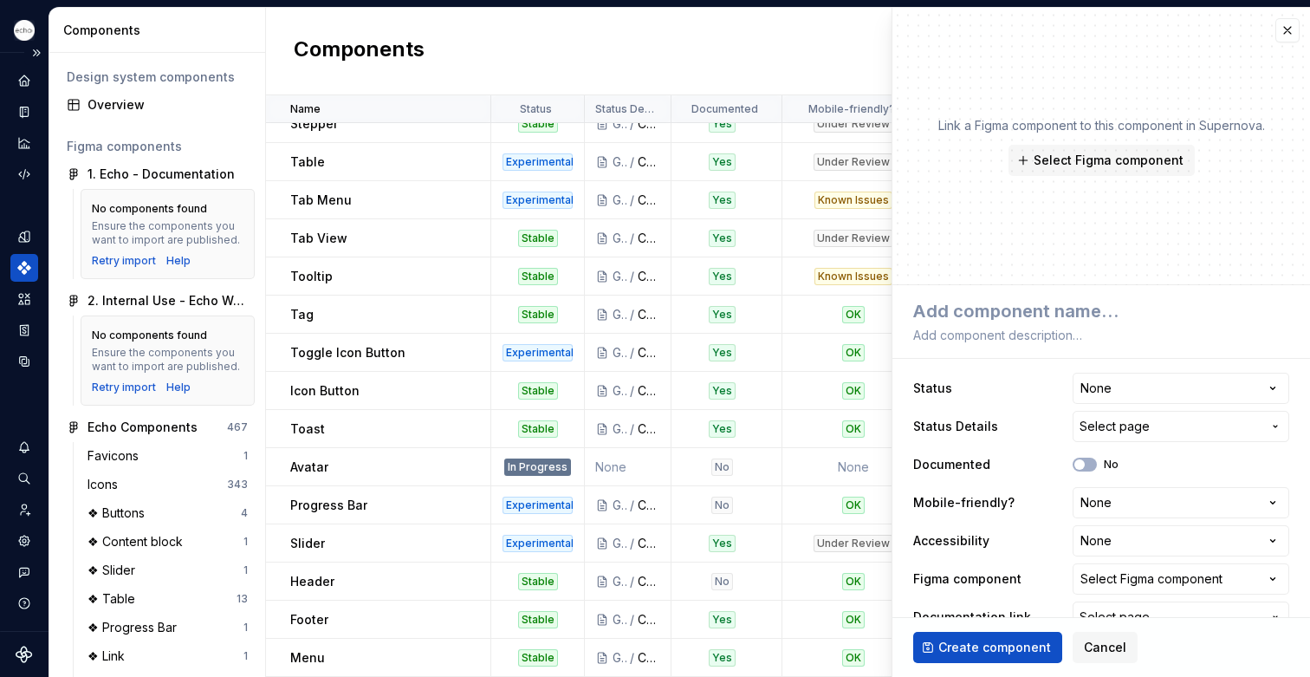
type textarea "*"
type textarea "P"
type textarea "*"
type textarea "Pa"
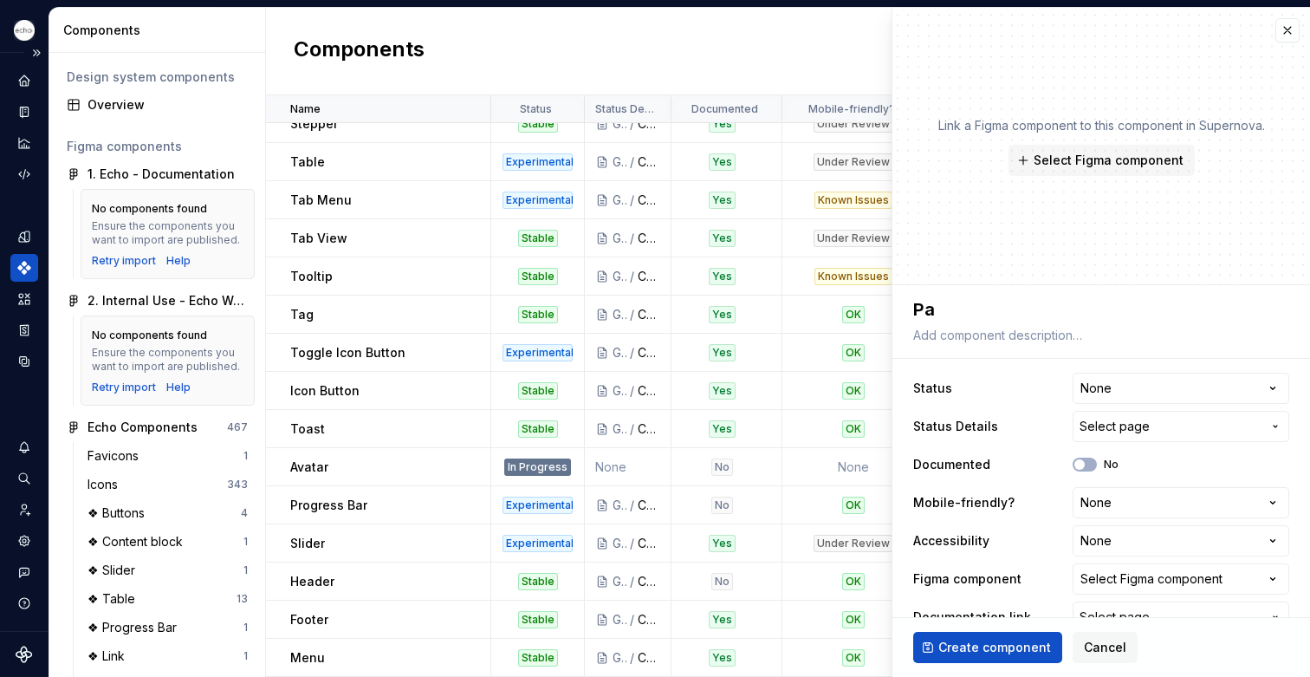
type textarea "*"
type textarea "Pas"
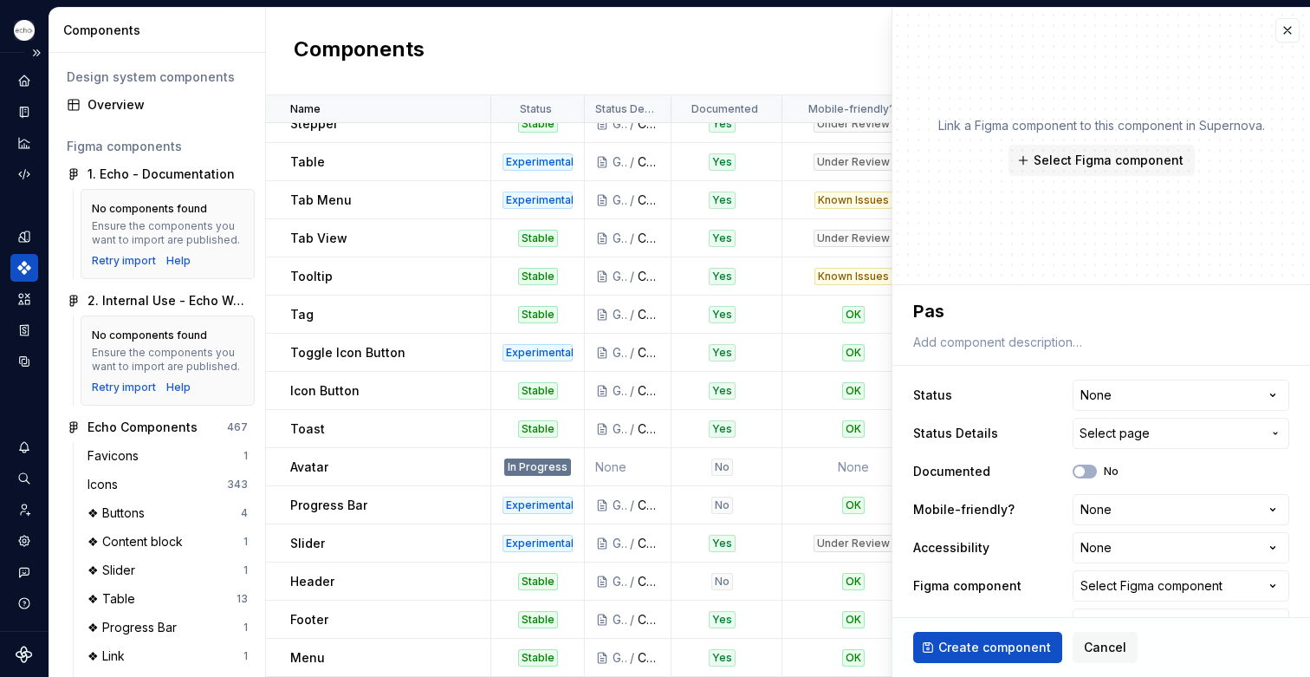
type textarea "*"
type textarea "Pass"
type textarea "*"
type textarea "Passw"
type textarea "*"
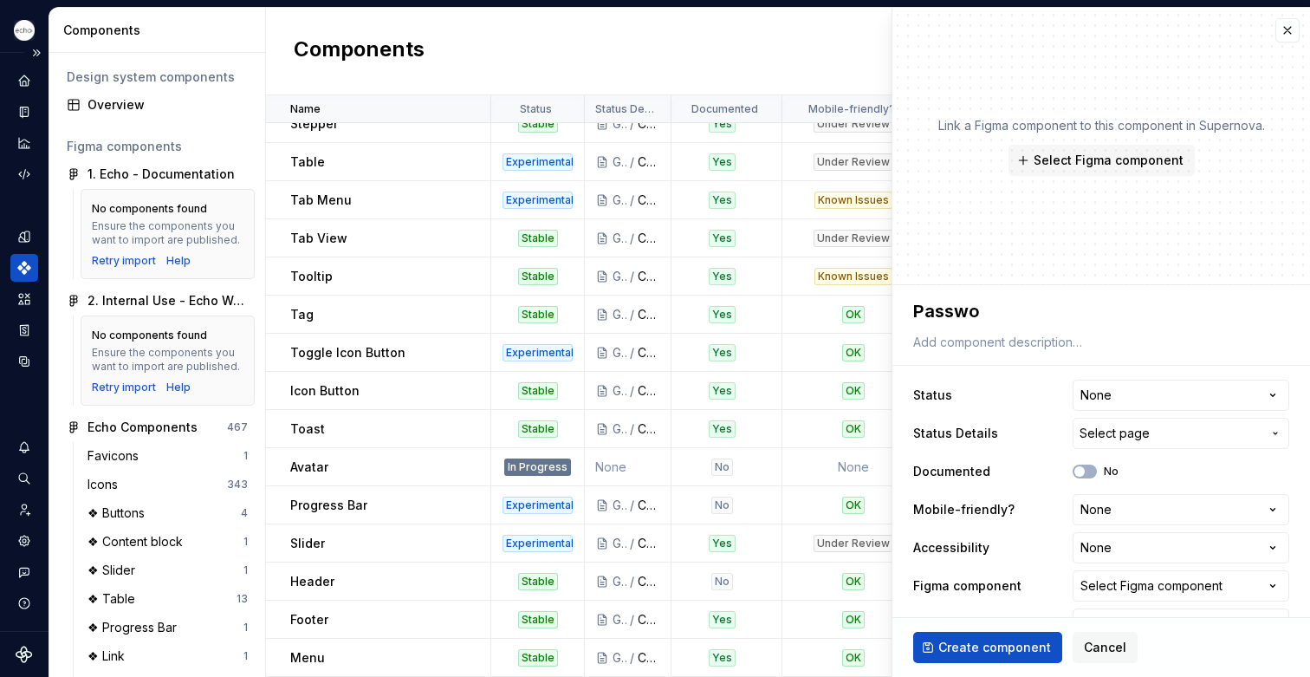
type textarea "Passwor"
type textarea "*"
type textarea "Password"
click at [1103, 393] on html "Echo GF Dataset PPG Components Design system components Overview Figma componen…" at bounding box center [655, 338] width 1310 height 677
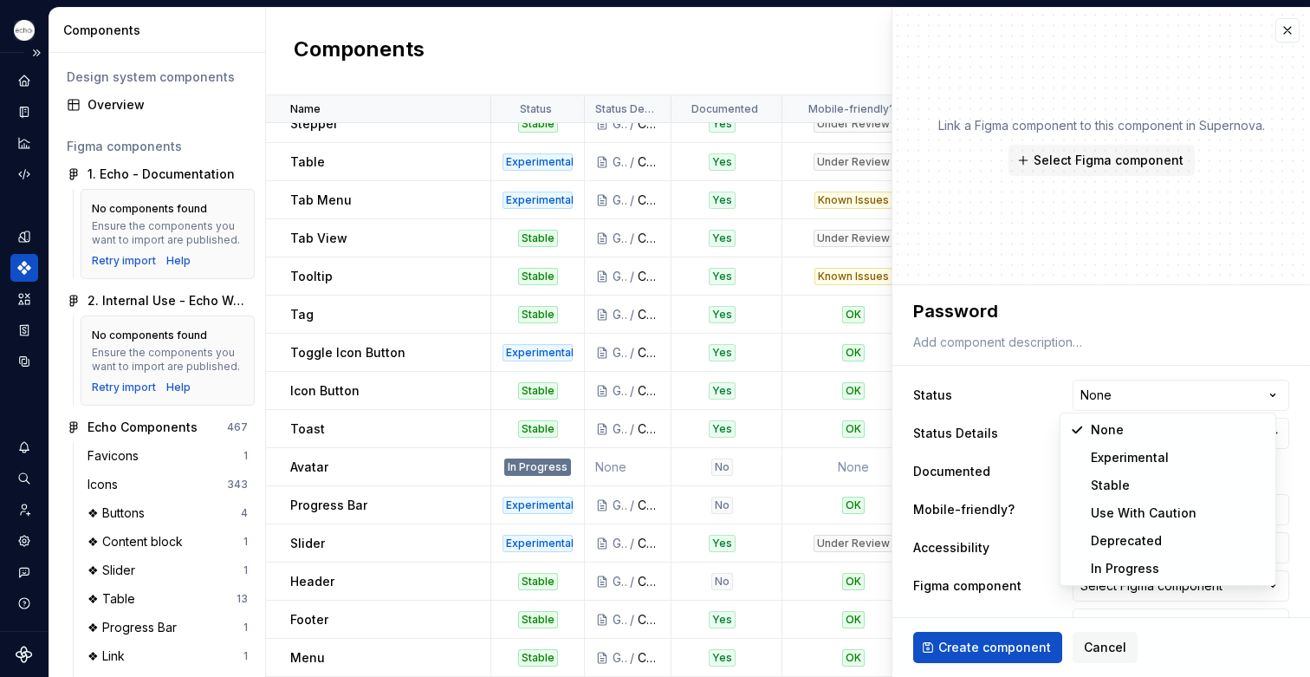
select select "**********"
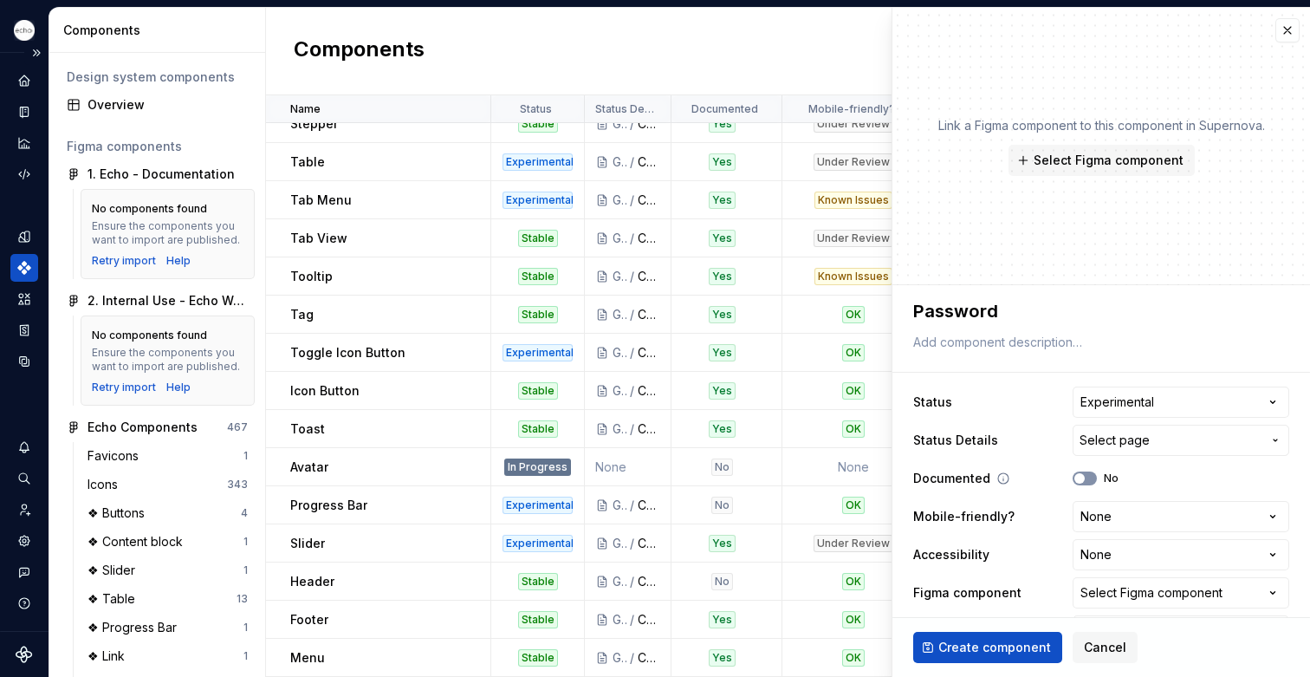
click at [1079, 473] on button "No" at bounding box center [1085, 478] width 24 height 14
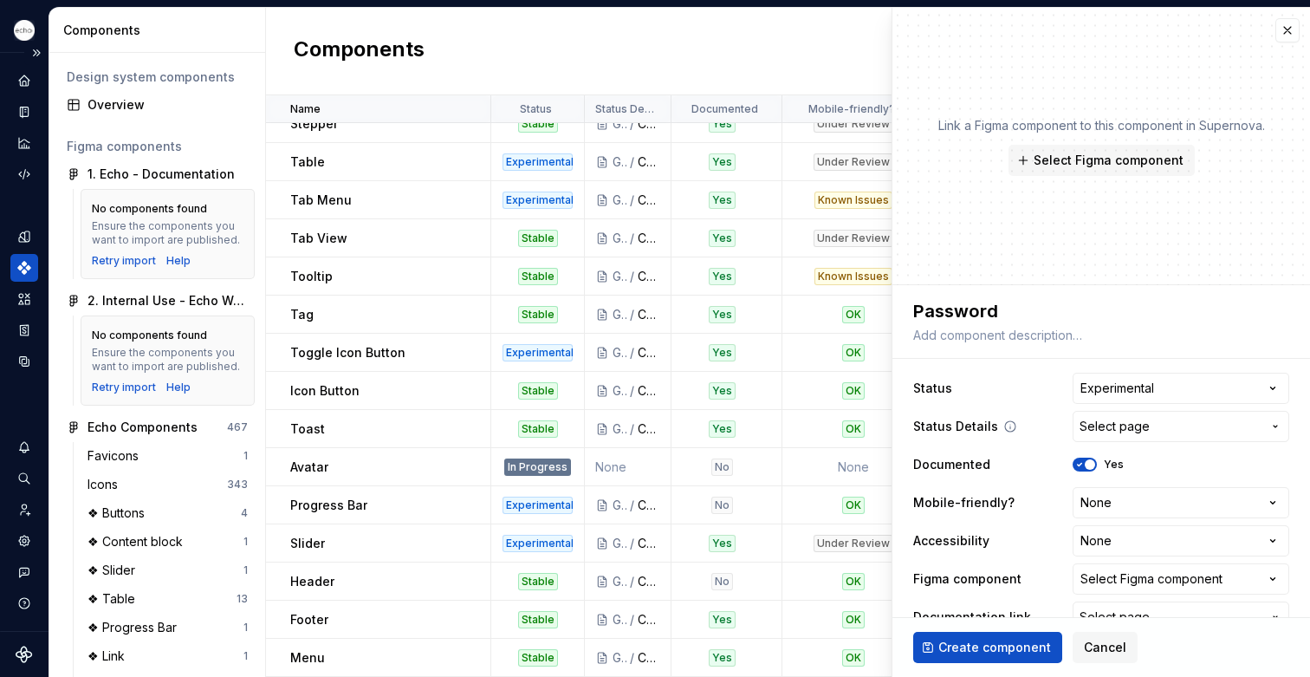
click at [1114, 432] on span "Select page" at bounding box center [1115, 426] width 70 height 17
click at [1120, 427] on html "Echo GF Dataset PPG Components Design system components Overview Figma componen…" at bounding box center [655, 338] width 1310 height 677
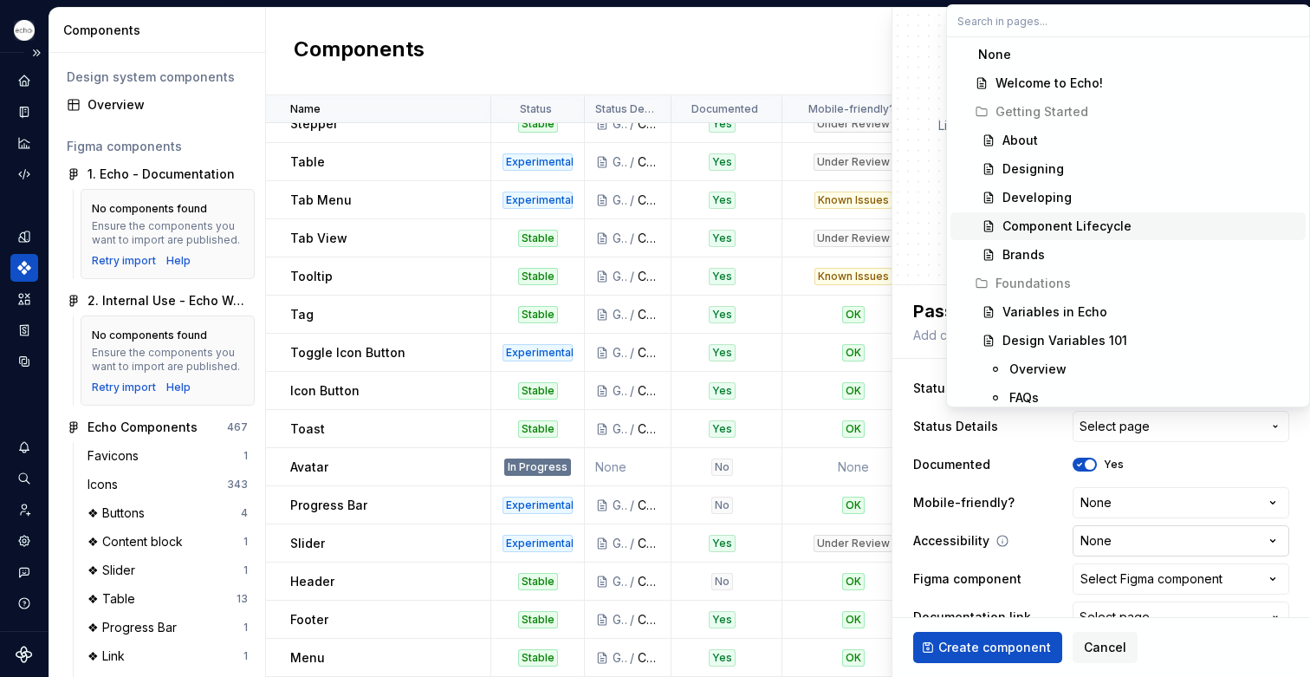
click at [1078, 223] on div "Component Lifecycle" at bounding box center [1067, 226] width 129 height 17
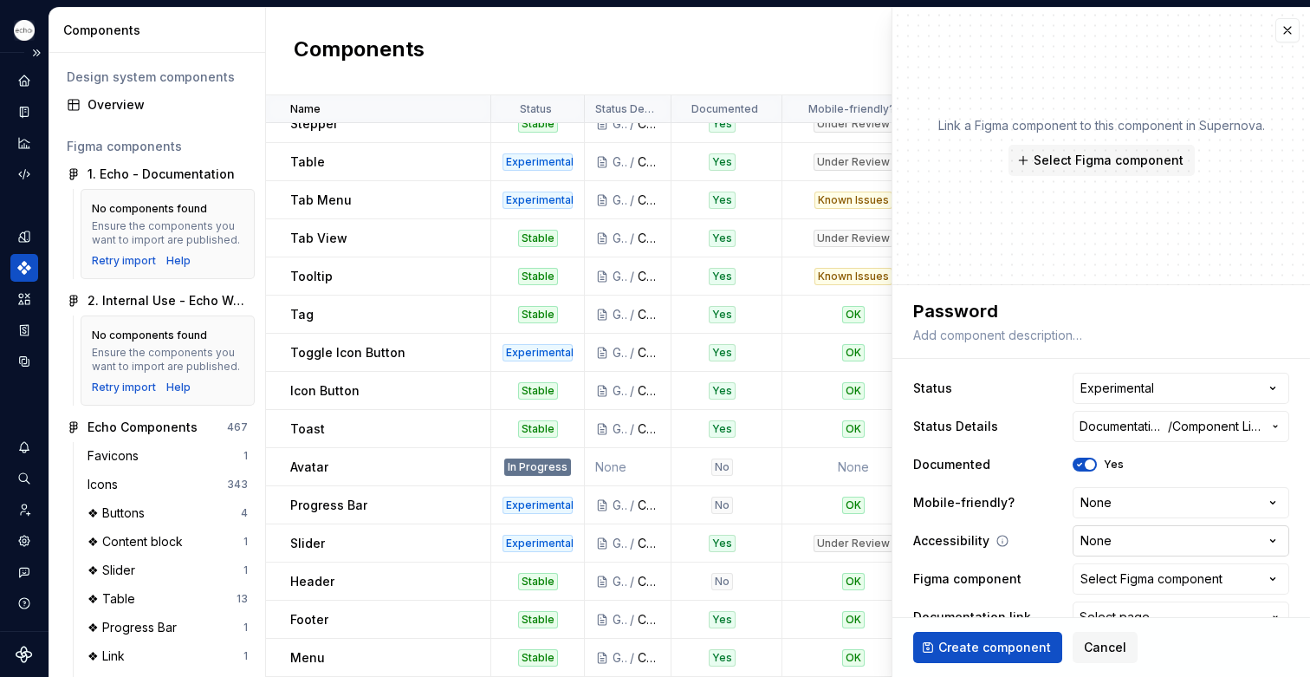
type textarea "*"
click at [1147, 538] on html "Echo GF Dataset PPG Components Design system components Overview Figma componen…" at bounding box center [655, 338] width 1310 height 677
select select "**********"
type textarea "*"
click at [1076, 503] on html "Echo GF Dataset PPG Components Design system components Overview Figma componen…" at bounding box center [655, 338] width 1310 height 677
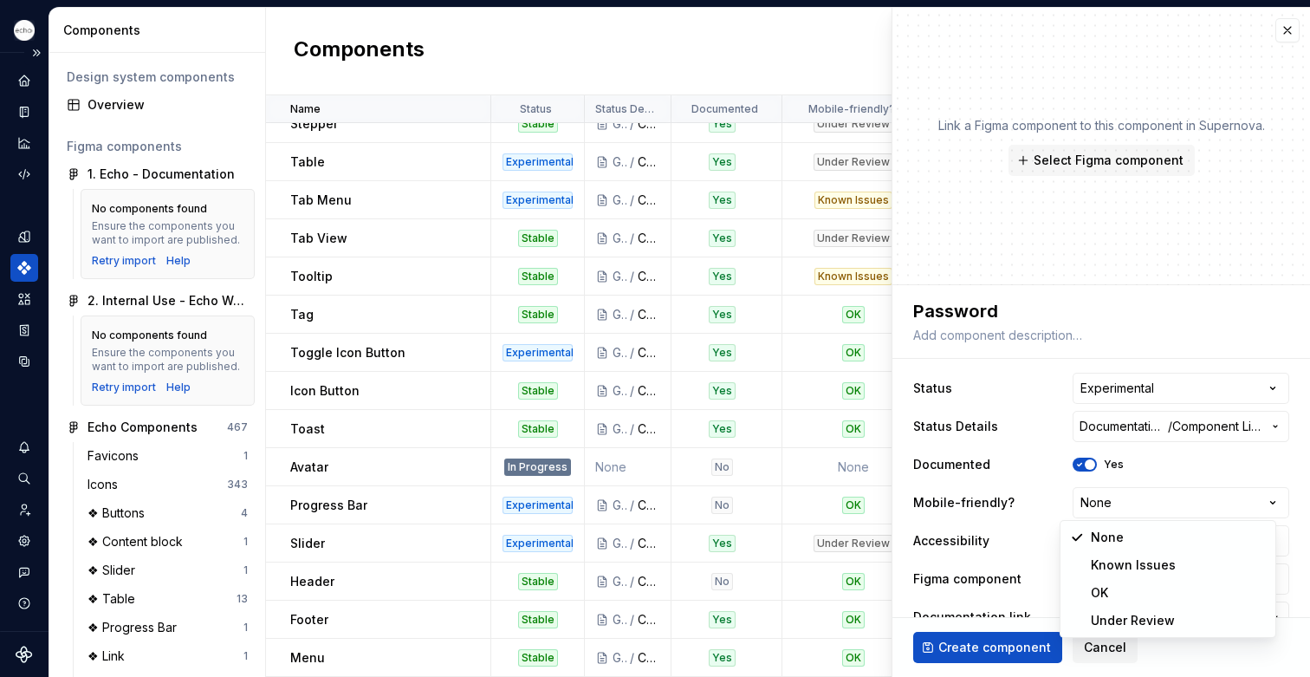
select select "**********"
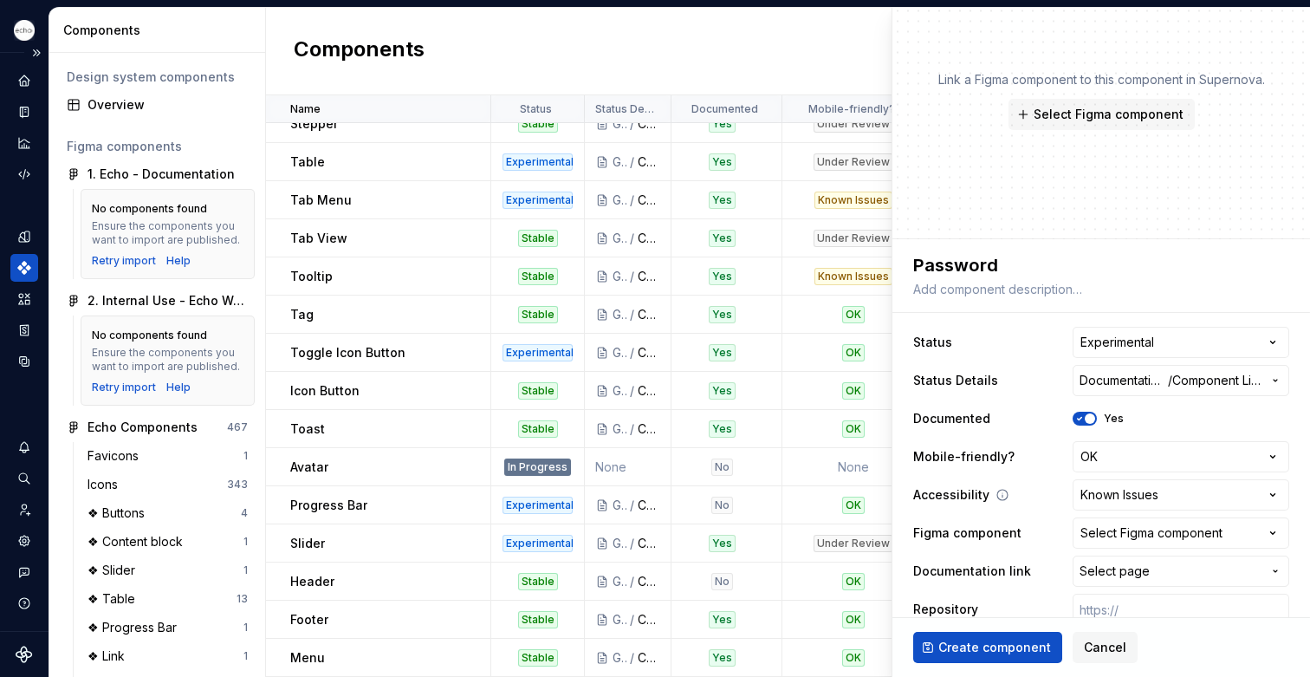
scroll to position [55, 0]
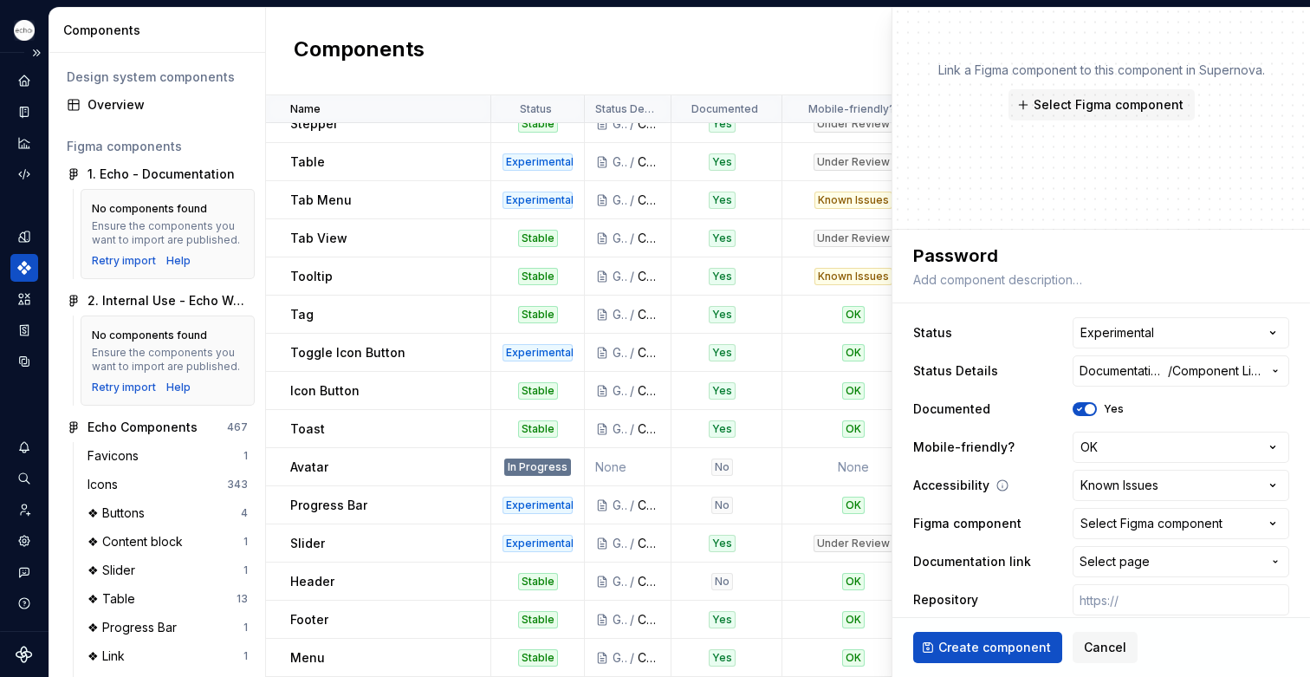
type textarea "*"
click at [1088, 519] on div "Select Figma component" at bounding box center [1152, 523] width 142 height 17
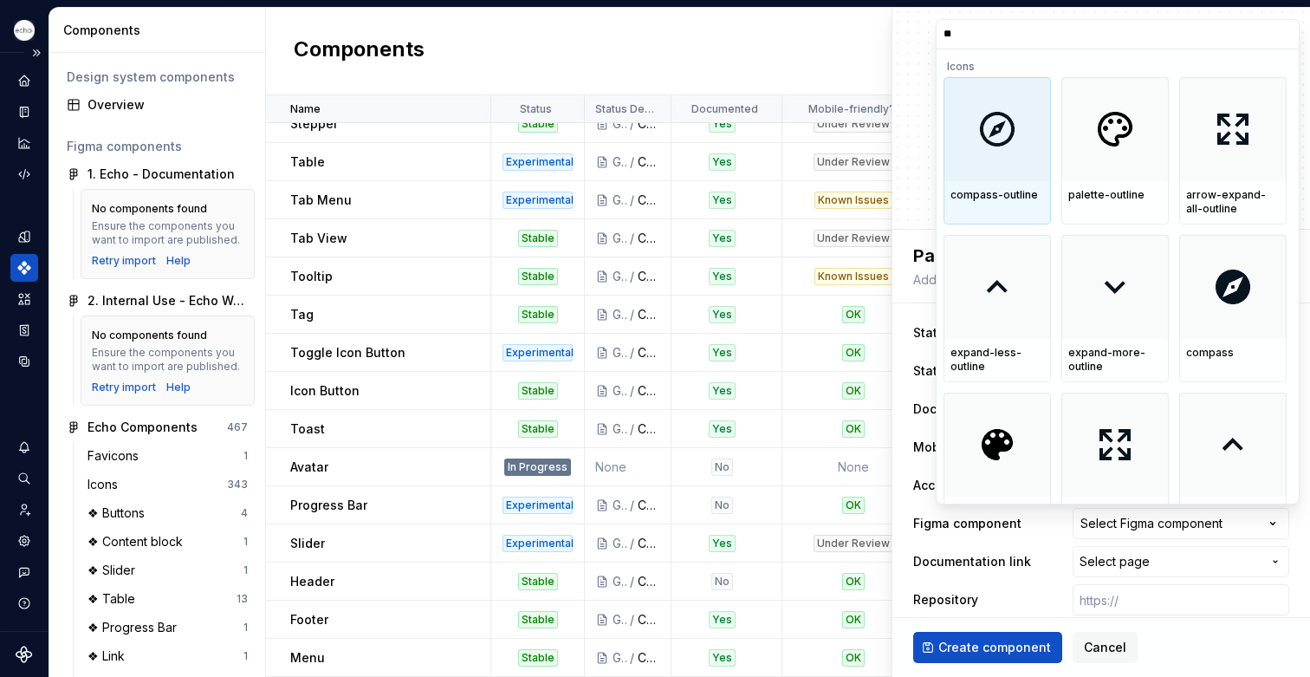
type input "*"
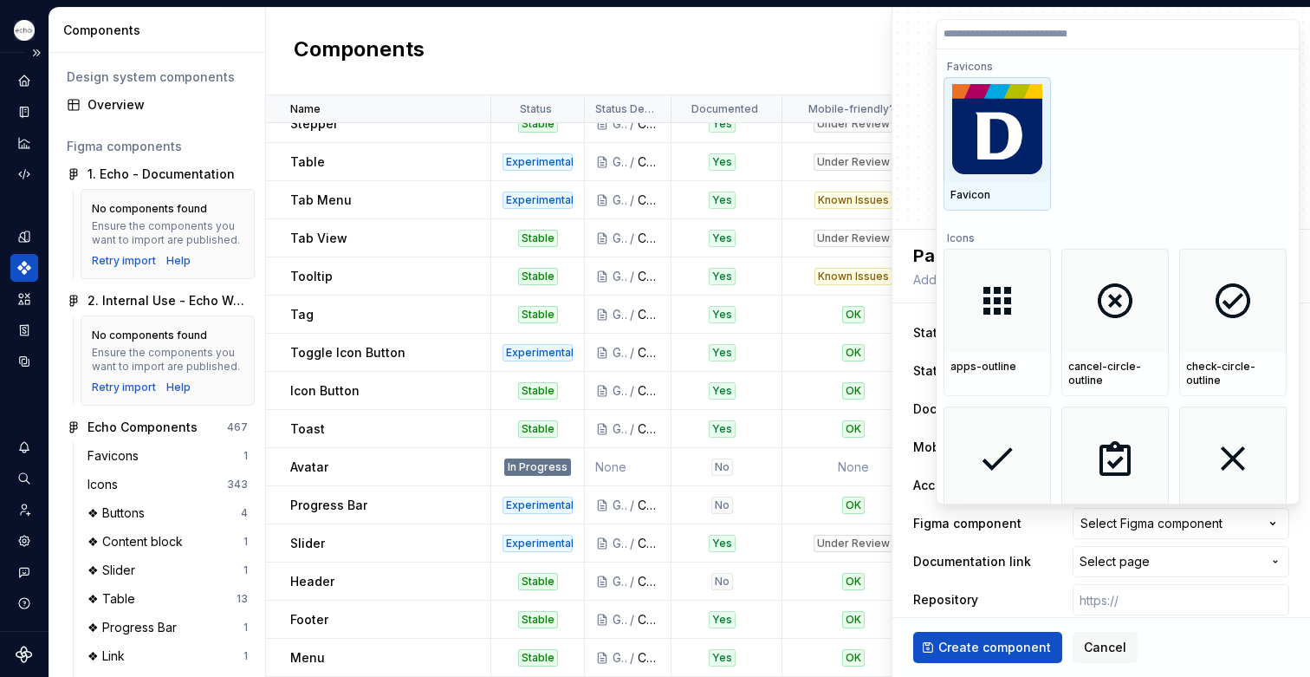
click at [999, 568] on html "Echo GF Dataset PPG Components Design system components Overview Figma componen…" at bounding box center [655, 338] width 1310 height 677
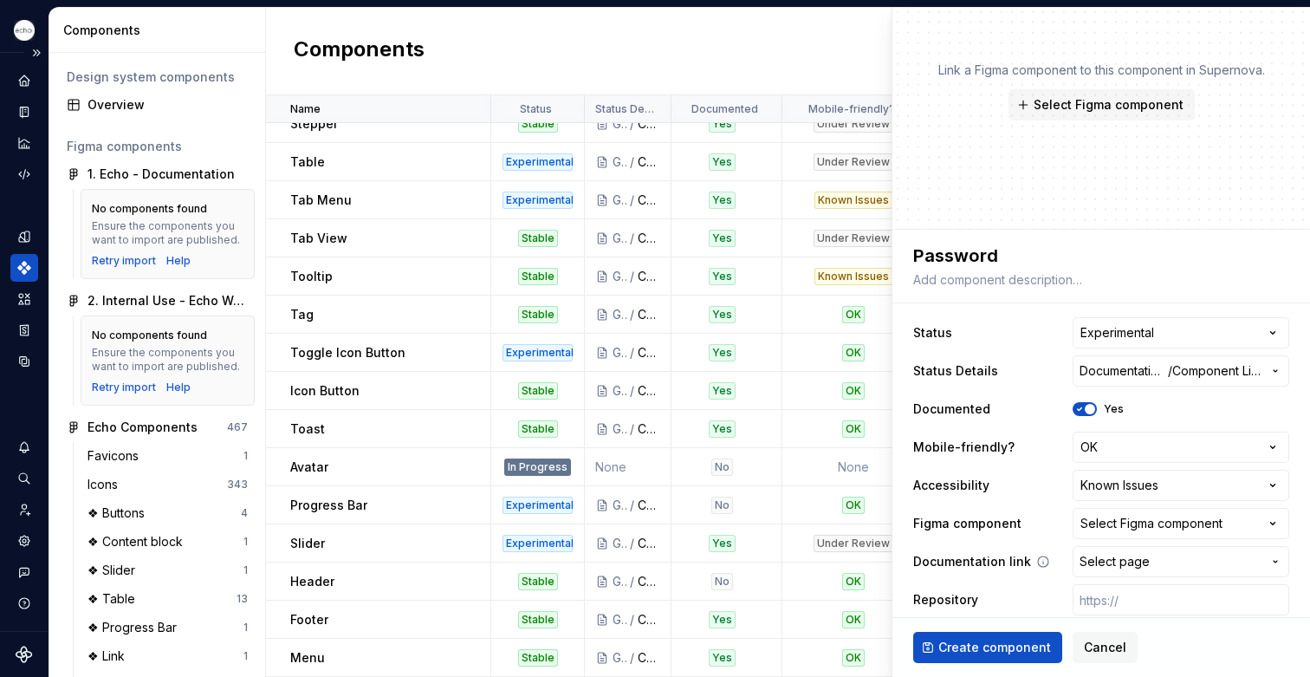
click at [1000, 567] on label "Documentation link" at bounding box center [972, 561] width 118 height 17
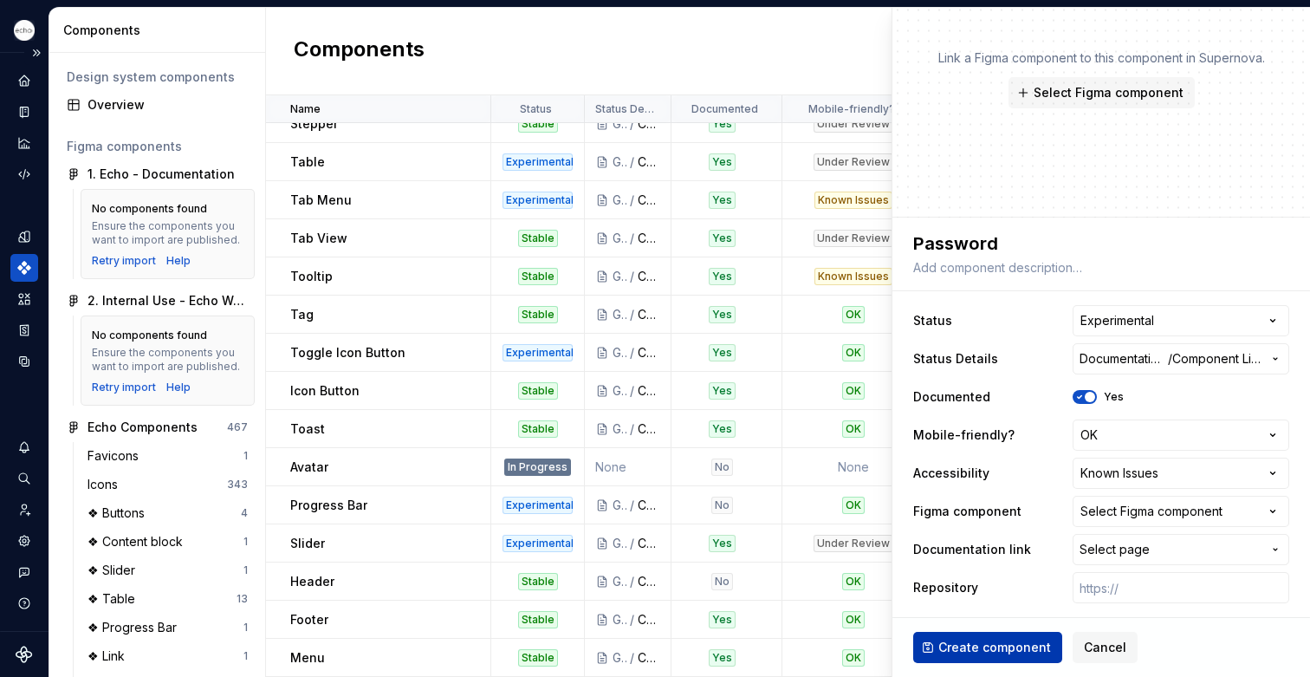
click at [996, 640] on span "Create component" at bounding box center [995, 647] width 113 height 17
type textarea "*"
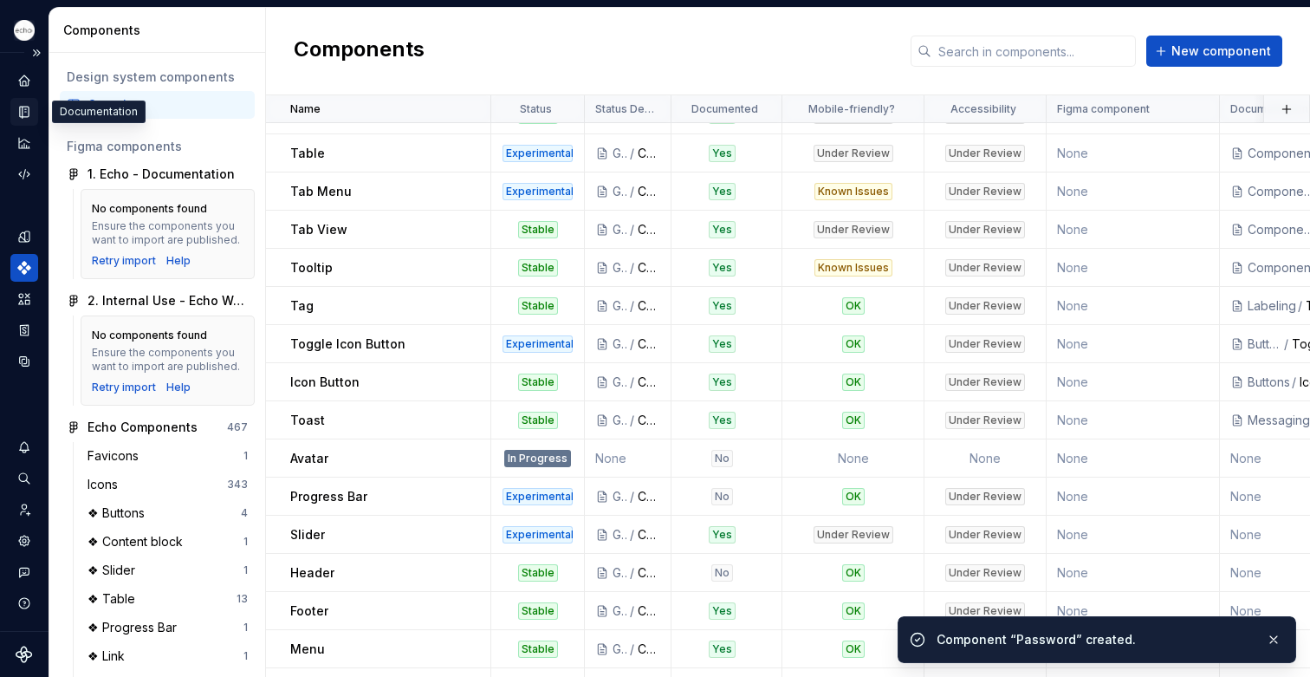
click at [24, 112] on icon "Documentation" at bounding box center [26, 112] width 7 height 10
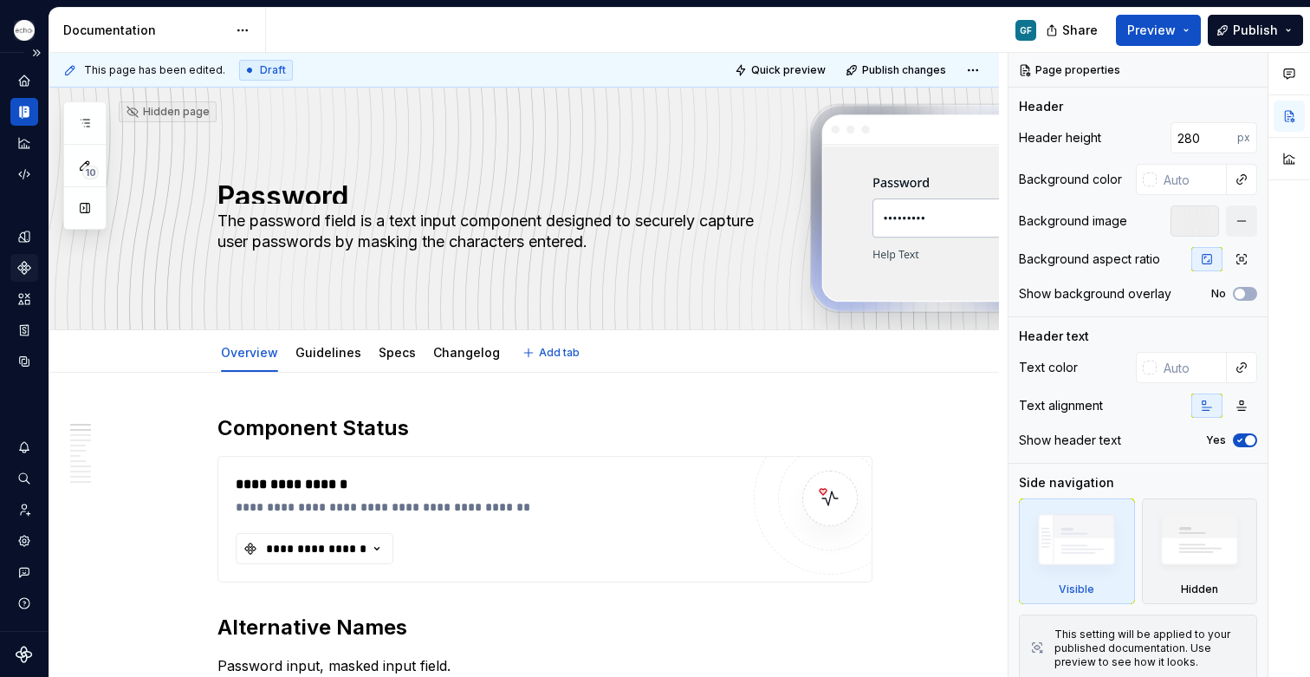
type textarea "*"
click at [381, 544] on icon "button" at bounding box center [376, 548] width 17 height 17
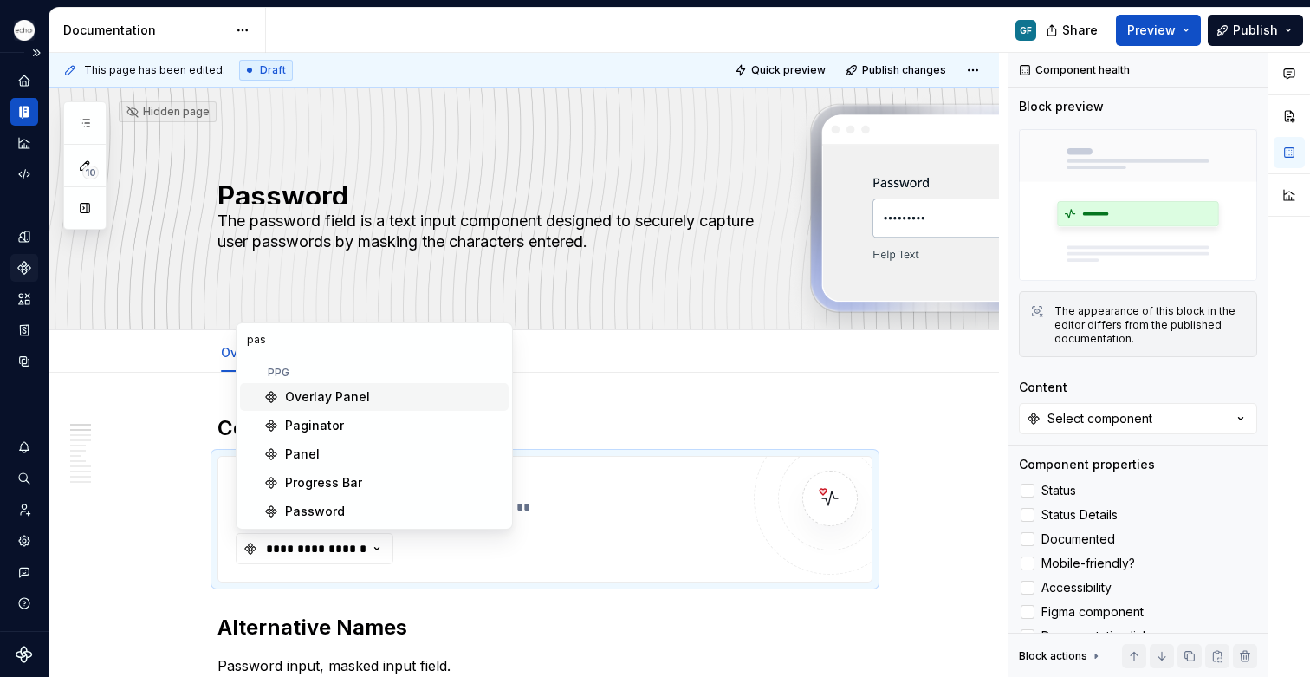
type input "pass"
type textarea "*"
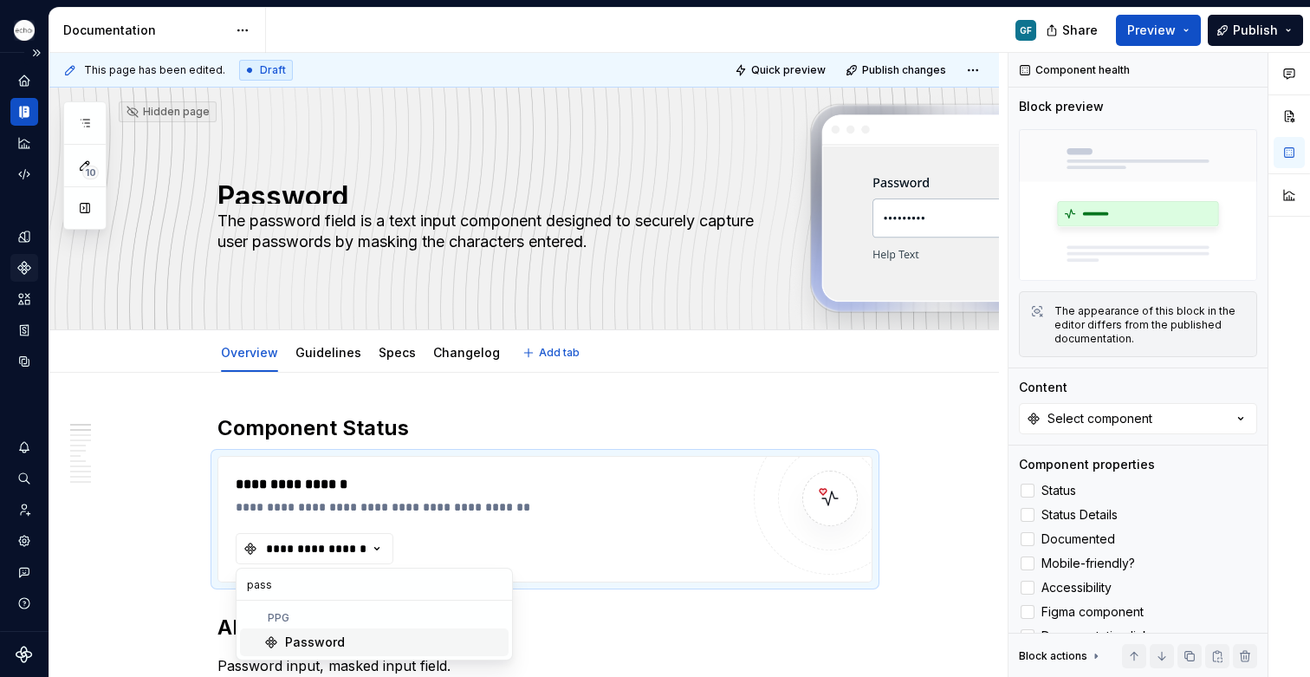
type input "passw"
click at [325, 649] on div "Password" at bounding box center [315, 642] width 60 height 17
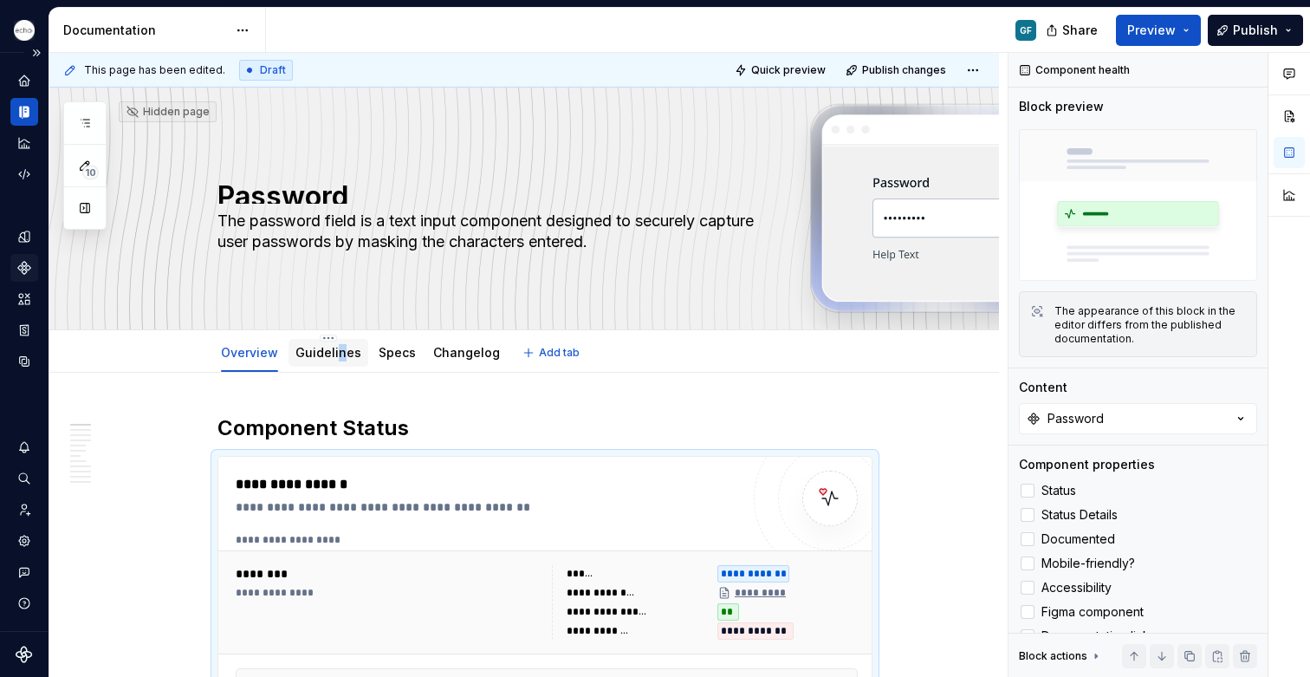
click at [337, 361] on div "Guidelines" at bounding box center [329, 352] width 66 height 17
click at [326, 359] on link "Guidelines" at bounding box center [329, 352] width 66 height 15
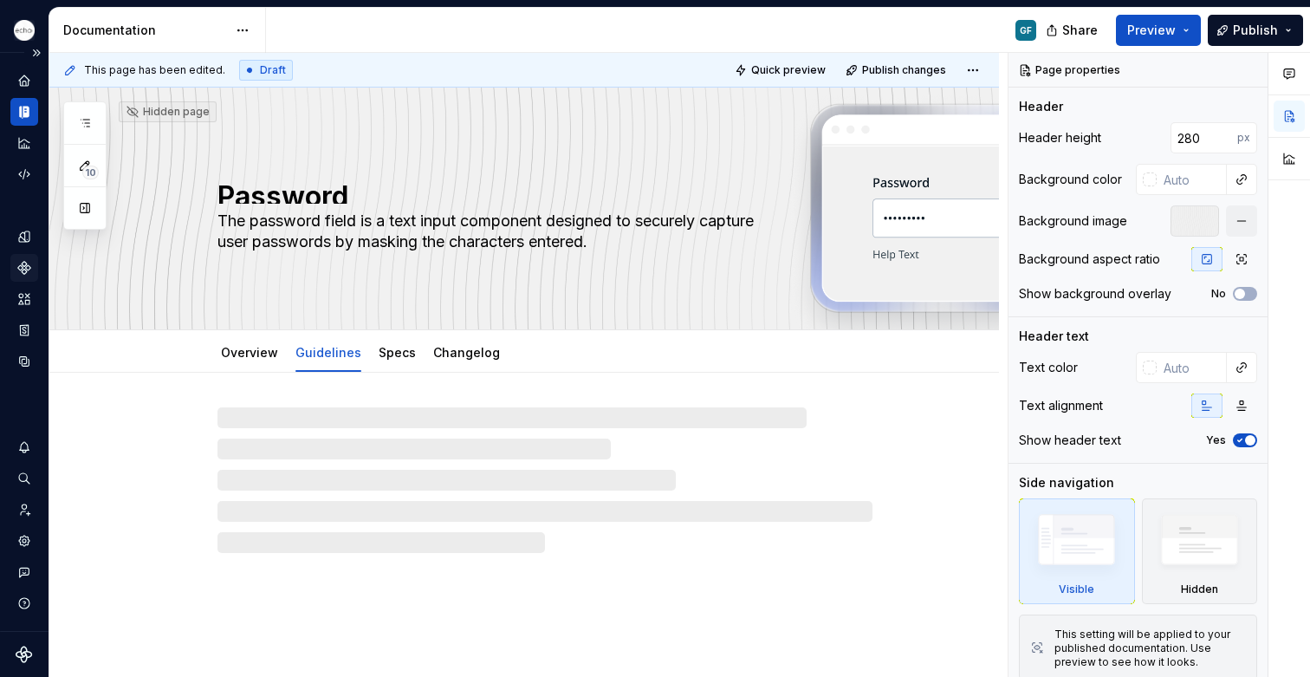
type textarea "*"
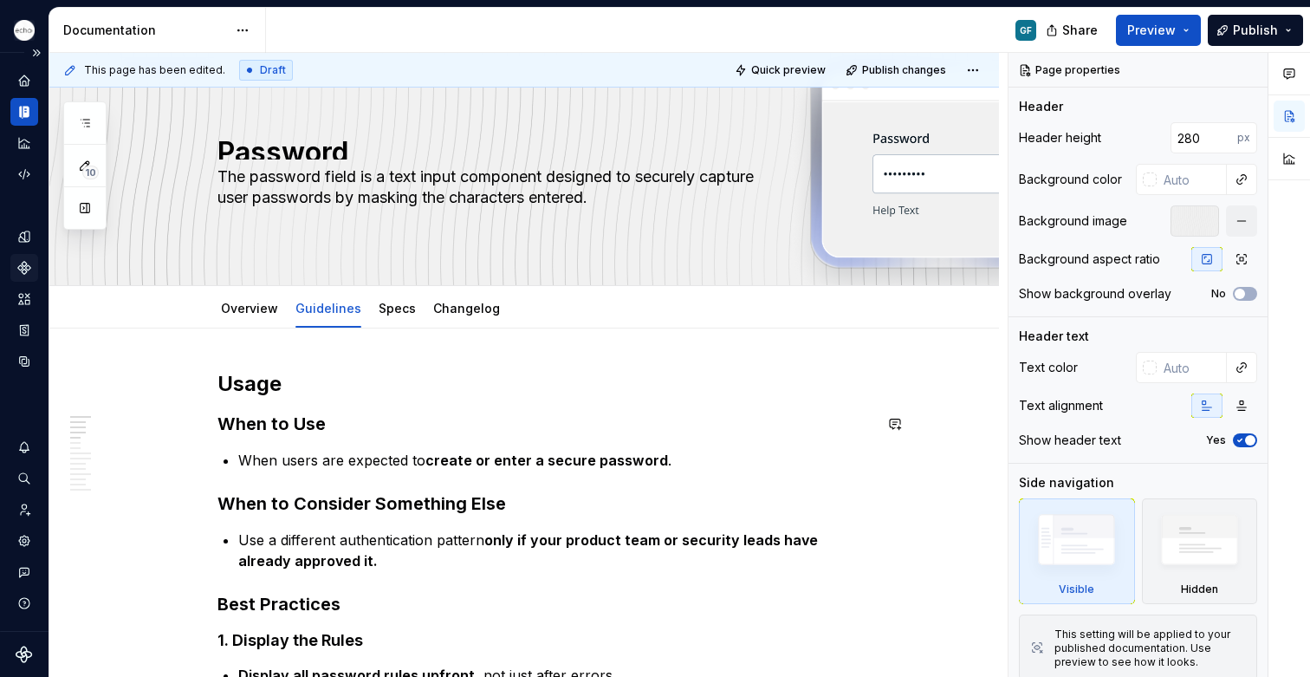
scroll to position [49, 0]
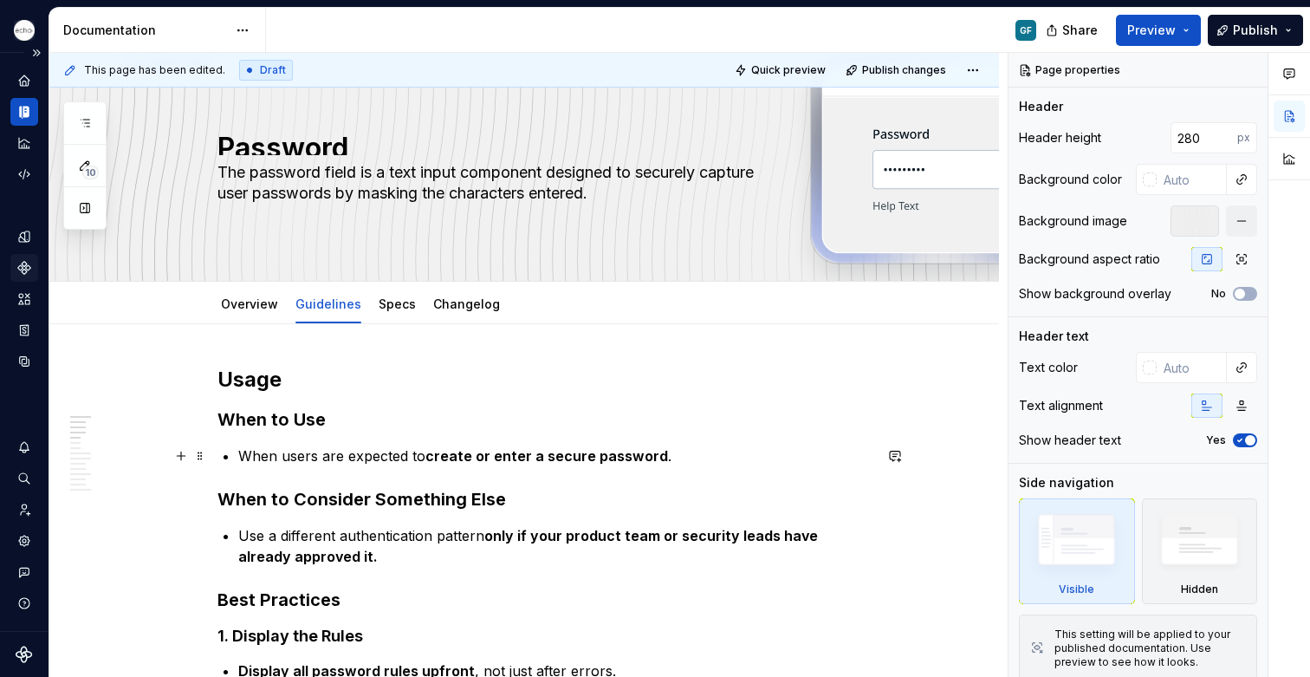
click at [588, 458] on strong "create or enter a secure password" at bounding box center [547, 455] width 243 height 17
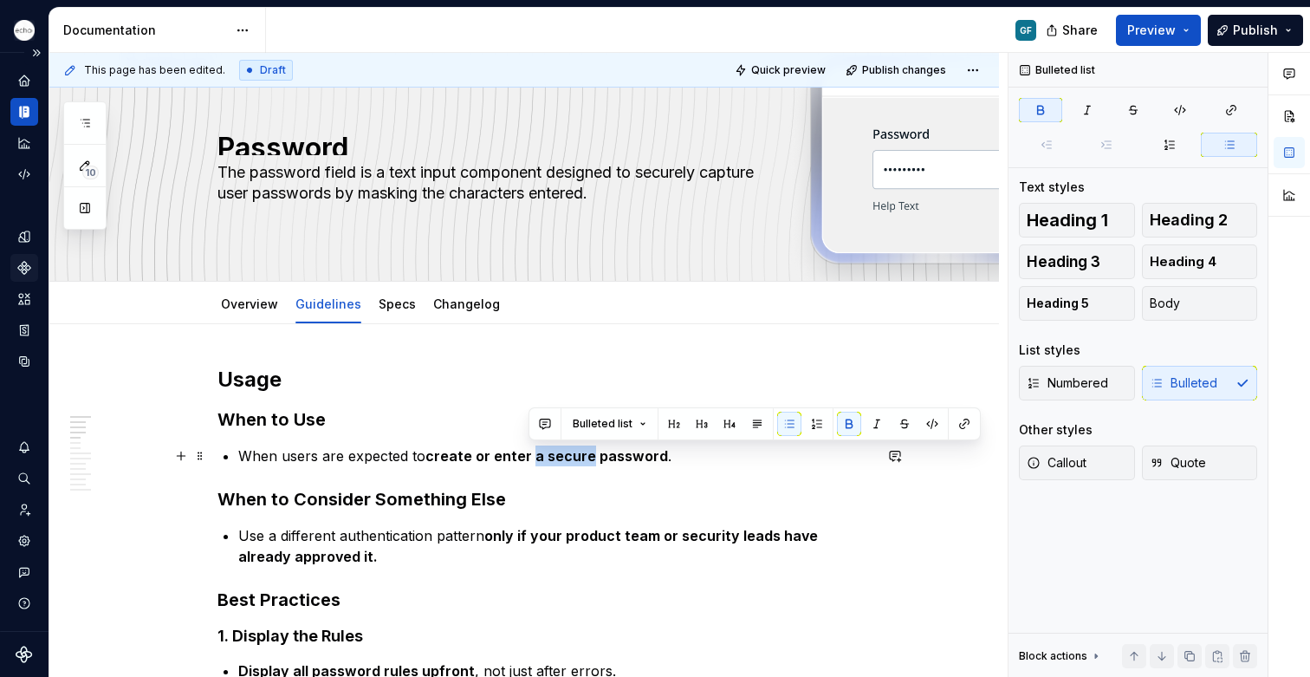
drag, startPoint x: 588, startPoint y: 458, endPoint x: 528, endPoint y: 458, distance: 59.8
click at [528, 458] on strong "create or enter a secure password" at bounding box center [547, 455] width 243 height 17
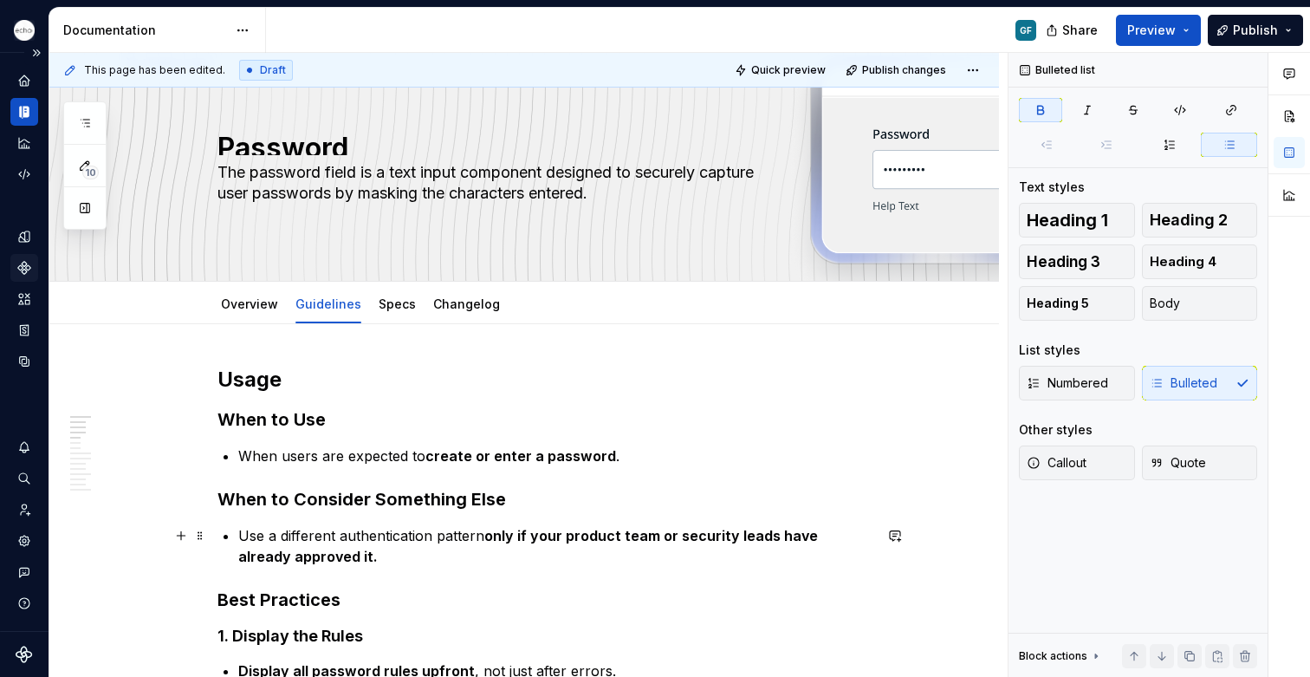
click at [340, 551] on p "Use a different authentication pattern only if your product team or security le…" at bounding box center [555, 546] width 634 height 42
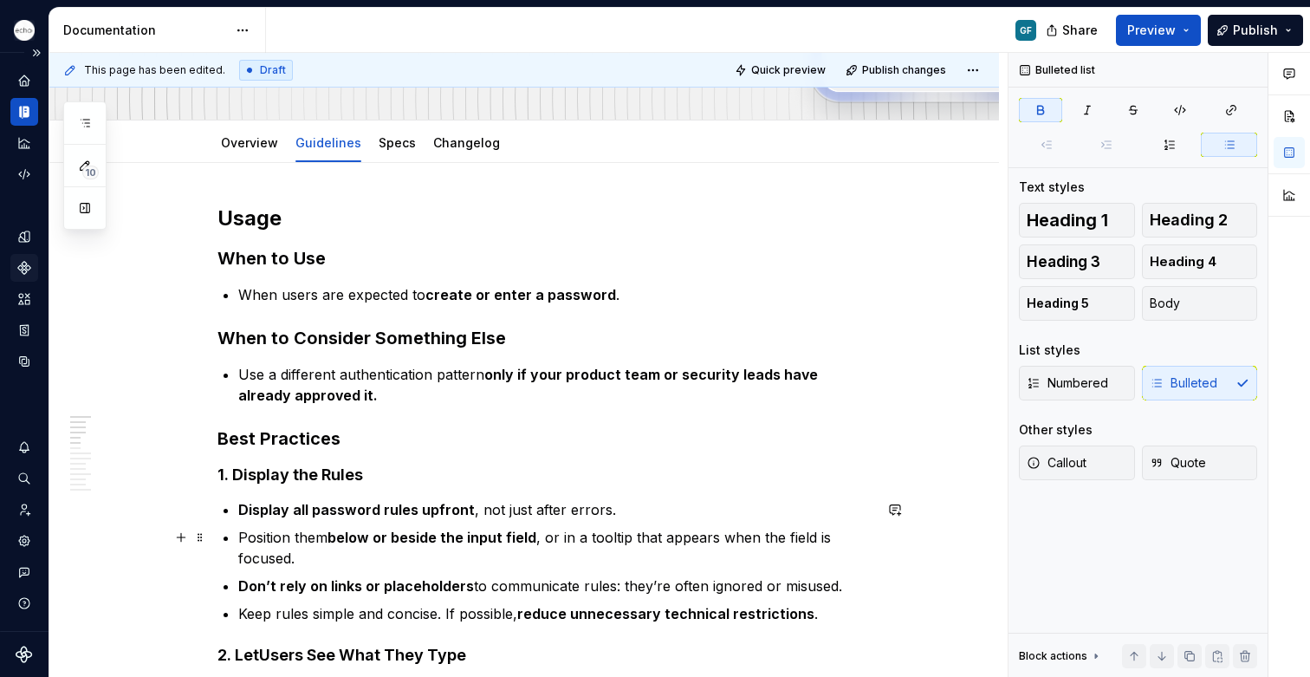
scroll to position [211, 0]
click at [400, 541] on strong "below or beside the input field" at bounding box center [432, 536] width 209 height 17
click at [439, 541] on strong "below or beside the input field" at bounding box center [432, 536] width 209 height 17
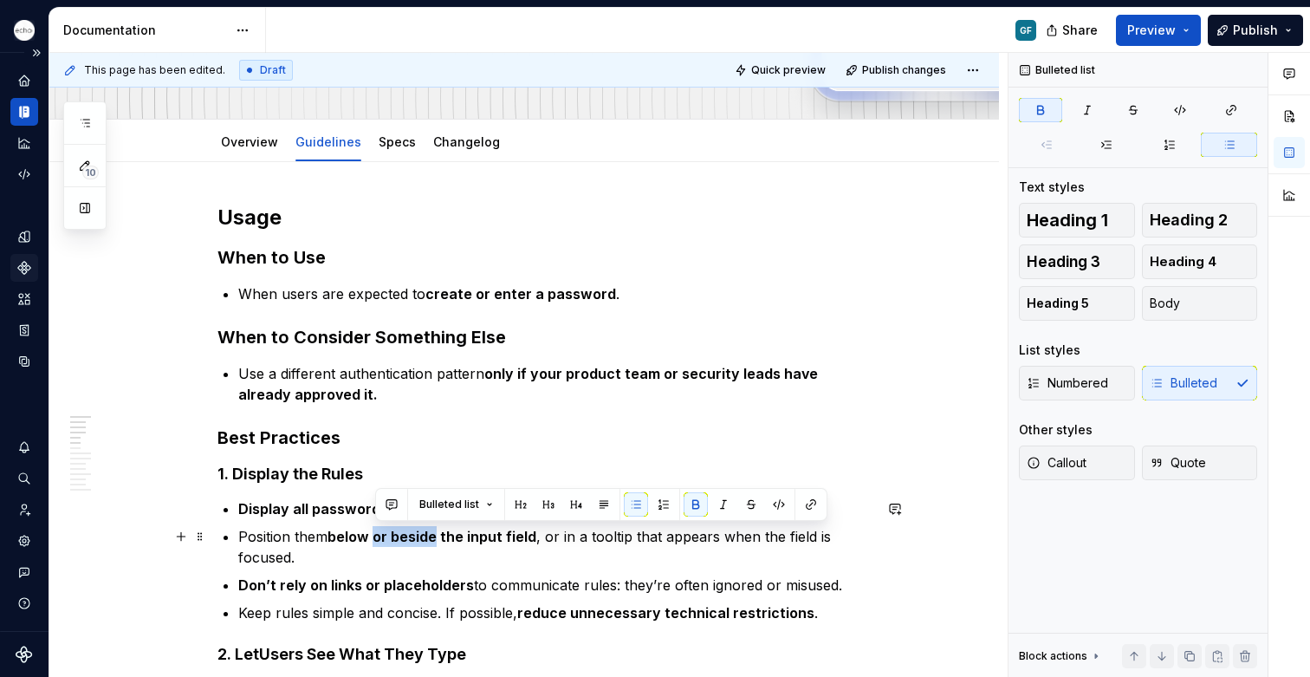
drag, startPoint x: 439, startPoint y: 541, endPoint x: 377, endPoint y: 540, distance: 61.5
click at [376, 540] on strong "below or beside the input field" at bounding box center [432, 536] width 209 height 17
click at [377, 540] on strong "below or beside the input field" at bounding box center [432, 536] width 209 height 17
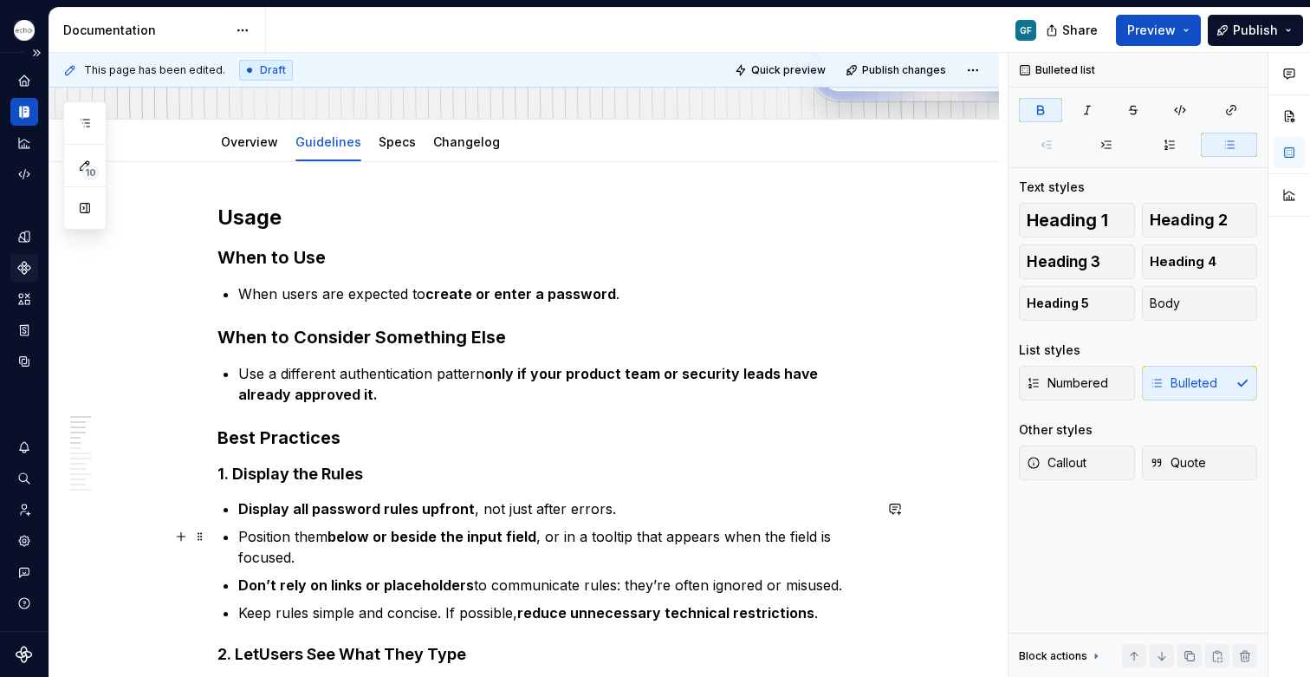
click at [341, 555] on p "Position them below or beside the input field , or in a tooltip that appears wh…" at bounding box center [555, 547] width 634 height 42
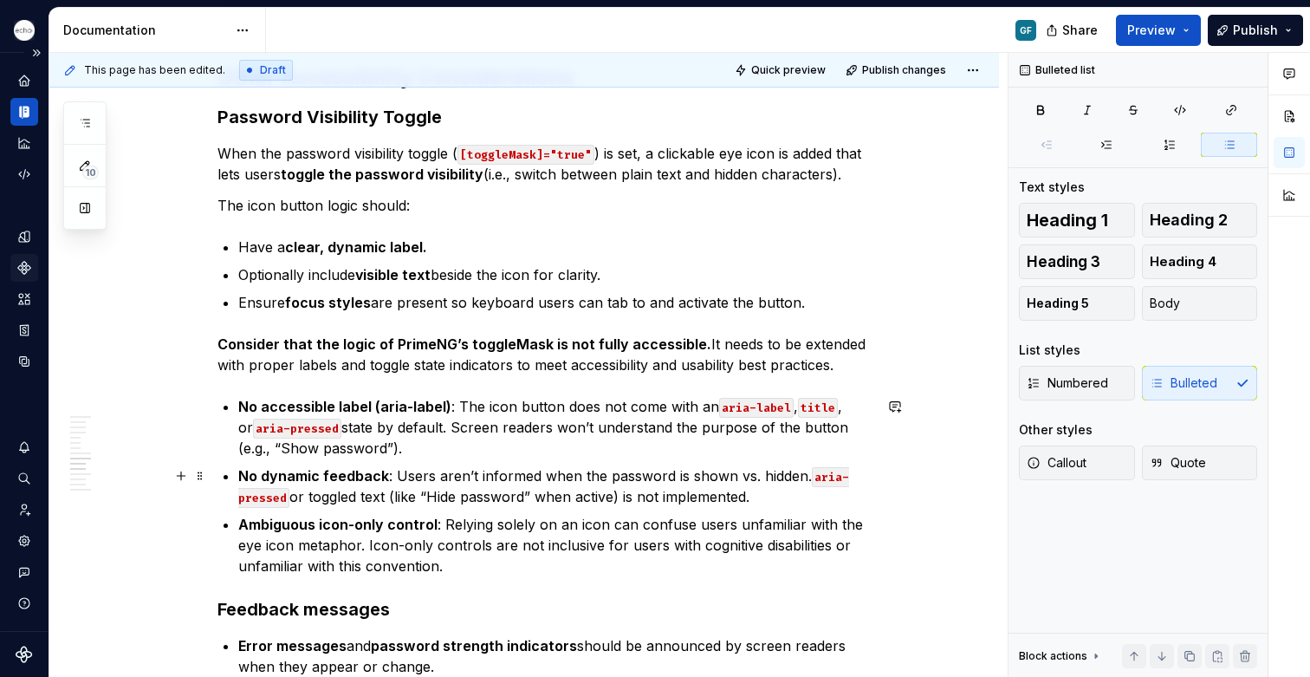
scroll to position [1262, 0]
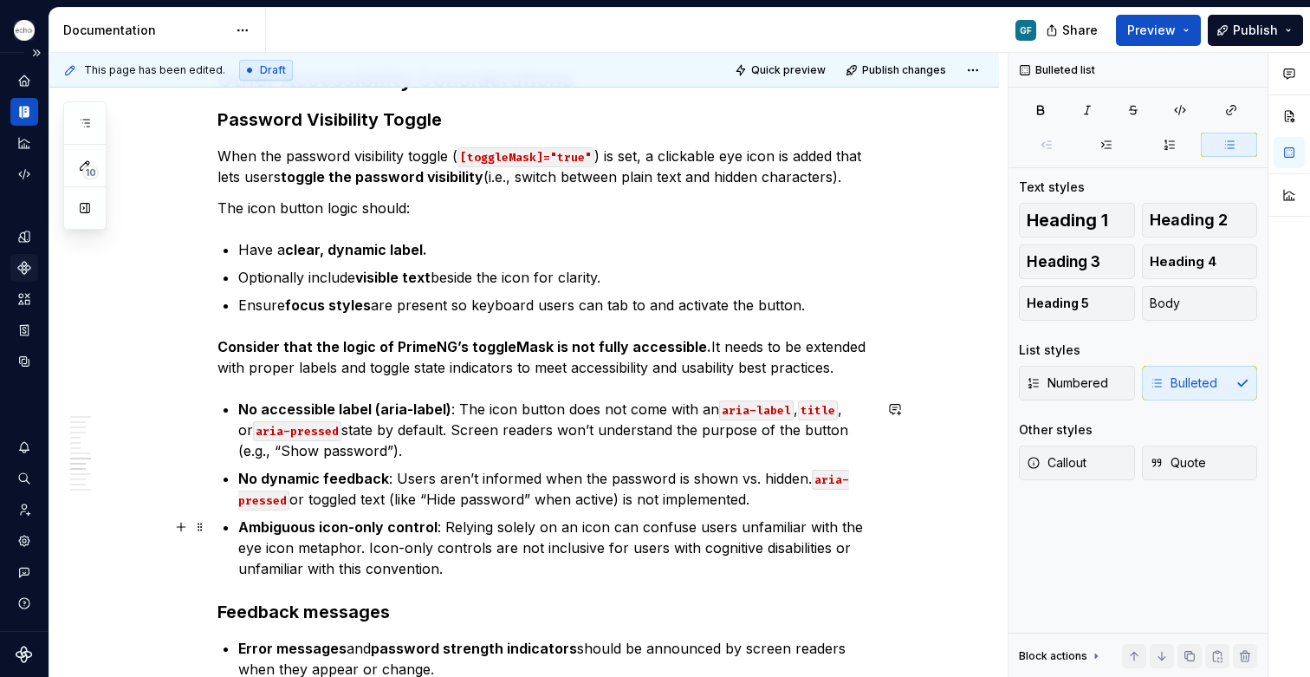
click at [470, 567] on p "Ambiguous icon-only control : Relying solely on an icon can confuse users unfam…" at bounding box center [555, 548] width 634 height 62
click at [448, 569] on p "Ambiguous icon-only control : Relying solely on an icon can confuse users unfam…" at bounding box center [555, 548] width 634 height 62
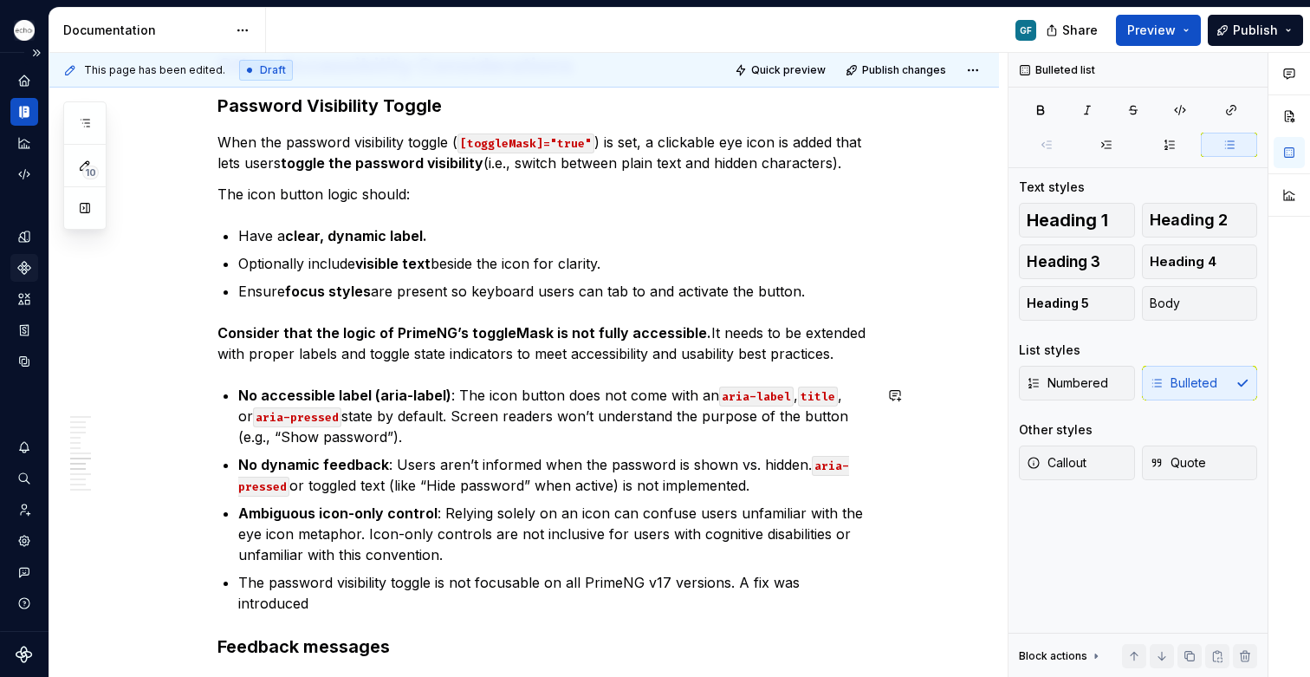
scroll to position [1296, 0]
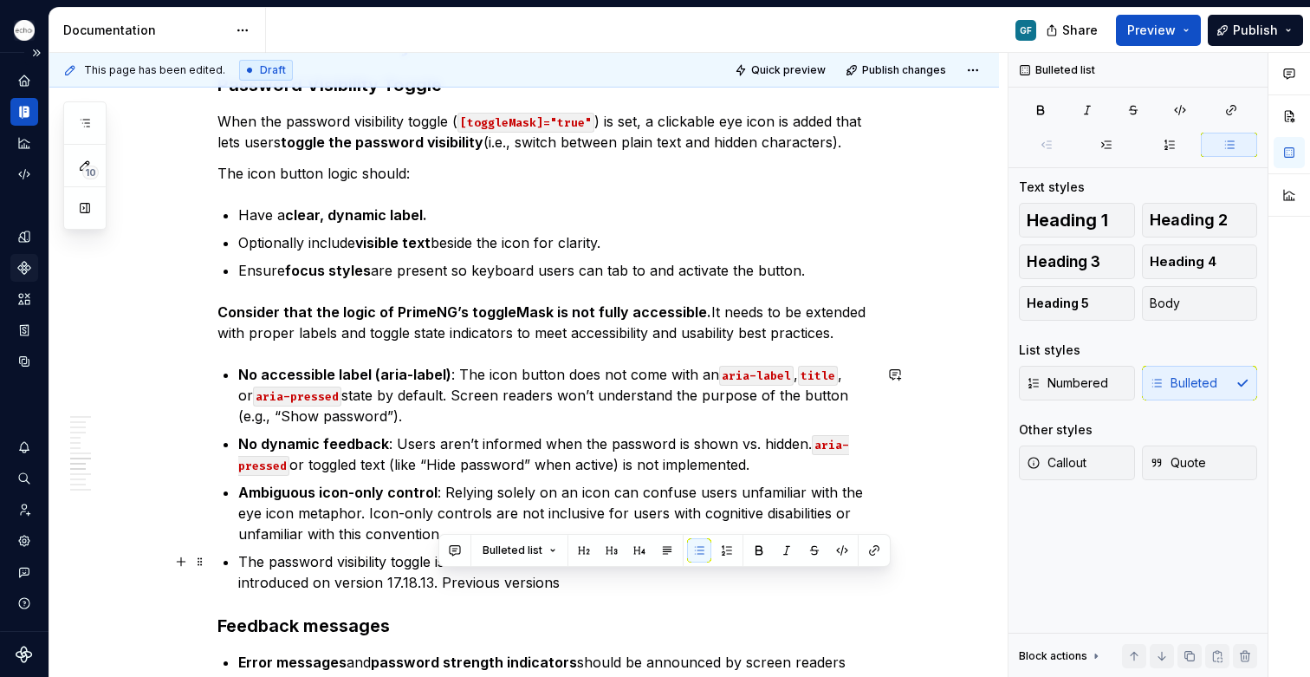
drag, startPoint x: 460, startPoint y: 586, endPoint x: 440, endPoint y: 583, distance: 20.1
click at [440, 583] on p "The password visibility toggle is not focusable on all PrimeNG v17 versions. A …" at bounding box center [555, 572] width 634 height 42
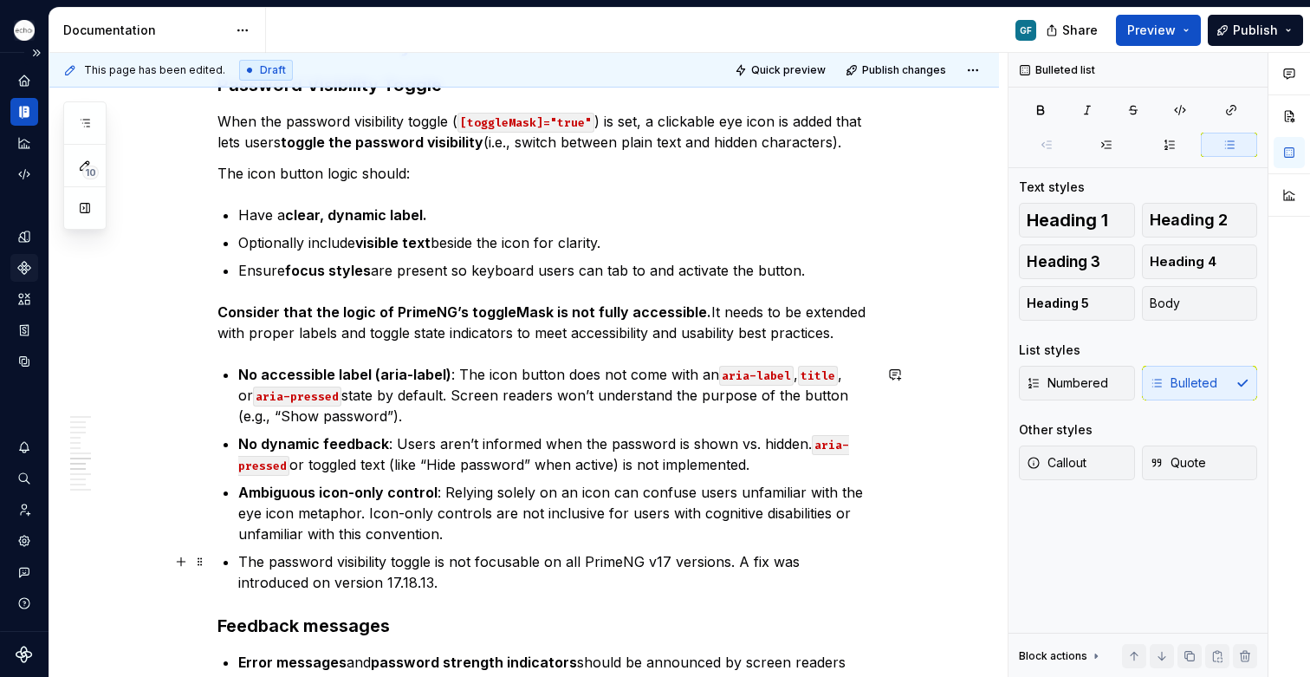
click at [443, 587] on p "The password visibility toggle is not focusable on all PrimeNG v17 versions. A …" at bounding box center [555, 572] width 634 height 42
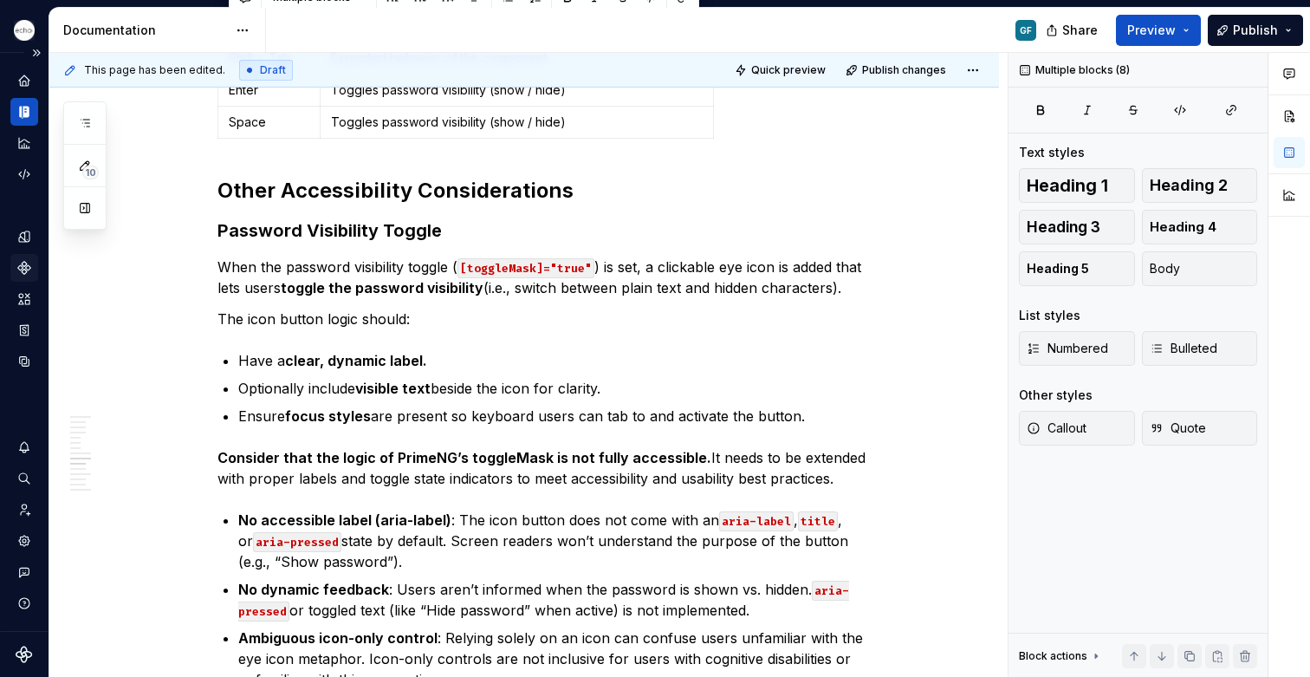
scroll to position [1004, 0]
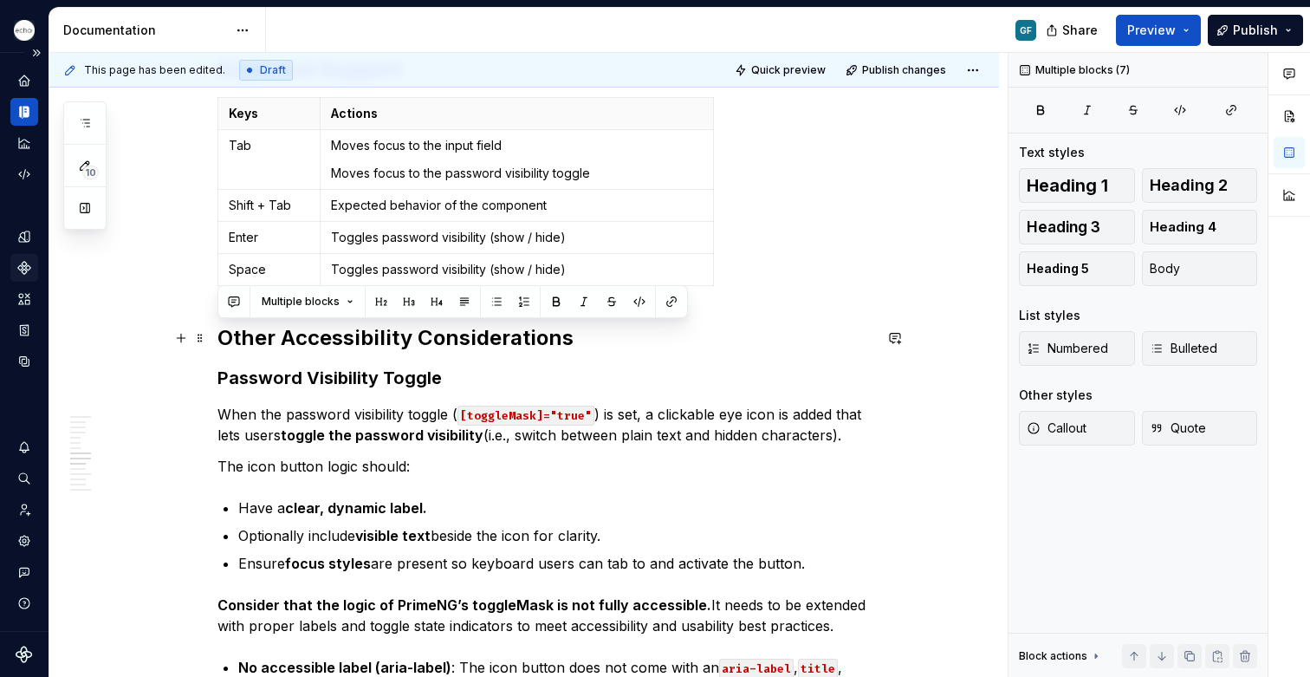
drag, startPoint x: 443, startPoint y: 585, endPoint x: 229, endPoint y: 342, distance: 323.6
click at [218, 336] on div "Usage When to Use When users are expected to create or enter a password . When …" at bounding box center [545, 516] width 655 height 2210
copy div "Lorem Ipsumdolorsit Ametconsectetu Adipisci Elitseddoe Tempor Inci utl etdolore…"
click at [495, 469] on p "The icon button logic should:" at bounding box center [545, 466] width 655 height 21
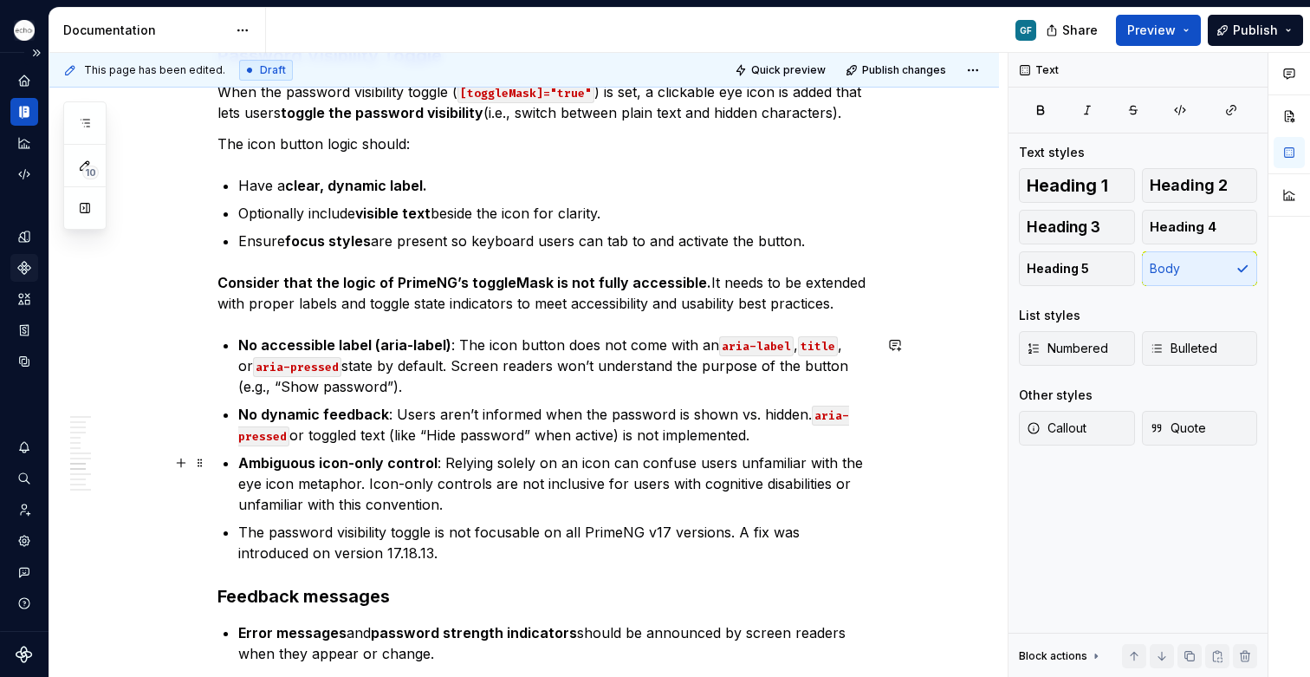
scroll to position [1337, 0]
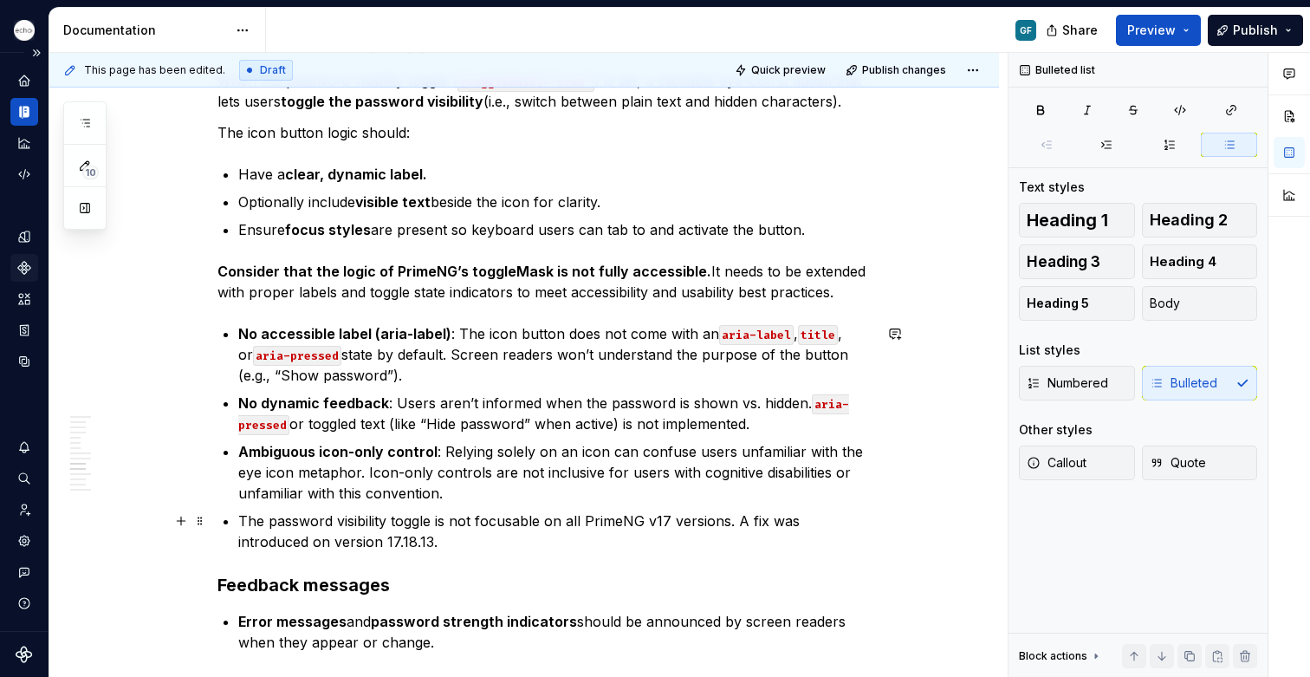
click at [445, 535] on p "The password visibility toggle is not focusable on all PrimeNG v17 versions. A …" at bounding box center [555, 531] width 634 height 42
click at [543, 523] on p "The password visibility toggle is not focusable on all PrimeNG v17 versions. A …" at bounding box center [555, 531] width 634 height 42
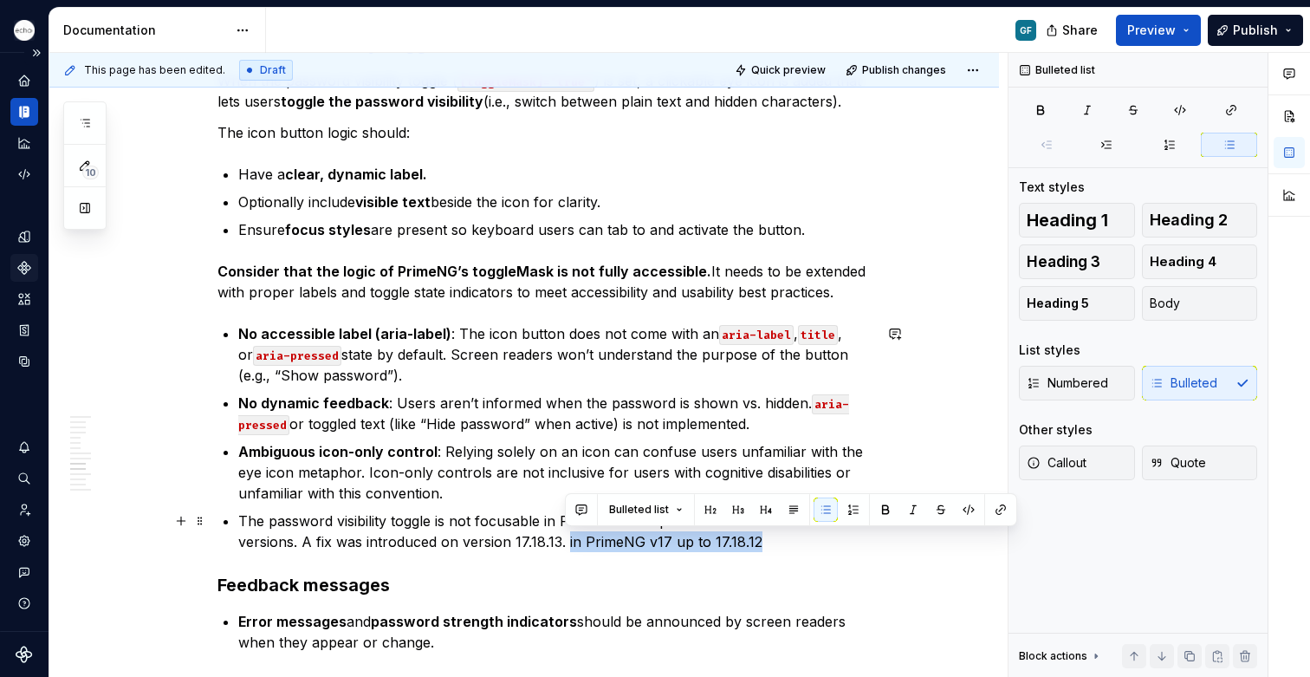
drag, startPoint x: 755, startPoint y: 544, endPoint x: 566, endPoint y: 544, distance: 188.9
click at [566, 544] on p "The password visibility toggle is not focusable in PrimeNG v17 up to 17.18.12 o…" at bounding box center [555, 531] width 634 height 42
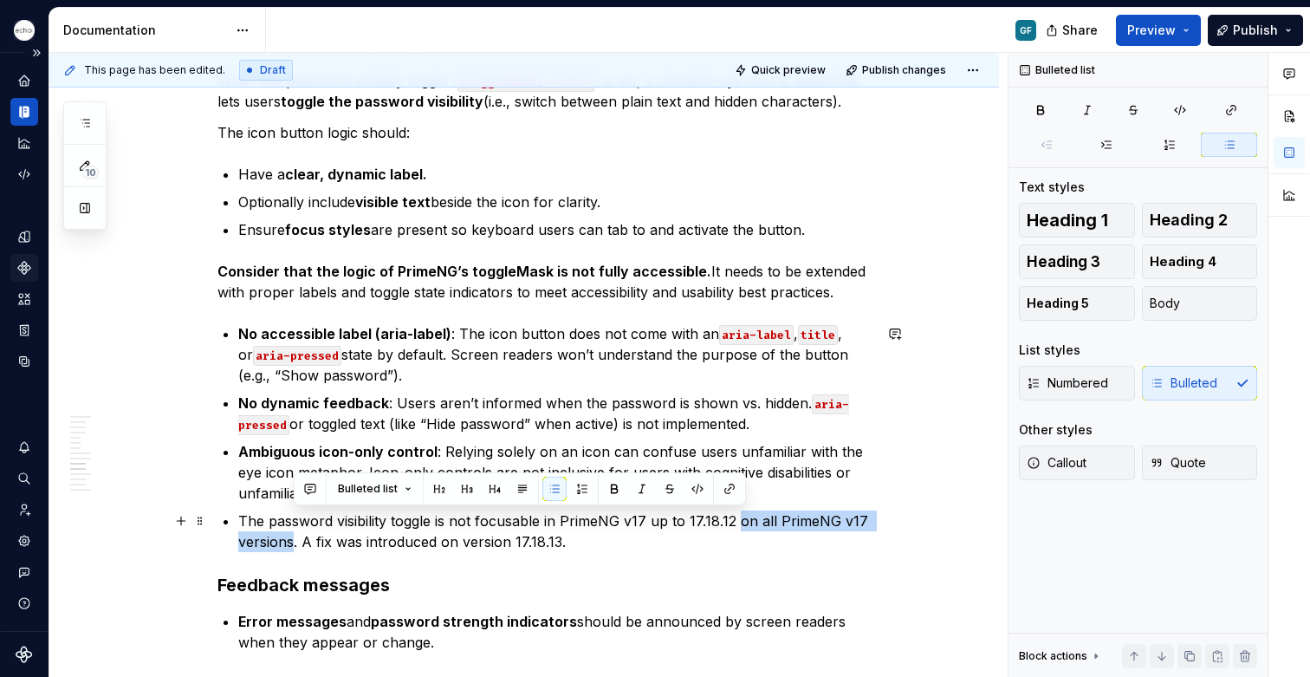
drag, startPoint x: 445, startPoint y: 533, endPoint x: 296, endPoint y: 546, distance: 149.6
click at [296, 546] on p "The password visibility toggle is not focusable in PrimeNG v17 up to 17.18.12 o…" at bounding box center [555, 531] width 634 height 42
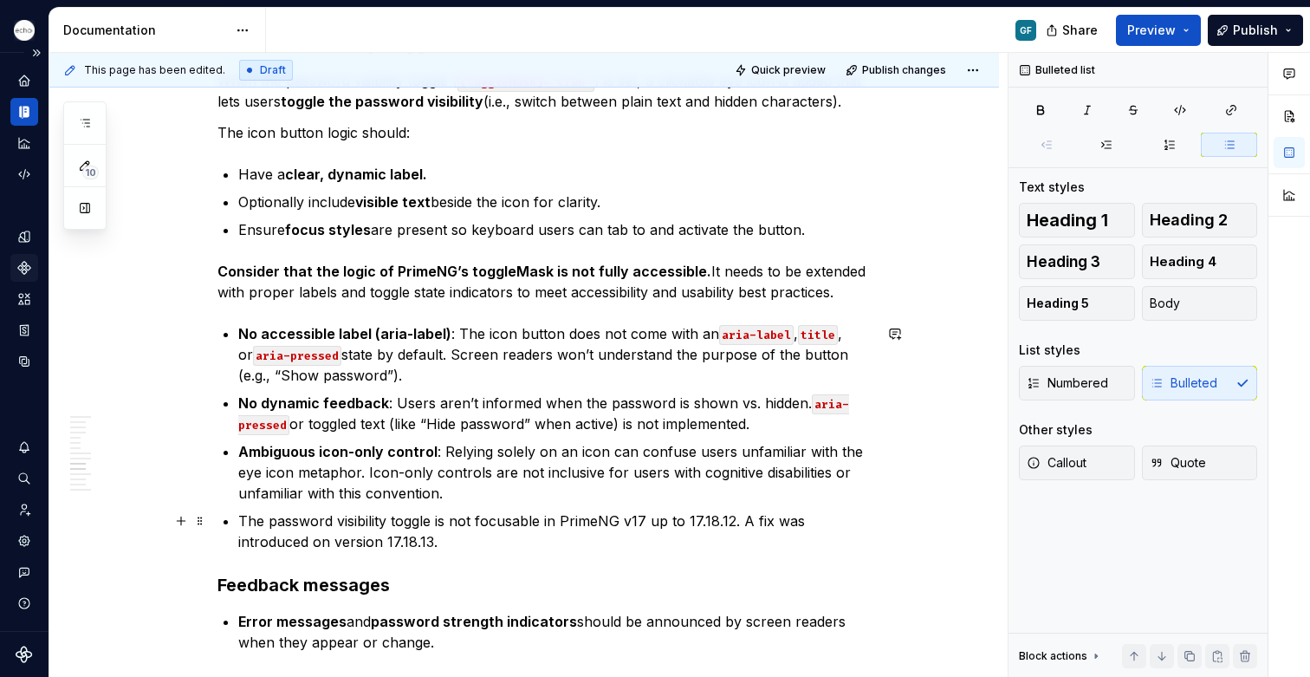
click at [465, 549] on p "The password visibility toggle is not focusable in PrimeNG v17 up to 17.18.12. …" at bounding box center [555, 531] width 634 height 42
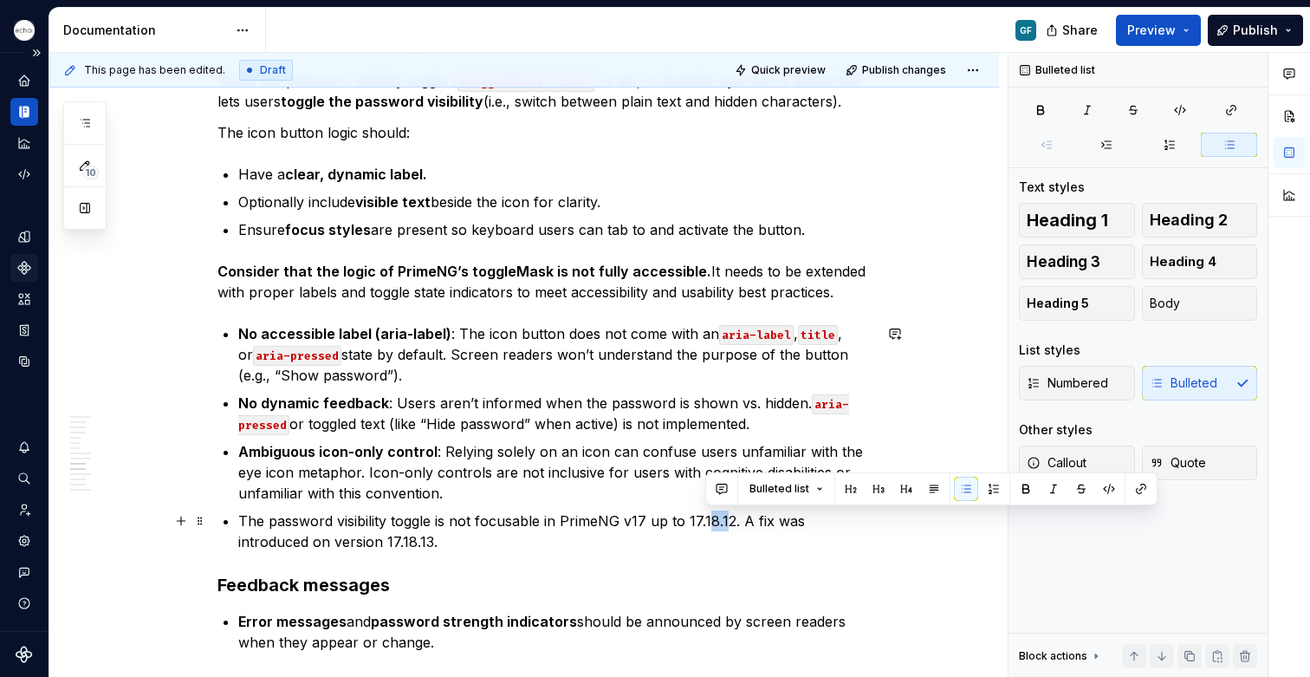
drag, startPoint x: 726, startPoint y: 520, endPoint x: 706, endPoint y: 519, distance: 20.0
click at [704, 519] on p "The password visibility toggle is not focusable in PrimeNG v17 up to 17.18.12. …" at bounding box center [555, 531] width 634 height 42
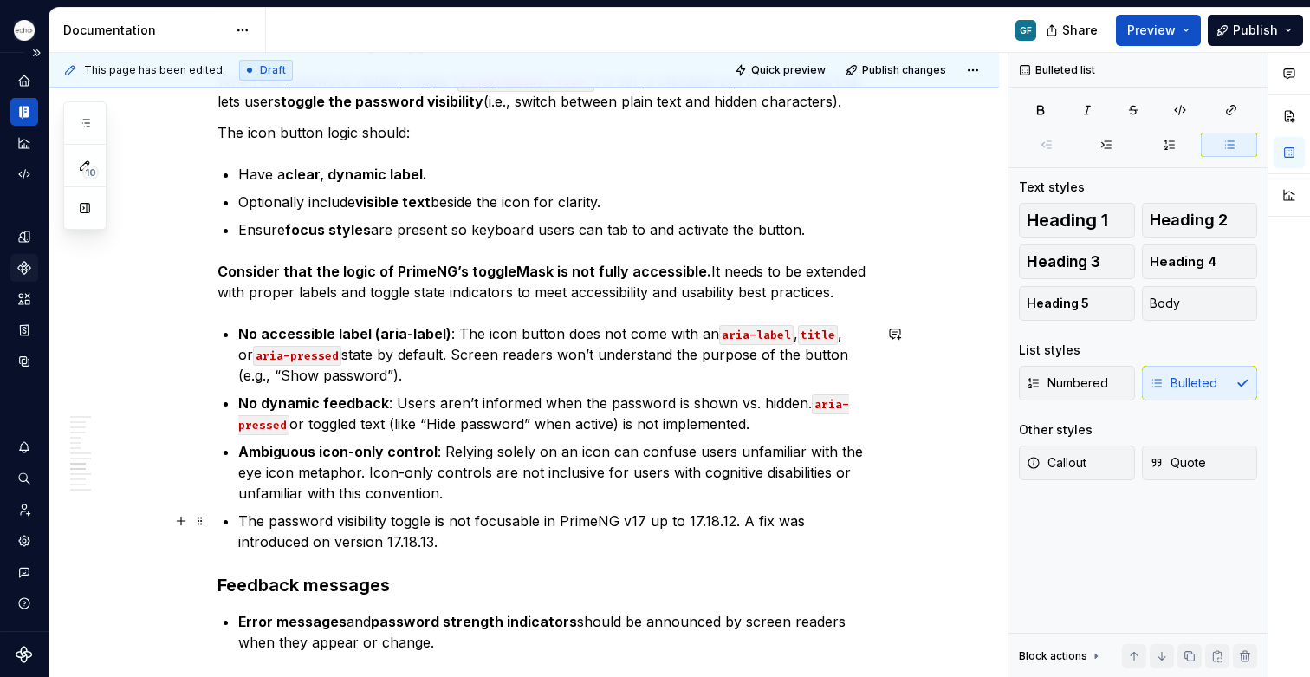
click at [728, 517] on p "The password visibility toggle is not focusable in PrimeNG v17 up to 17.18.12. …" at bounding box center [555, 531] width 634 height 42
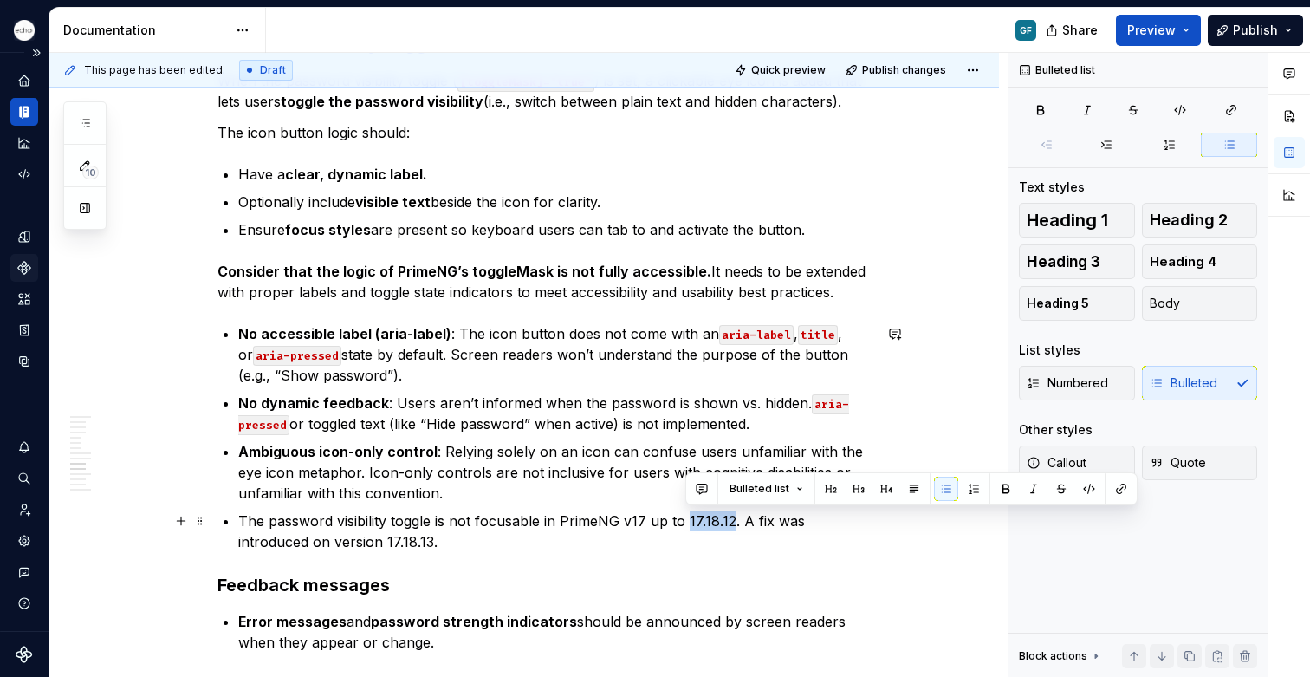
drag, startPoint x: 730, startPoint y: 519, endPoint x: 686, endPoint y: 522, distance: 43.4
click at [686, 522] on p "The password visibility toggle is not focusable in PrimeNG v17 up to 17.18.12. …" at bounding box center [555, 531] width 634 height 42
click at [682, 562] on div "Usage When to Use When users are expected to create or enter a password . When …" at bounding box center [545, 182] width 655 height 2210
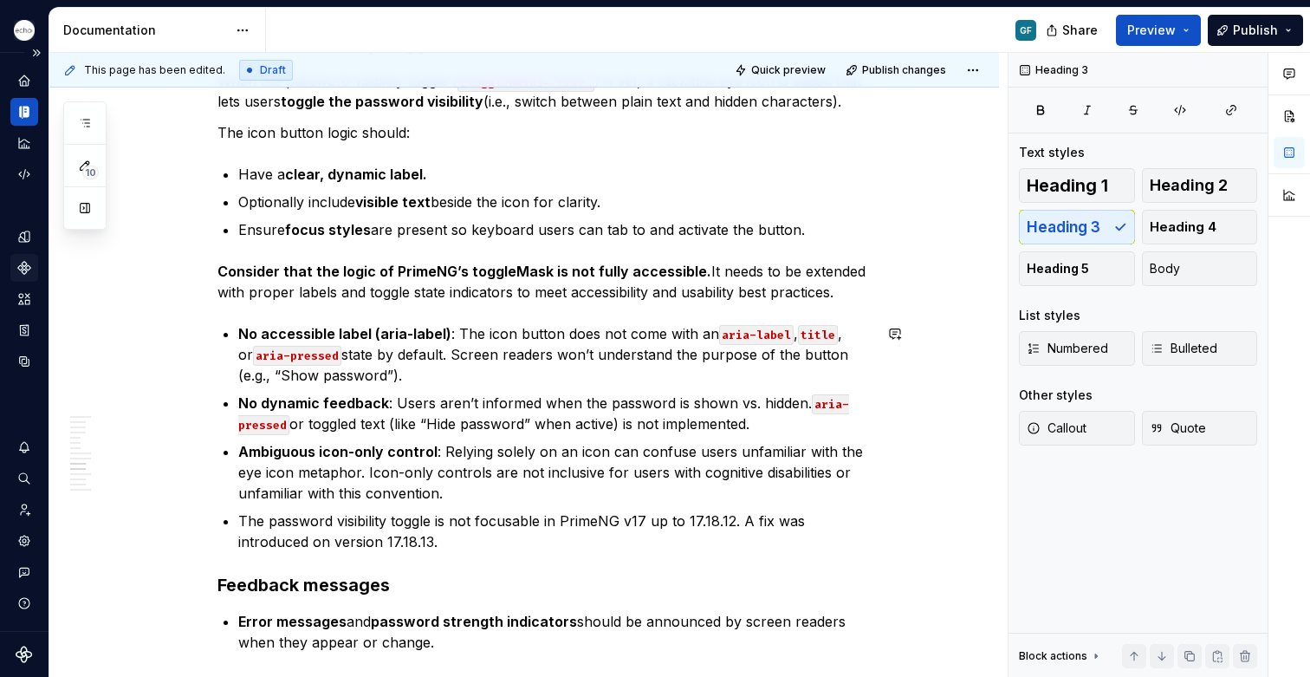
type textarea "*"
